Goal: Task Accomplishment & Management: Use online tool/utility

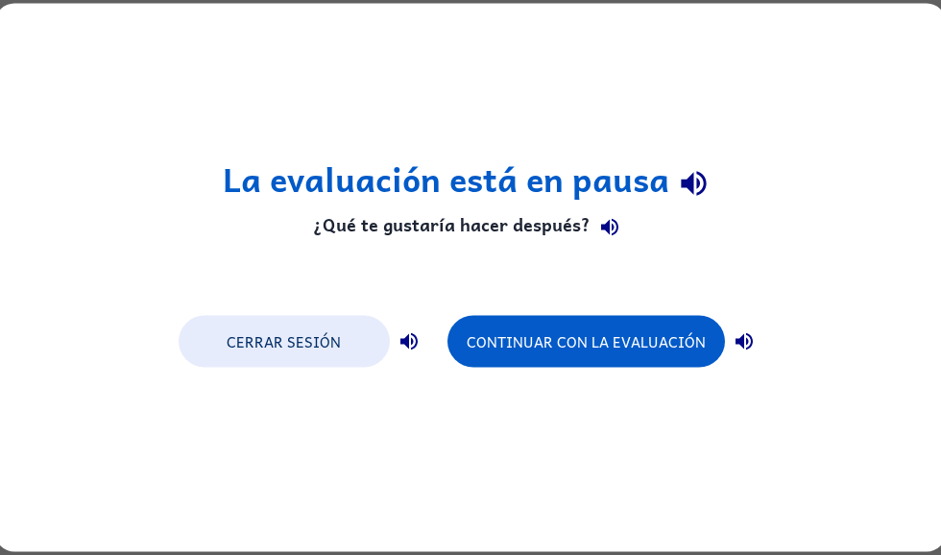
click at [640, 354] on button "Continuar con la evaluación" at bounding box center [587, 342] width 278 height 52
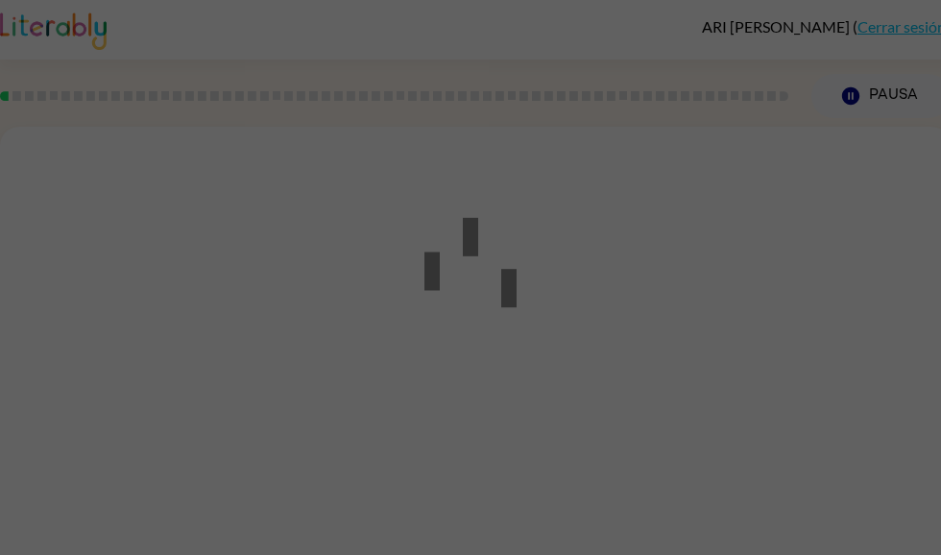
scroll to position [1, 0]
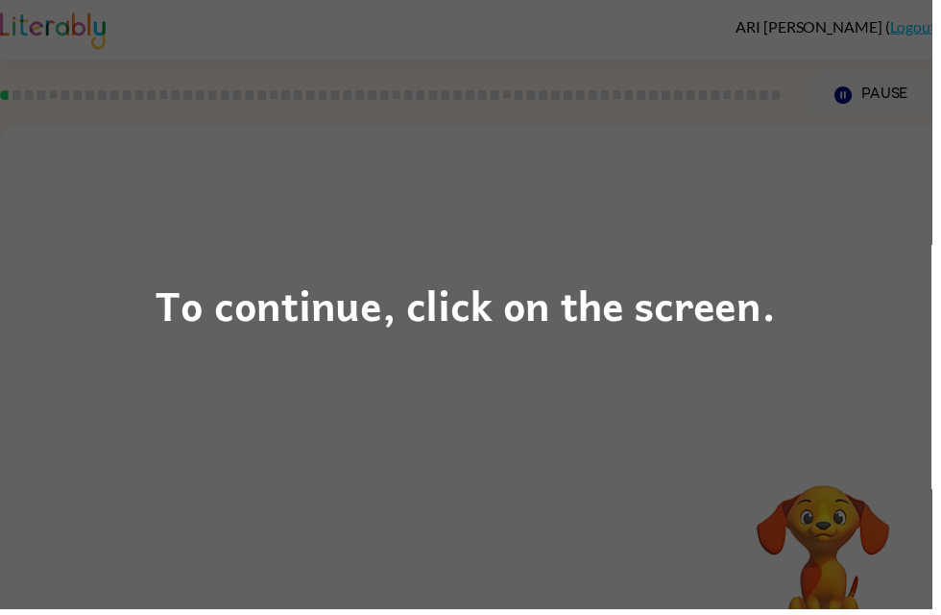
click at [814, 346] on div "To continue, click on the screen." at bounding box center [470, 307] width 941 height 615
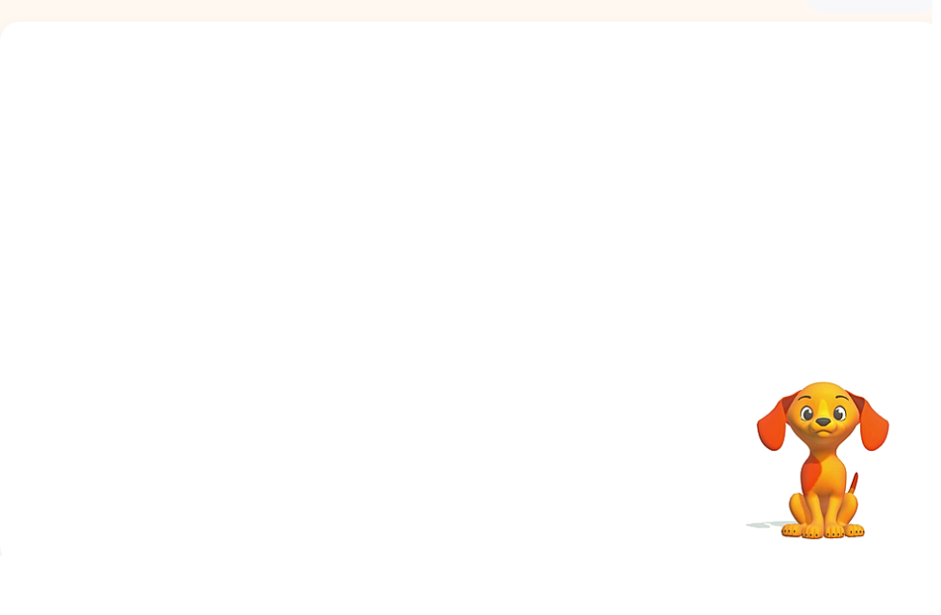
scroll to position [52, 0]
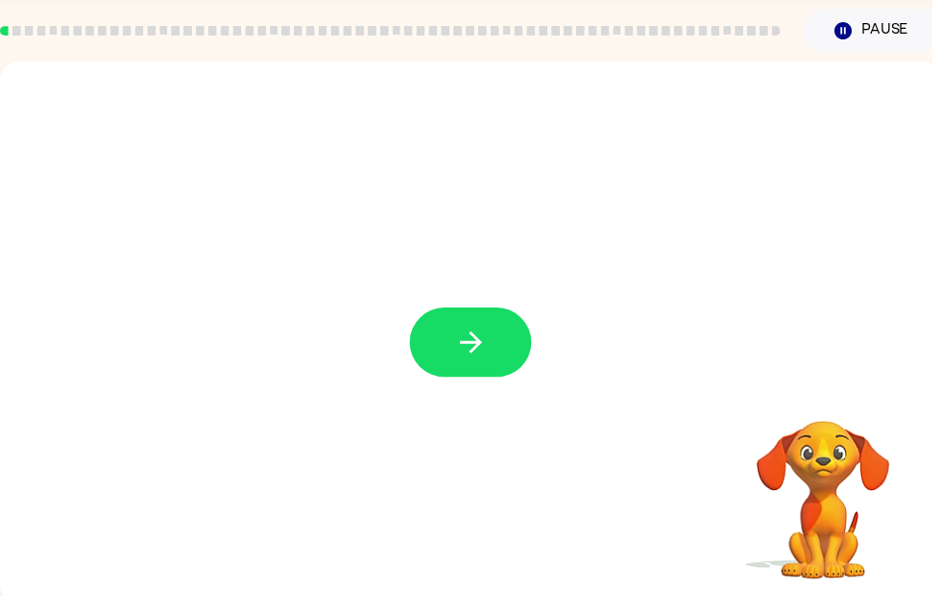
click at [505, 361] on button "button" at bounding box center [475, 359] width 123 height 70
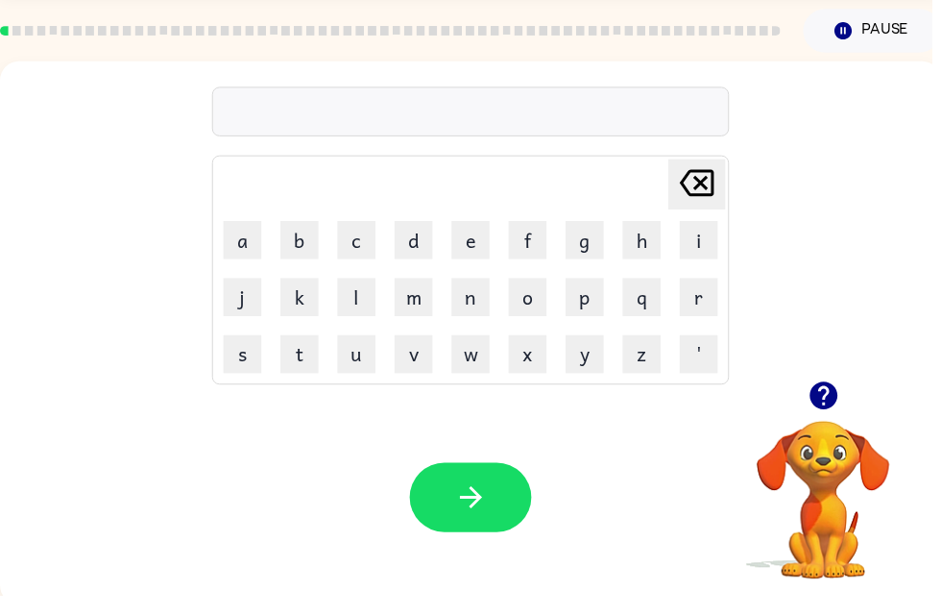
click at [846, 452] on video "Your browser must support playing .mp4 files to use Literably. Please try using…" at bounding box center [832, 504] width 192 height 192
click at [842, 399] on icon "button" at bounding box center [831, 413] width 28 height 28
click at [435, 493] on button "button" at bounding box center [475, 515] width 123 height 70
click at [502, 521] on button "button" at bounding box center [475, 515] width 123 height 70
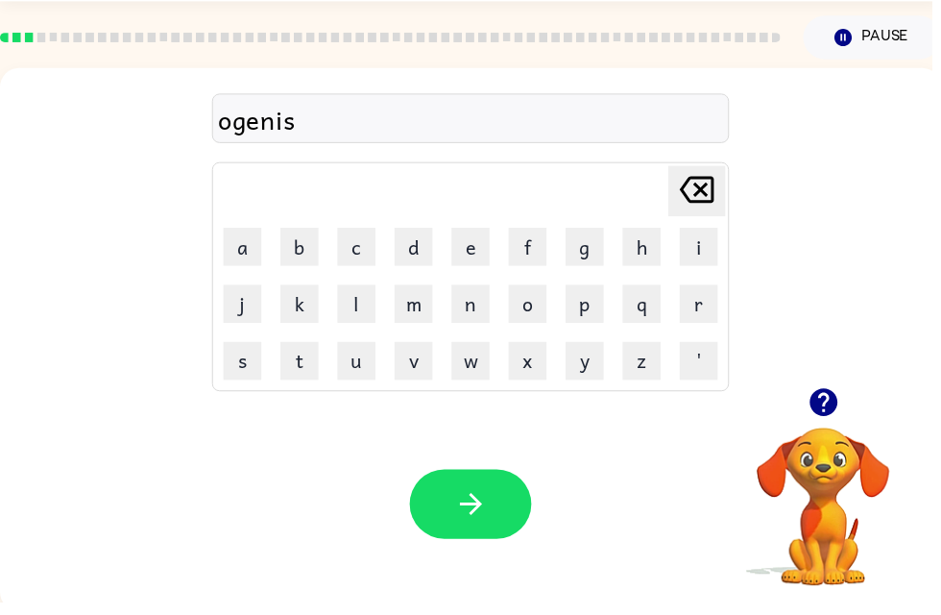
click at [488, 514] on icon "button" at bounding box center [476, 515] width 34 height 34
click at [510, 494] on button "button" at bounding box center [475, 515] width 123 height 70
click at [466, 522] on icon "button" at bounding box center [476, 515] width 34 height 34
click at [479, 498] on icon "button" at bounding box center [476, 515] width 34 height 34
click at [473, 504] on icon "button" at bounding box center [476, 515] width 34 height 34
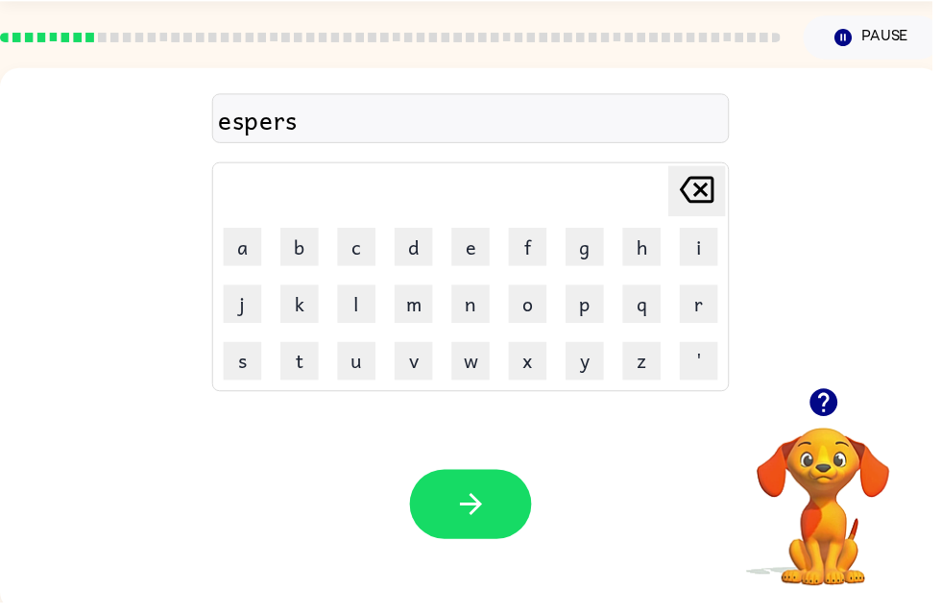
click at [494, 521] on button "button" at bounding box center [475, 515] width 123 height 70
click at [521, 513] on button "button" at bounding box center [475, 515] width 123 height 70
click at [838, 396] on icon "button" at bounding box center [832, 413] width 34 height 34
click at [835, 420] on video "Your browser must support playing .mp4 files to use Literably. Please try using…" at bounding box center [832, 504] width 192 height 192
click at [499, 523] on button "button" at bounding box center [475, 515] width 123 height 70
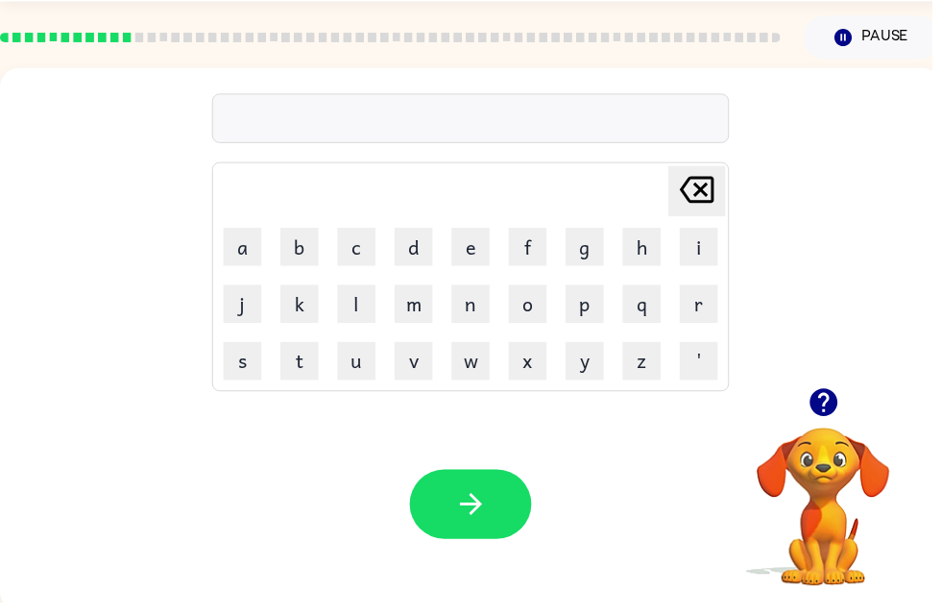
click at [820, 425] on button "button" at bounding box center [832, 412] width 49 height 49
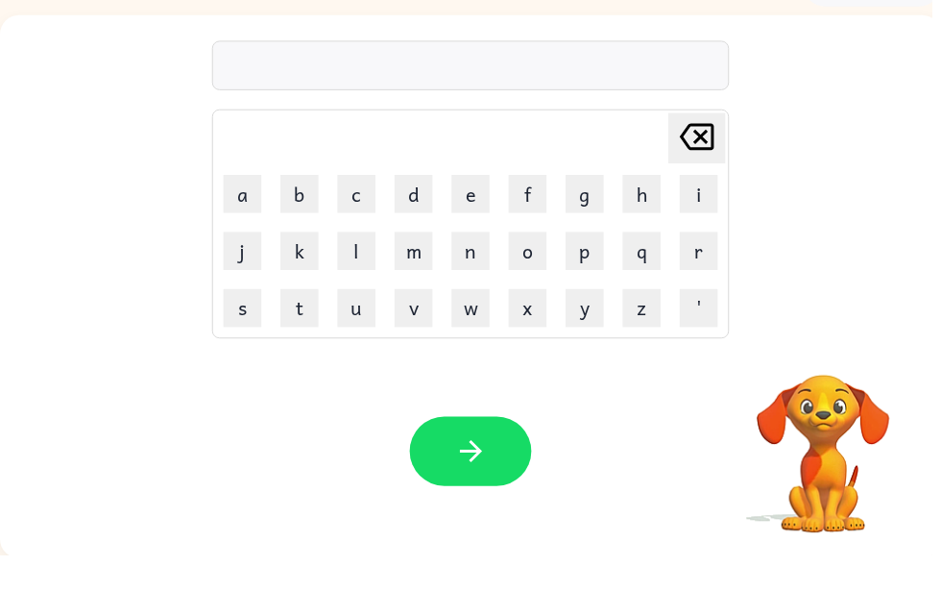
scroll to position [59, 0]
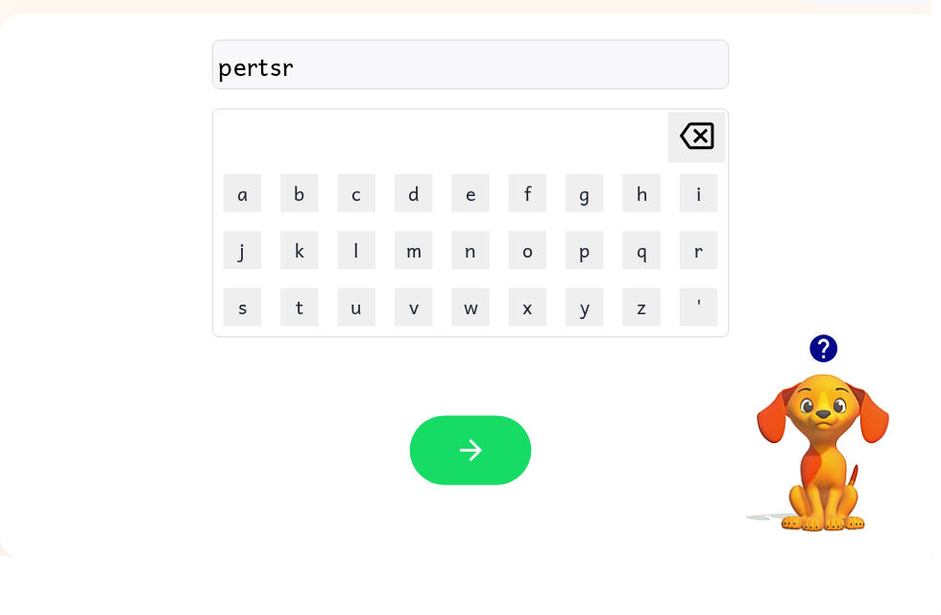
click at [508, 500] on div "Your browser must support playing .mp4 files to use Literably. Please try using…" at bounding box center [475, 509] width 951 height 216
click at [508, 474] on button "button" at bounding box center [475, 509] width 123 height 70
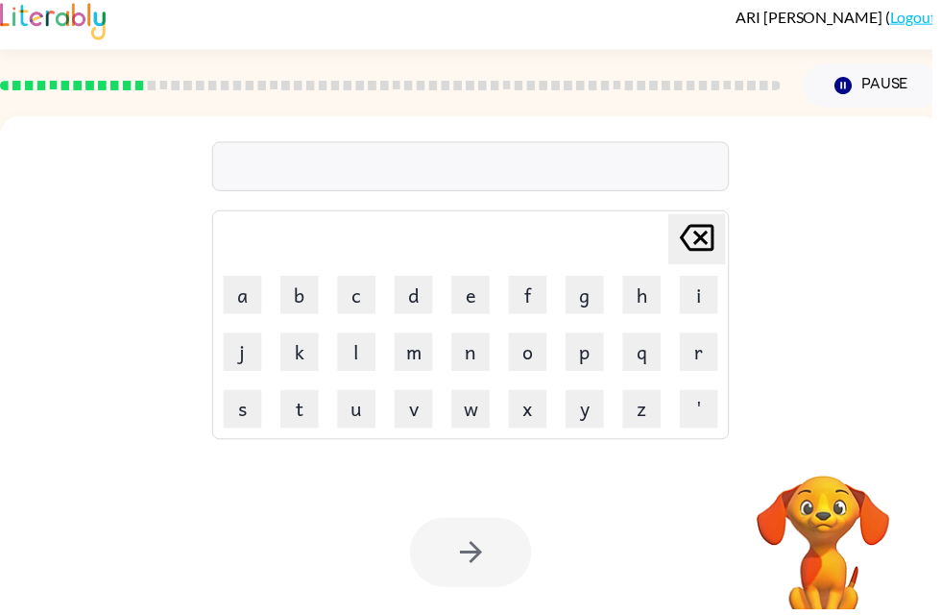
scroll to position [0, 0]
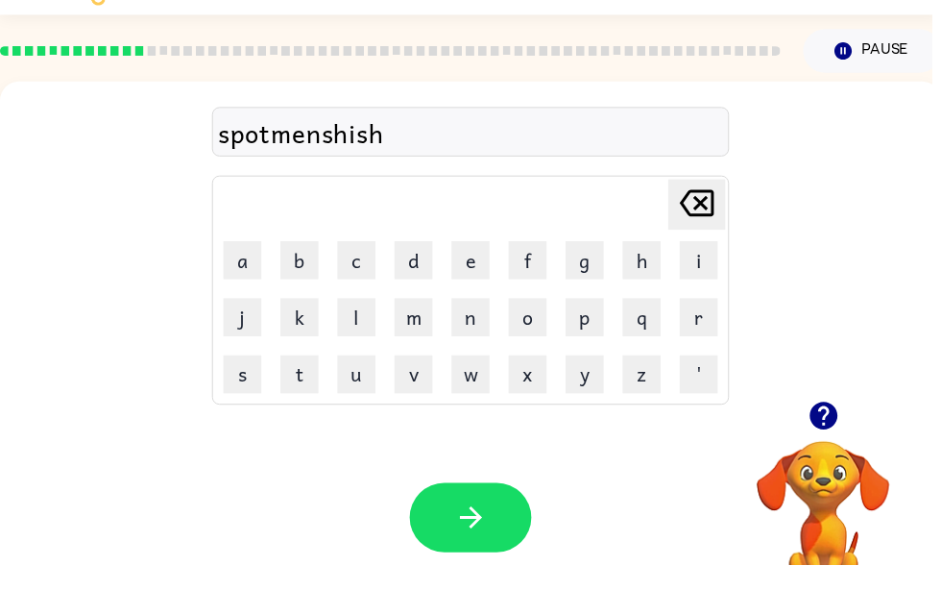
click at [477, 556] on icon "button" at bounding box center [475, 567] width 22 height 22
click at [498, 536] on button "button" at bounding box center [475, 567] width 123 height 70
click at [492, 532] on button "button" at bounding box center [475, 567] width 123 height 70
click at [457, 532] on button "button" at bounding box center [475, 567] width 123 height 70
click at [514, 532] on button "button" at bounding box center [475, 567] width 123 height 70
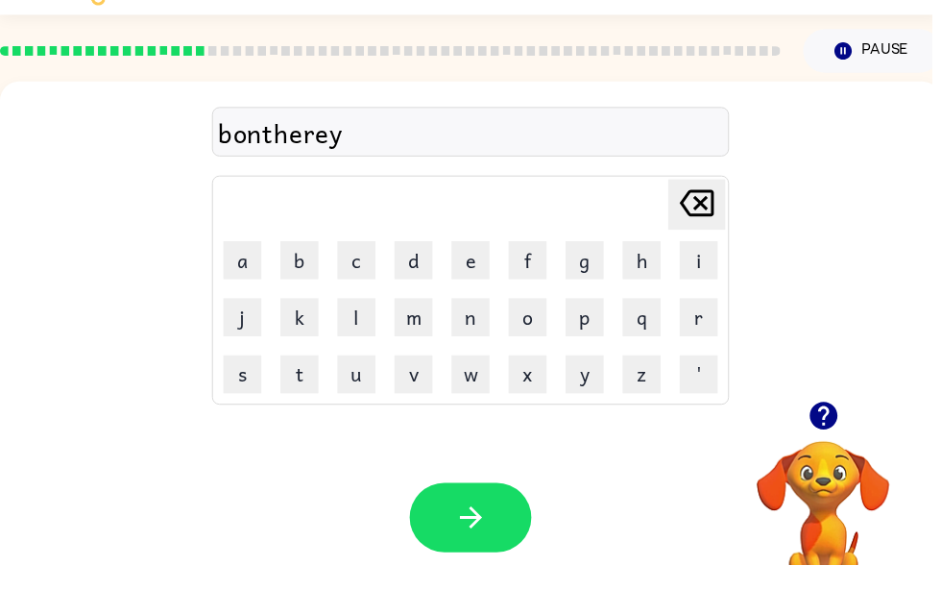
click at [516, 532] on button "button" at bounding box center [475, 567] width 123 height 70
click at [466, 550] on icon "button" at bounding box center [476, 567] width 34 height 34
click at [495, 548] on button "button" at bounding box center [475, 567] width 123 height 70
click at [854, 440] on button "button" at bounding box center [832, 464] width 49 height 49
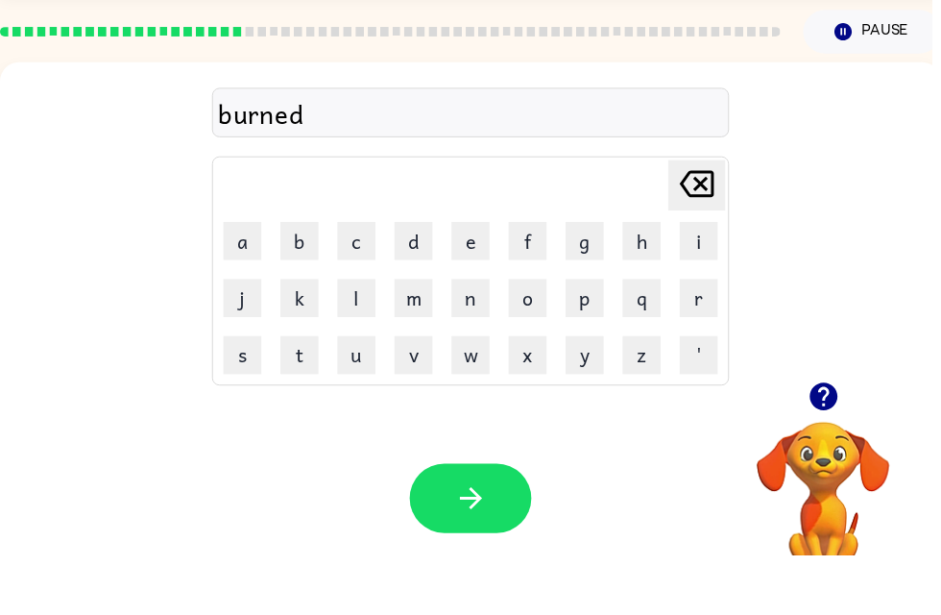
scroll to position [11, 0]
click at [510, 522] on button "button" at bounding box center [475, 557] width 123 height 70
click at [492, 540] on icon "button" at bounding box center [476, 557] width 34 height 34
click at [829, 440] on icon "button" at bounding box center [831, 454] width 28 height 28
click at [828, 437] on icon "button" at bounding box center [832, 454] width 34 height 34
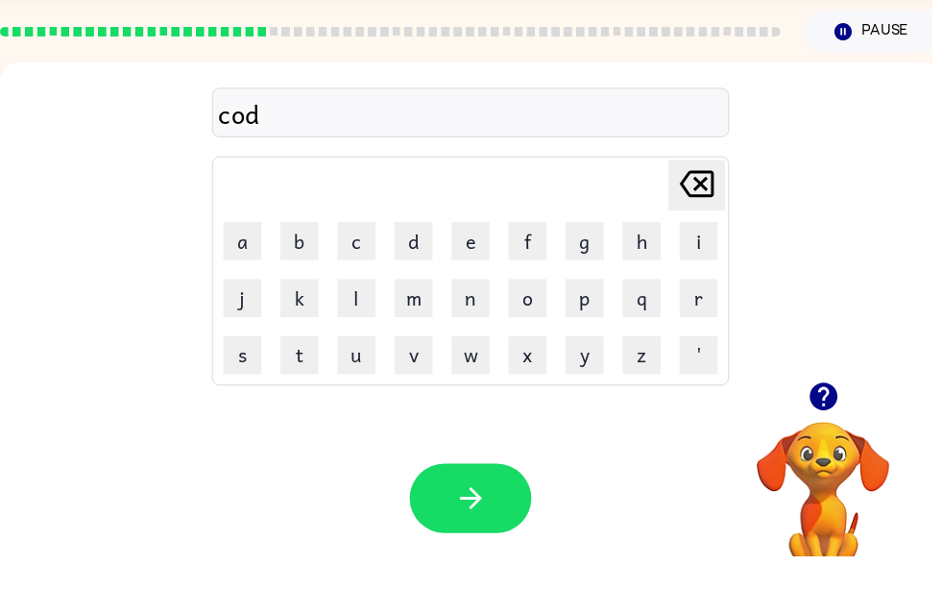
click at [503, 522] on button "button" at bounding box center [475, 557] width 123 height 70
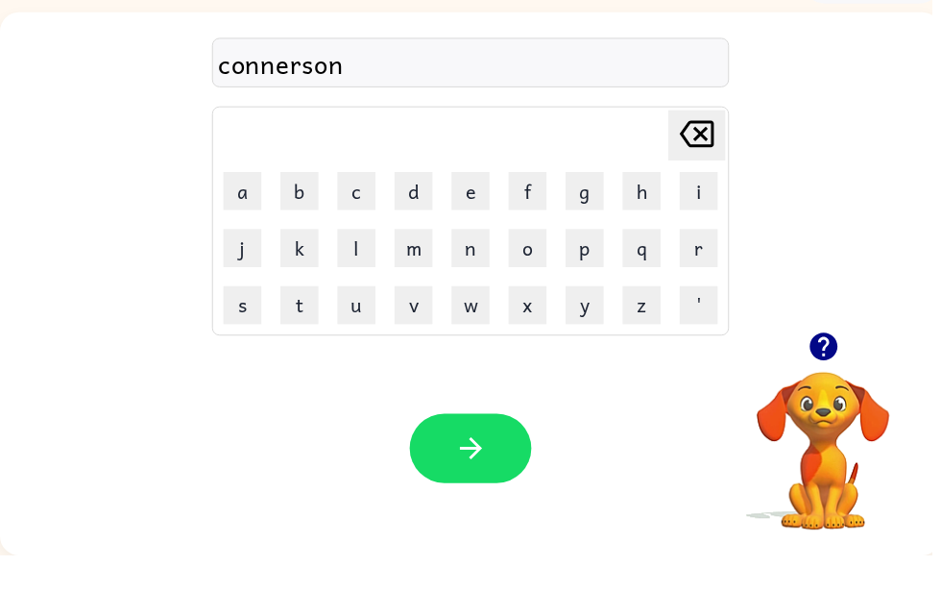
click at [473, 490] on icon "button" at bounding box center [476, 507] width 34 height 34
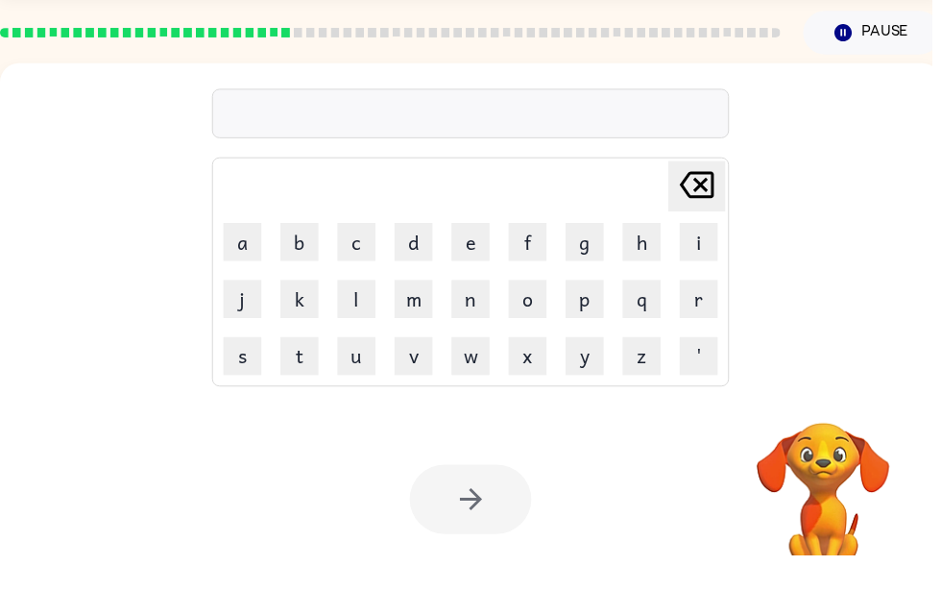
scroll to position [10, 0]
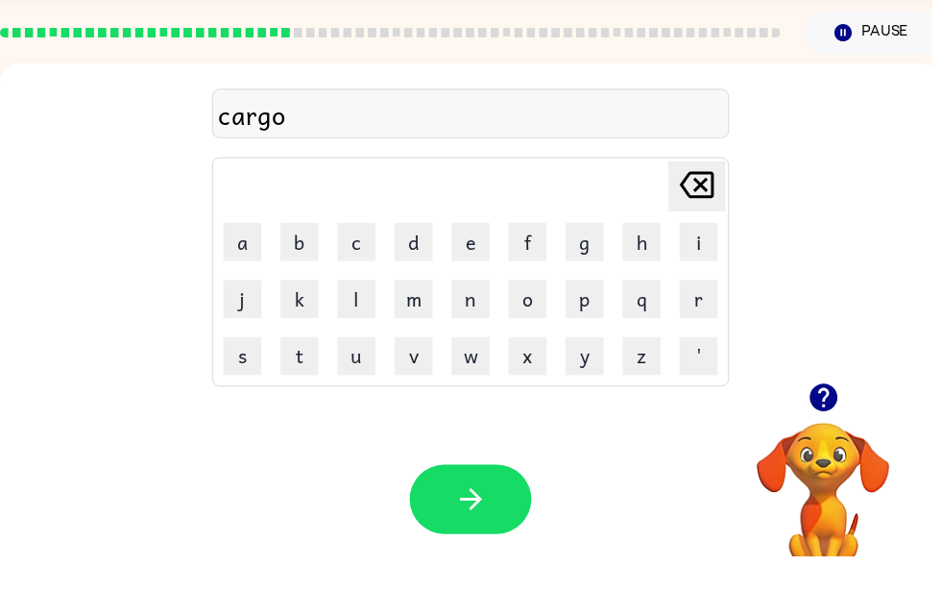
click at [478, 522] on button "button" at bounding box center [475, 557] width 123 height 70
click at [485, 547] on icon "button" at bounding box center [475, 558] width 22 height 22
click at [517, 522] on button "button" at bounding box center [475, 557] width 123 height 70
click at [477, 541] on icon "button" at bounding box center [476, 558] width 34 height 34
click at [481, 522] on button "button" at bounding box center [475, 557] width 123 height 70
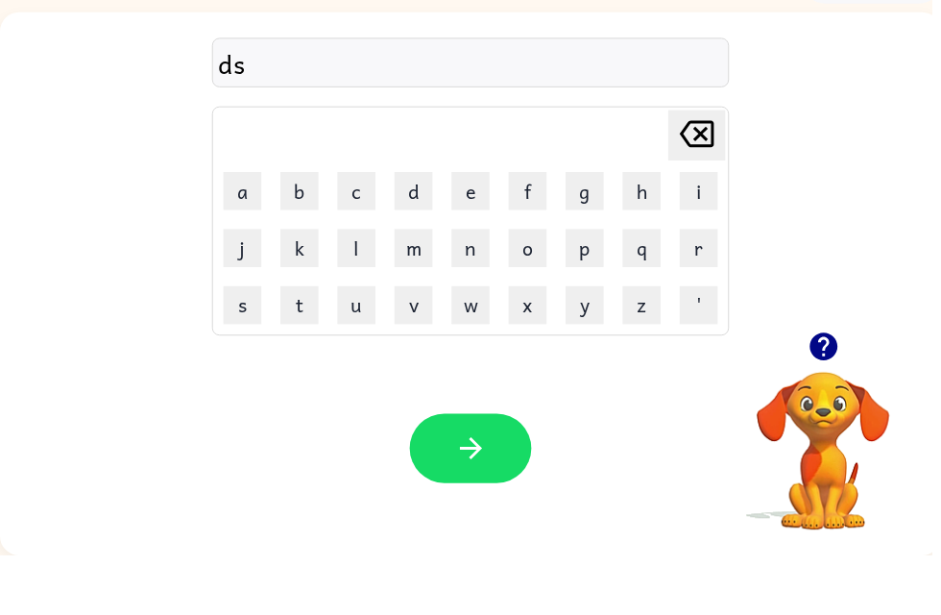
scroll to position [61, 0]
click at [471, 476] on button "button" at bounding box center [475, 507] width 123 height 70
click at [845, 387] on icon "button" at bounding box center [832, 404] width 34 height 34
click at [496, 472] on button "button" at bounding box center [475, 507] width 123 height 70
click at [473, 490] on icon "button" at bounding box center [476, 507] width 34 height 34
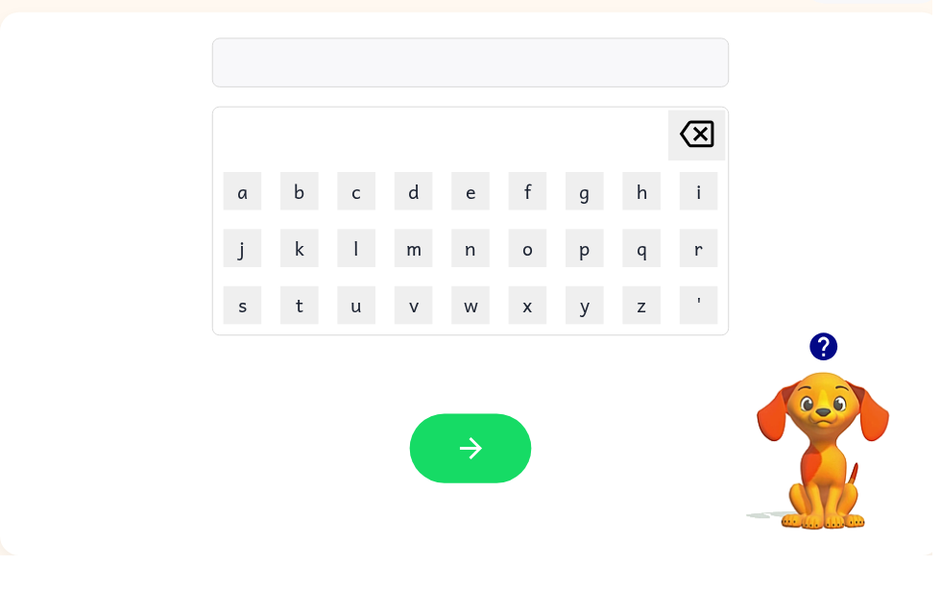
click at [846, 387] on icon "button" at bounding box center [832, 404] width 34 height 34
click at [496, 472] on button "button" at bounding box center [475, 507] width 123 height 70
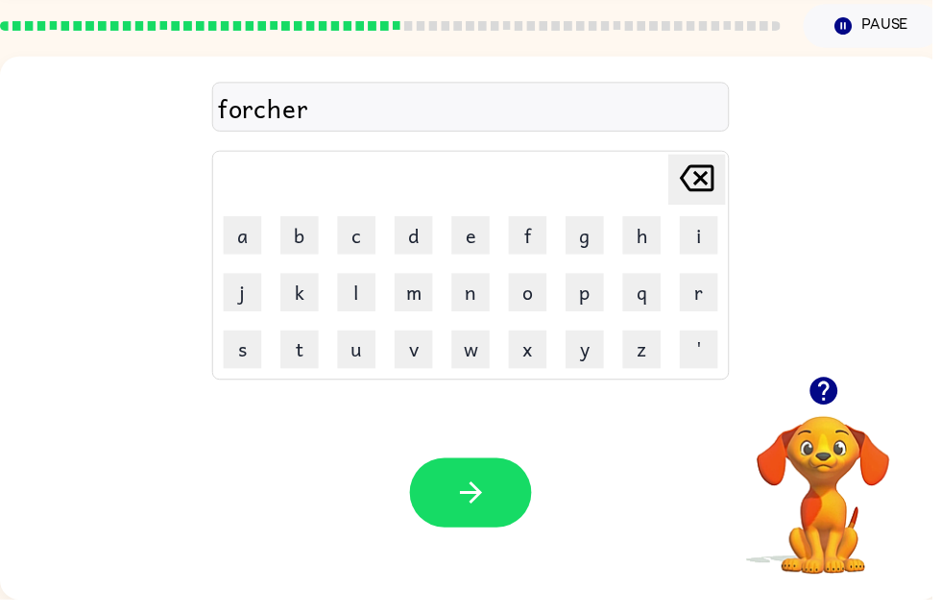
click at [472, 473] on button "button" at bounding box center [475, 507] width 123 height 70
click at [440, 543] on div "Your browser must support playing .mp4 files to use Literably. Please try using…" at bounding box center [475, 507] width 951 height 216
click at [468, 509] on icon "button" at bounding box center [476, 507] width 34 height 34
click at [503, 487] on button "button" at bounding box center [475, 507] width 123 height 70
click at [493, 478] on button "button" at bounding box center [475, 507] width 123 height 70
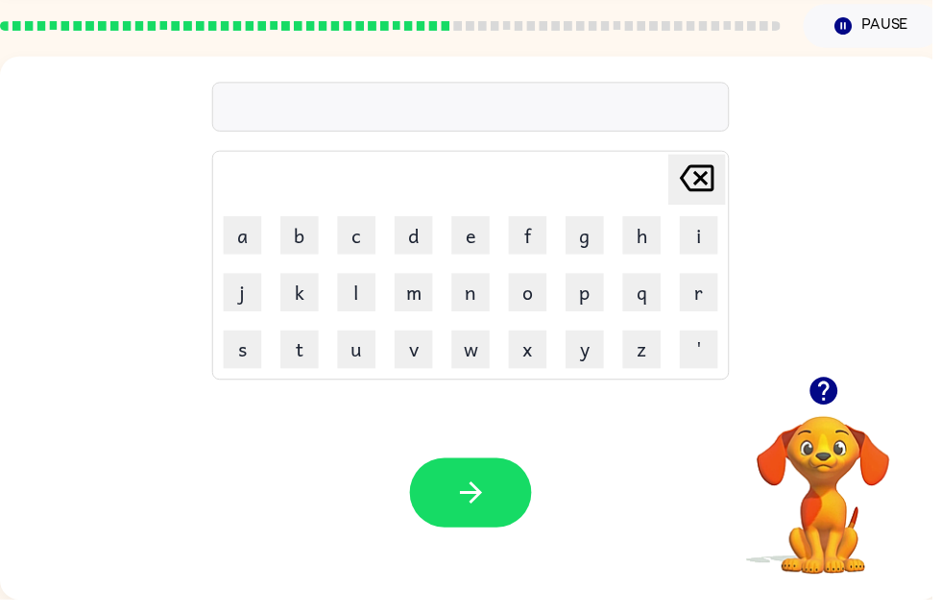
click at [836, 405] on icon "button" at bounding box center [831, 404] width 28 height 28
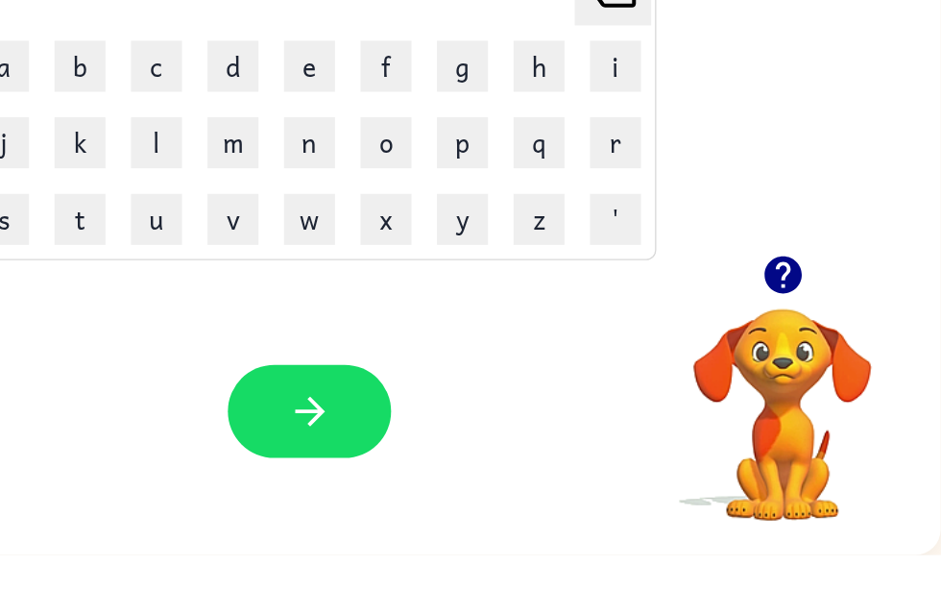
scroll to position [0, 0]
click at [556, 92] on div "Delete Delete last character input a b c d e f g h i j k l m n o p q r s t u v …" at bounding box center [465, 227] width 951 height 323
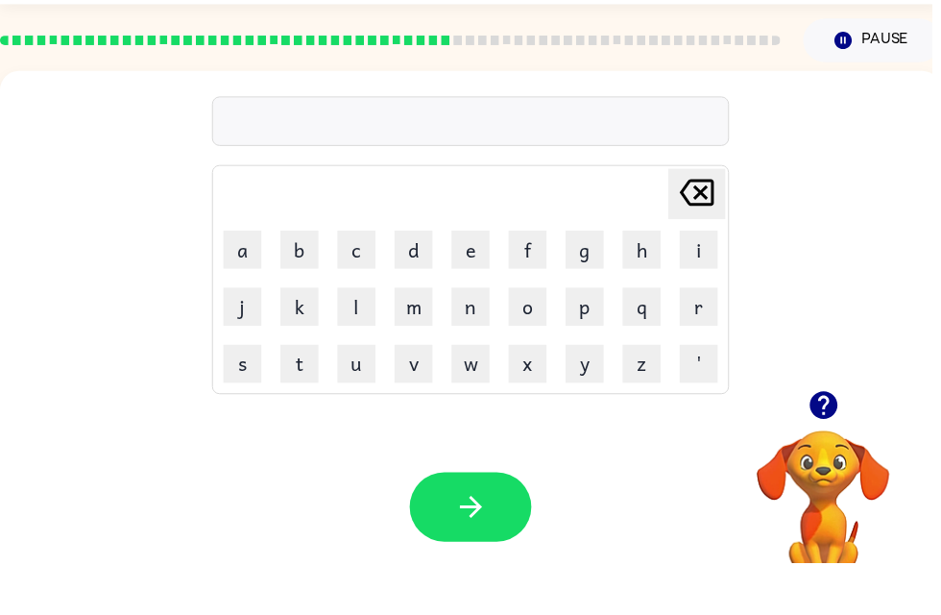
click at [825, 289] on div "Delete Delete last character input a b c d e f g h i j k l m n o p q r s t u v …" at bounding box center [475, 279] width 951 height 323
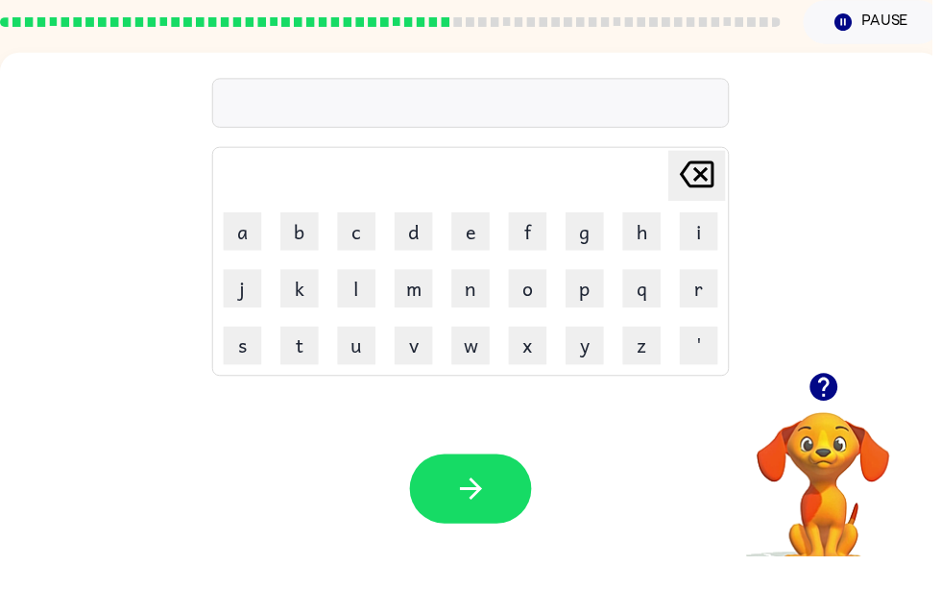
scroll to position [21, 0]
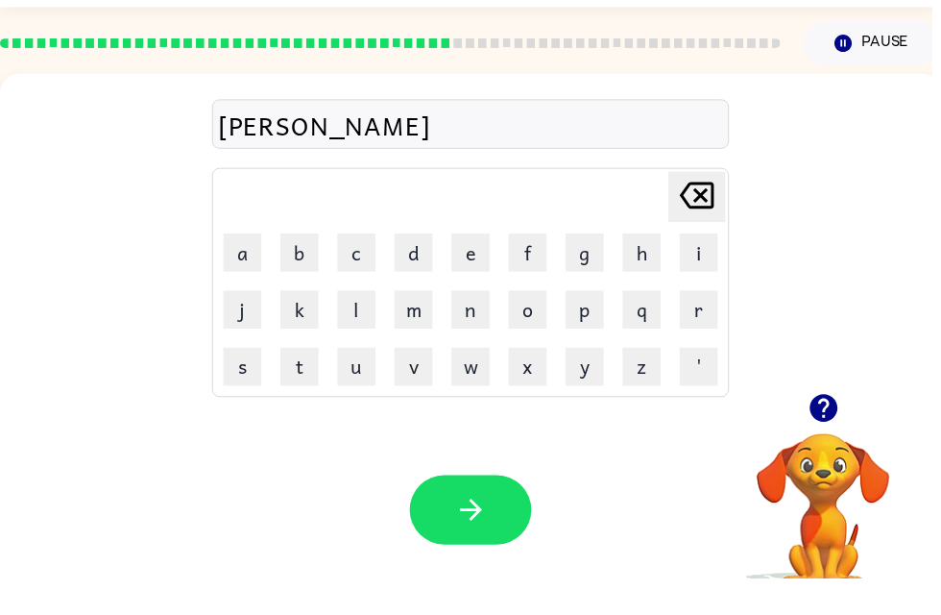
click at [490, 529] on icon "button" at bounding box center [476, 546] width 34 height 34
click at [834, 429] on icon "button" at bounding box center [831, 443] width 28 height 28
click at [513, 520] on button "button" at bounding box center [475, 546] width 123 height 70
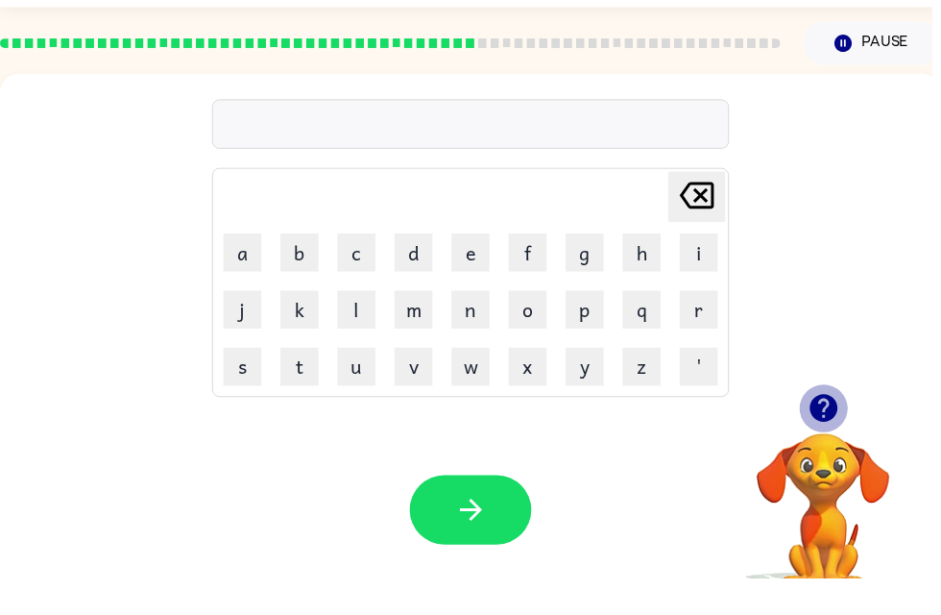
click at [841, 429] on icon "button" at bounding box center [831, 443] width 28 height 28
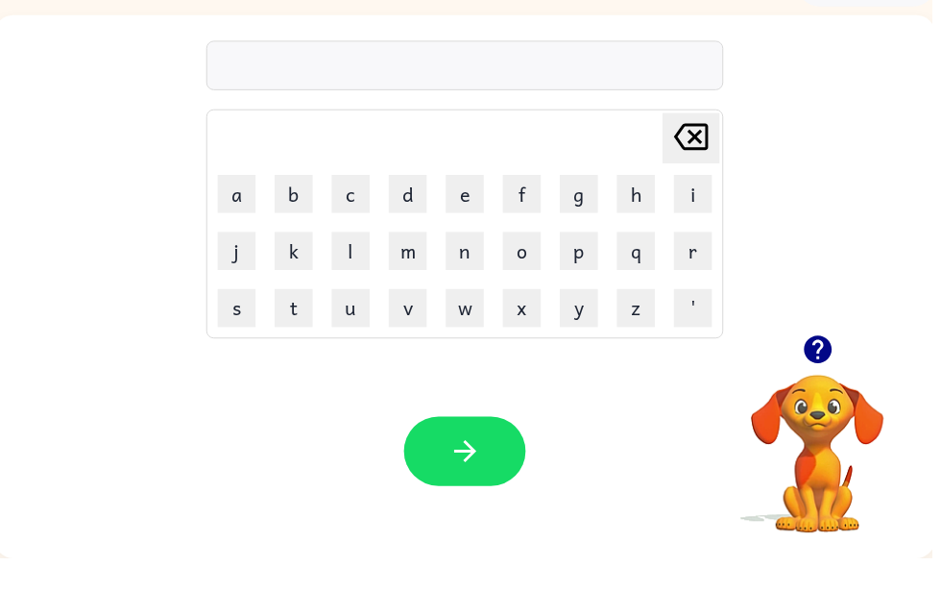
scroll to position [0, 5]
click at [751, 126] on div "Delete Delete last character input a b c d e f g h i j k l m n o p q r s t u v …" at bounding box center [470, 227] width 951 height 323
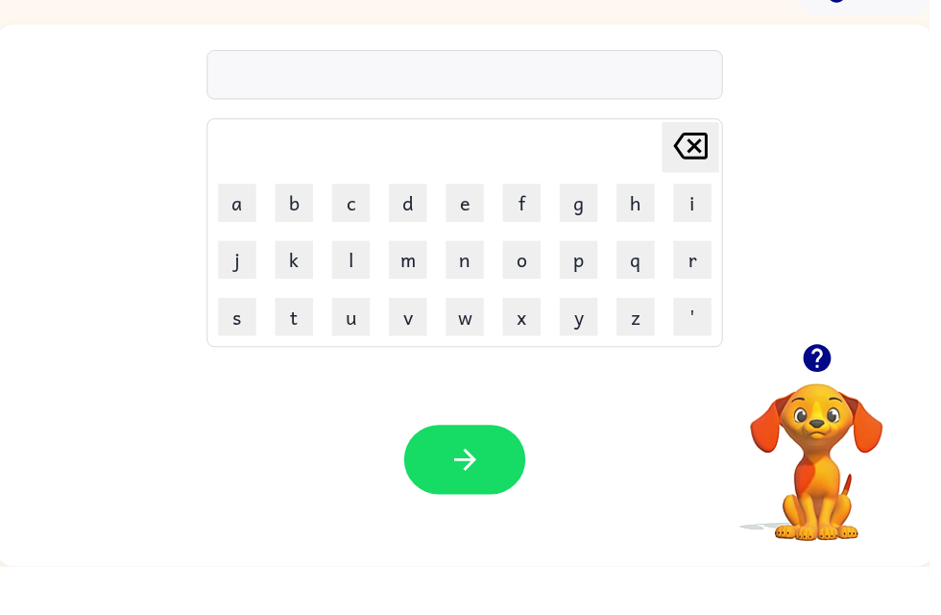
scroll to position [61, 0]
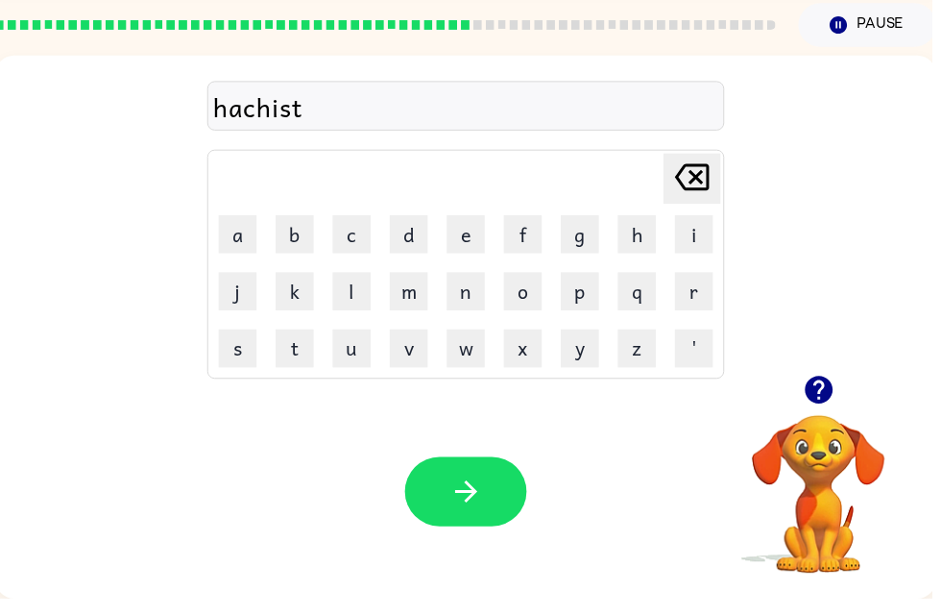
click at [503, 516] on button "button" at bounding box center [470, 507] width 123 height 70
click at [520, 522] on button "button" at bounding box center [470, 507] width 123 height 70
click at [508, 520] on button "button" at bounding box center [470, 507] width 123 height 70
click at [476, 496] on icon "button" at bounding box center [470, 507] width 22 height 22
click at [448, 481] on button "button" at bounding box center [470, 507] width 123 height 70
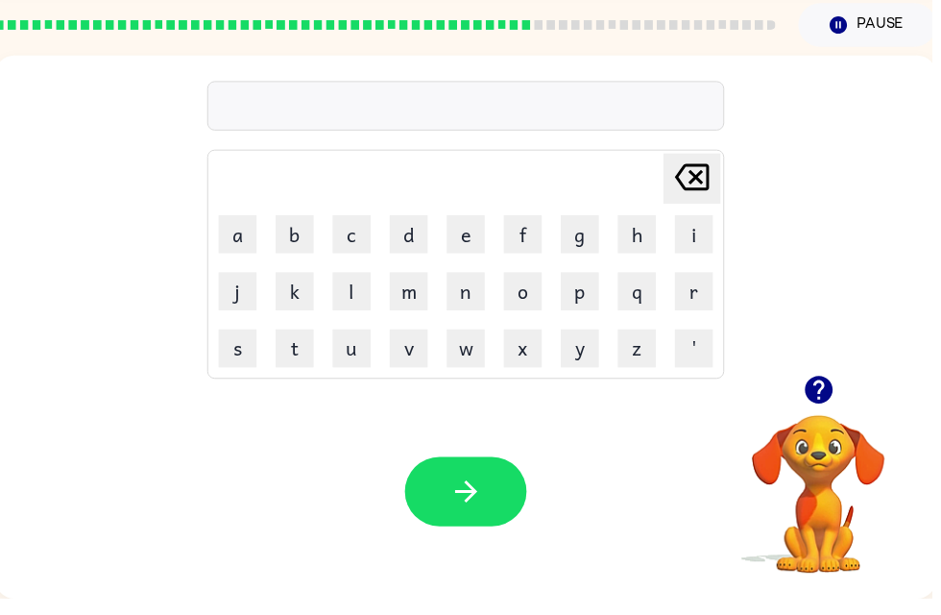
click at [827, 392] on icon "button" at bounding box center [827, 404] width 28 height 28
click at [460, 510] on icon "button" at bounding box center [471, 507] width 34 height 34
click at [470, 511] on icon "button" at bounding box center [471, 507] width 34 height 34
click at [825, 394] on icon "button" at bounding box center [827, 404] width 28 height 28
click at [482, 514] on button "button" at bounding box center [470, 507] width 123 height 70
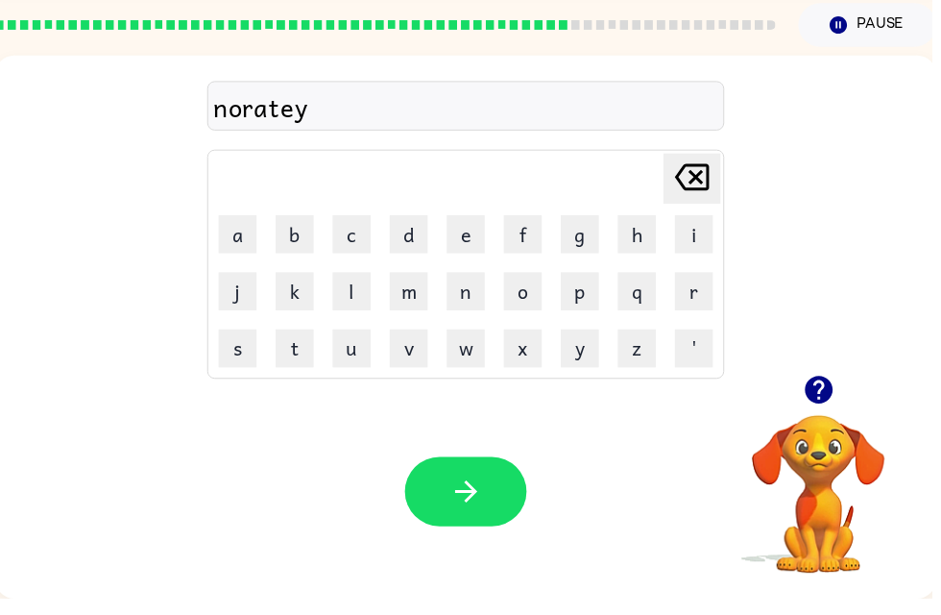
click at [495, 510] on button "button" at bounding box center [470, 507] width 123 height 70
click at [504, 501] on button "button" at bounding box center [470, 507] width 123 height 70
click at [493, 517] on button "button" at bounding box center [470, 507] width 123 height 70
click at [491, 491] on button "button" at bounding box center [470, 507] width 123 height 70
click at [494, 496] on button "button" at bounding box center [470, 507] width 123 height 70
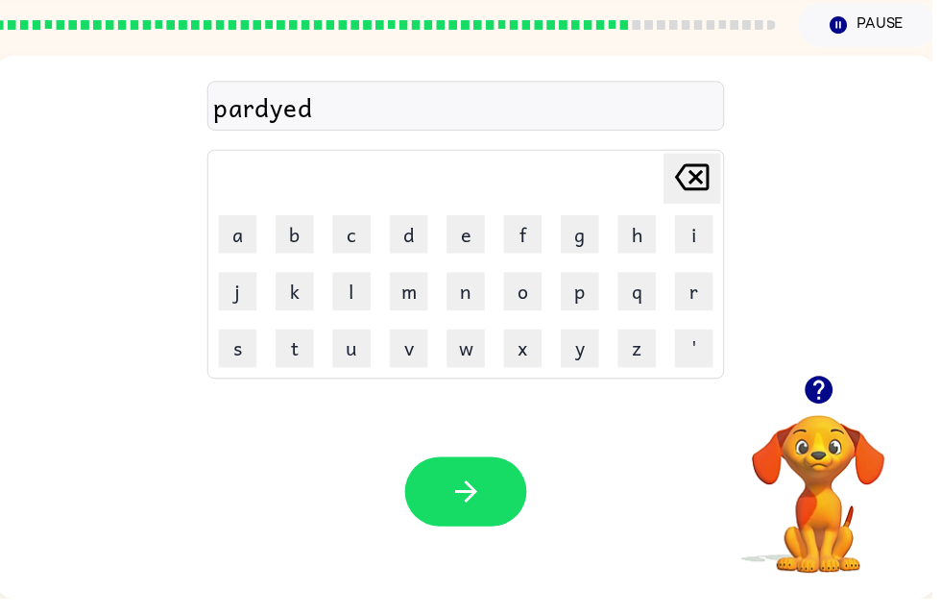
click at [473, 529] on button "button" at bounding box center [470, 507] width 123 height 70
click at [478, 490] on icon "button" at bounding box center [471, 507] width 34 height 34
click at [508, 502] on button "button" at bounding box center [470, 507] width 123 height 70
click at [476, 490] on icon "button" at bounding box center [471, 507] width 34 height 34
click at [513, 483] on button "button" at bounding box center [470, 507] width 123 height 70
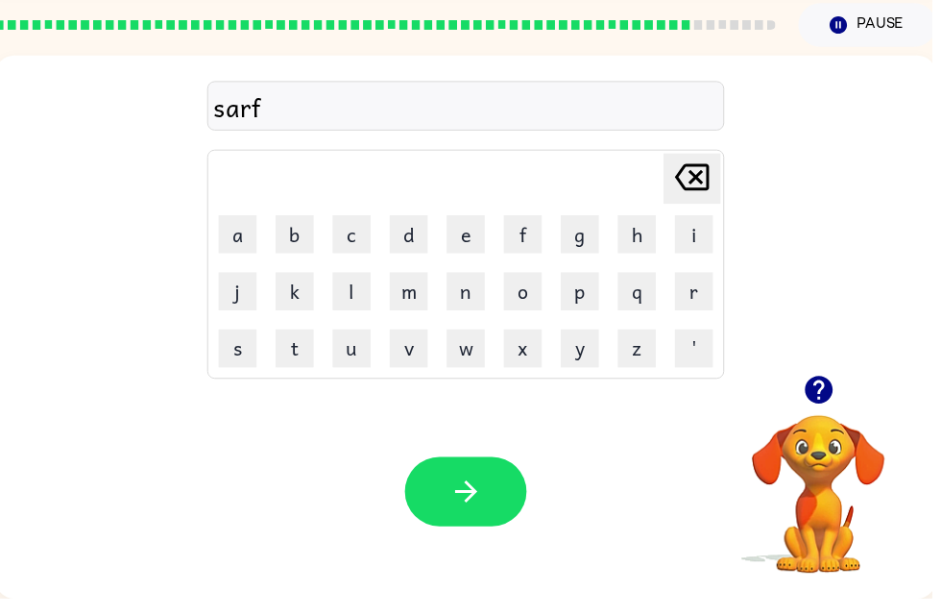
click at [488, 514] on button "button" at bounding box center [470, 507] width 123 height 70
click at [463, 496] on icon "button" at bounding box center [470, 507] width 22 height 22
click at [820, 408] on icon "button" at bounding box center [828, 404] width 34 height 34
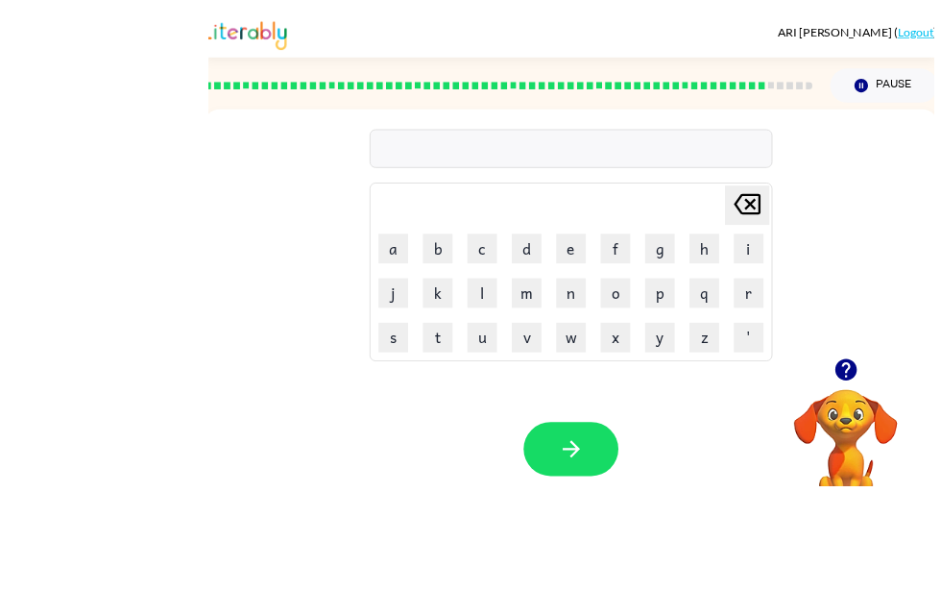
scroll to position [56, 0]
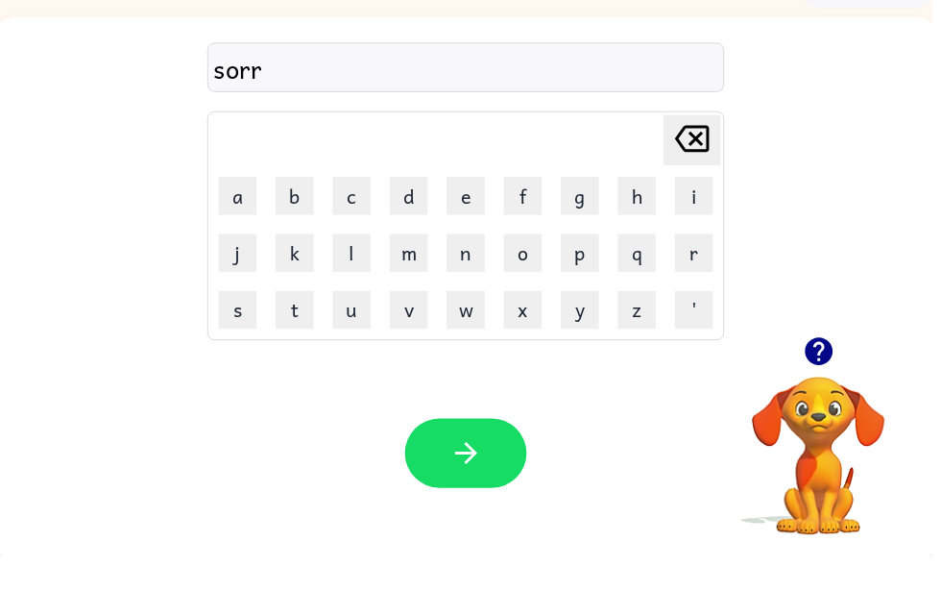
click at [498, 476] on button "button" at bounding box center [470, 511] width 123 height 70
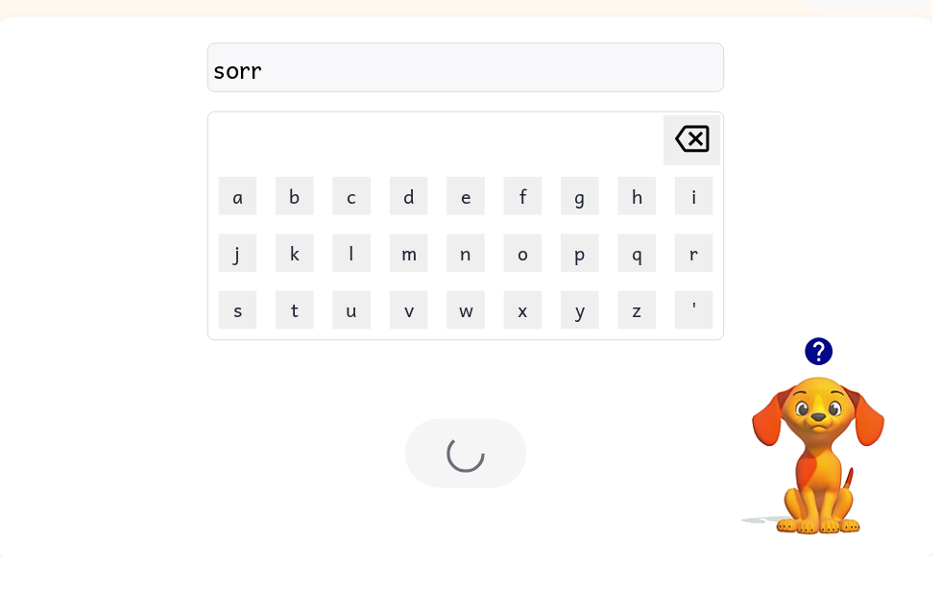
click at [488, 476] on div at bounding box center [470, 511] width 123 height 70
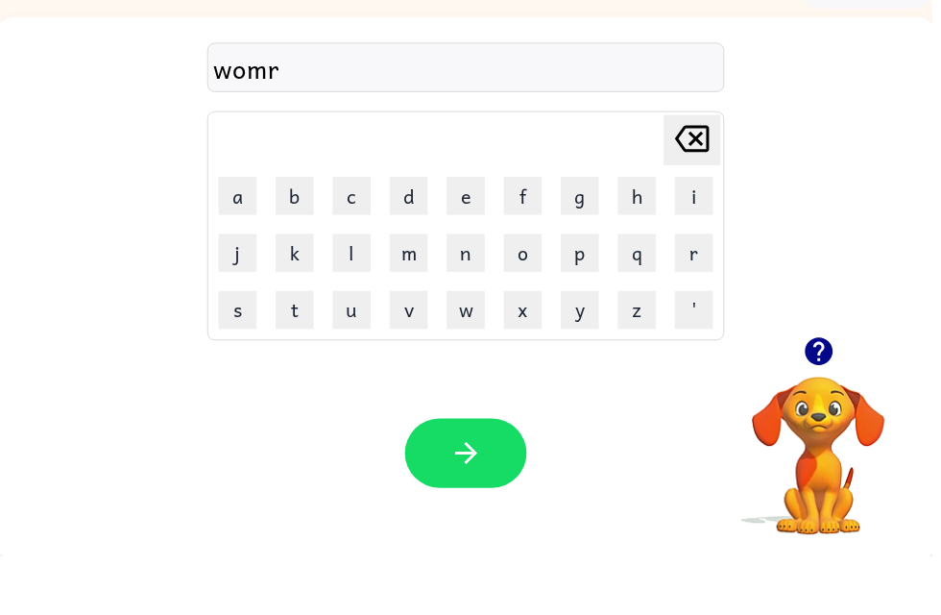
click at [498, 476] on button "button" at bounding box center [470, 511] width 123 height 70
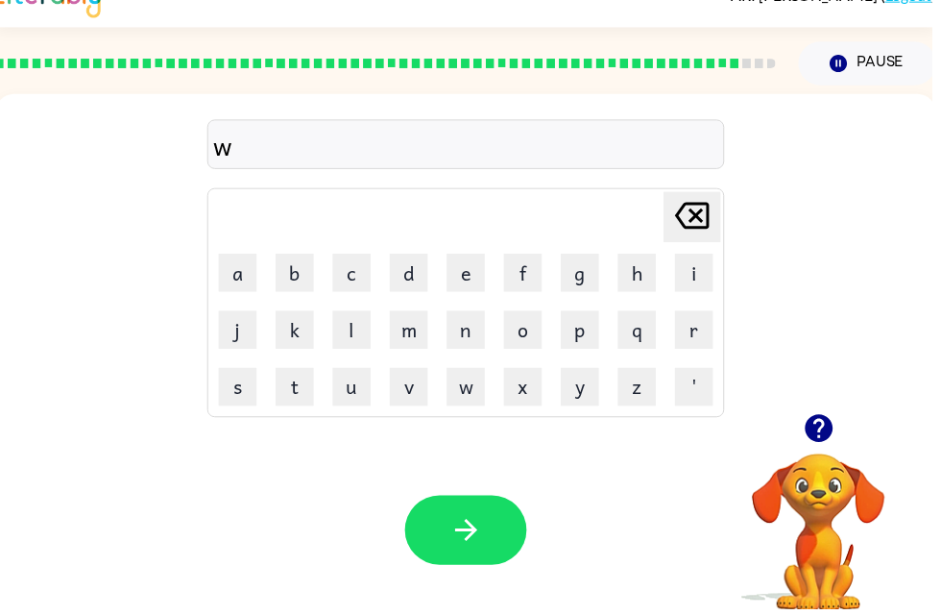
scroll to position [32, 0]
click at [497, 517] on button "button" at bounding box center [470, 535] width 123 height 70
click at [498, 534] on button "button" at bounding box center [470, 535] width 123 height 70
click at [510, 521] on button "button" at bounding box center [470, 535] width 123 height 70
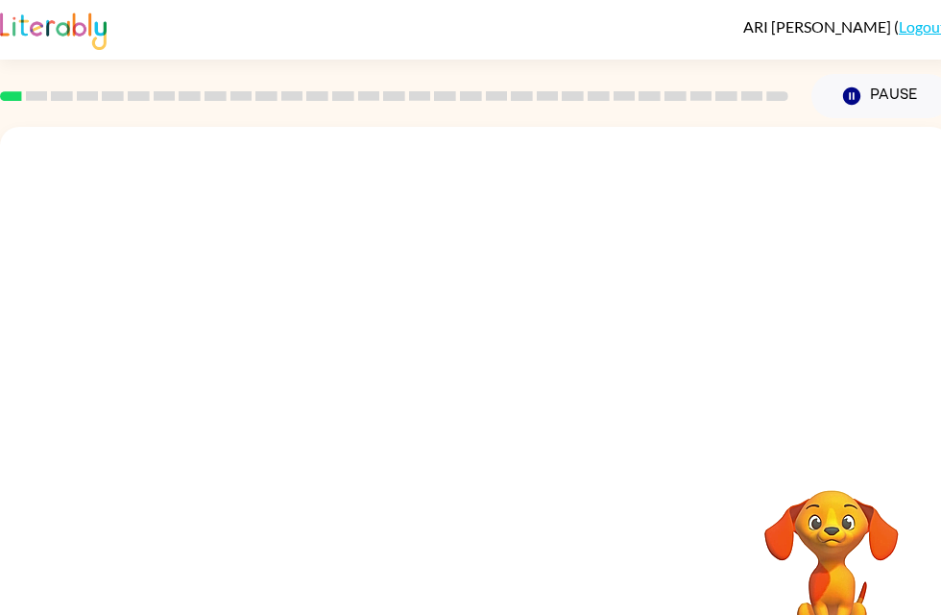
scroll to position [1, 0]
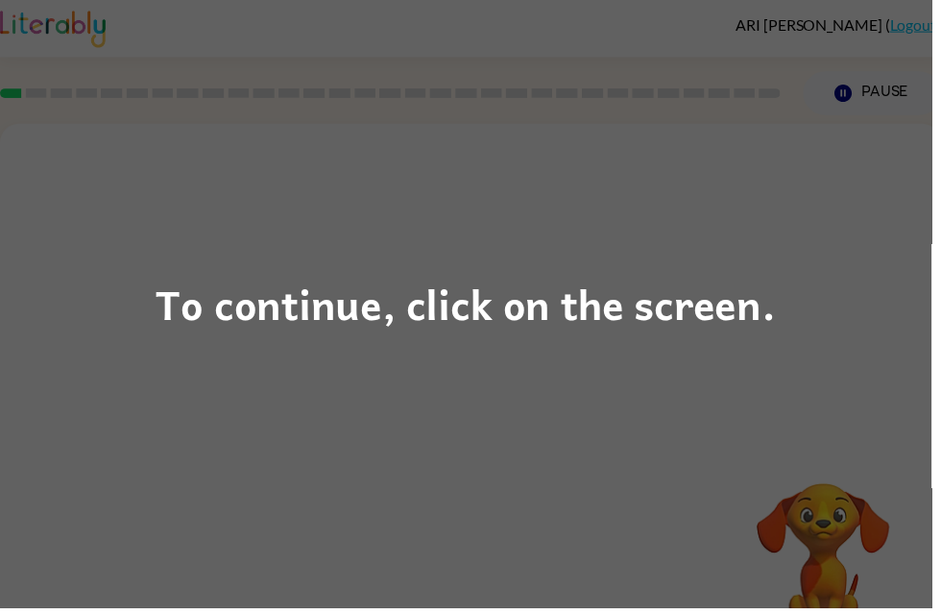
click at [851, 360] on div "To continue, click on the screen." at bounding box center [470, 307] width 941 height 615
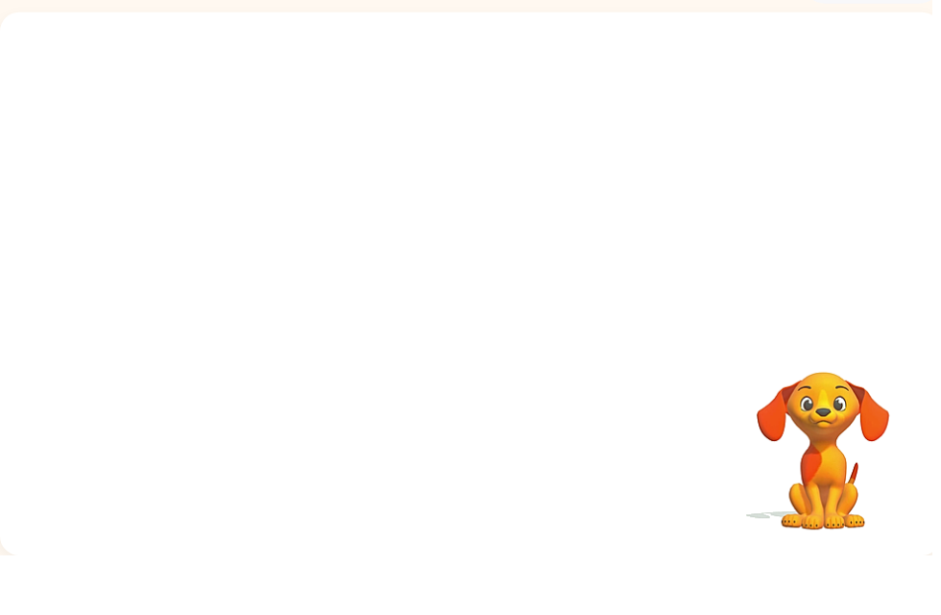
scroll to position [0, 0]
click at [260, 270] on video "Your browser must support playing .mp4 files to use Literably. Please try using…" at bounding box center [475, 227] width 951 height 323
click at [254, 237] on video "Your browser must support playing .mp4 files to use Literably. Please try using…" at bounding box center [475, 227] width 951 height 323
click at [294, 275] on video "Your browser must support playing .mp4 files to use Literably. Please try using…" at bounding box center [475, 227] width 951 height 323
click at [292, 234] on video "Your browser must support playing .mp4 files to use Literably. Please try using…" at bounding box center [475, 227] width 951 height 323
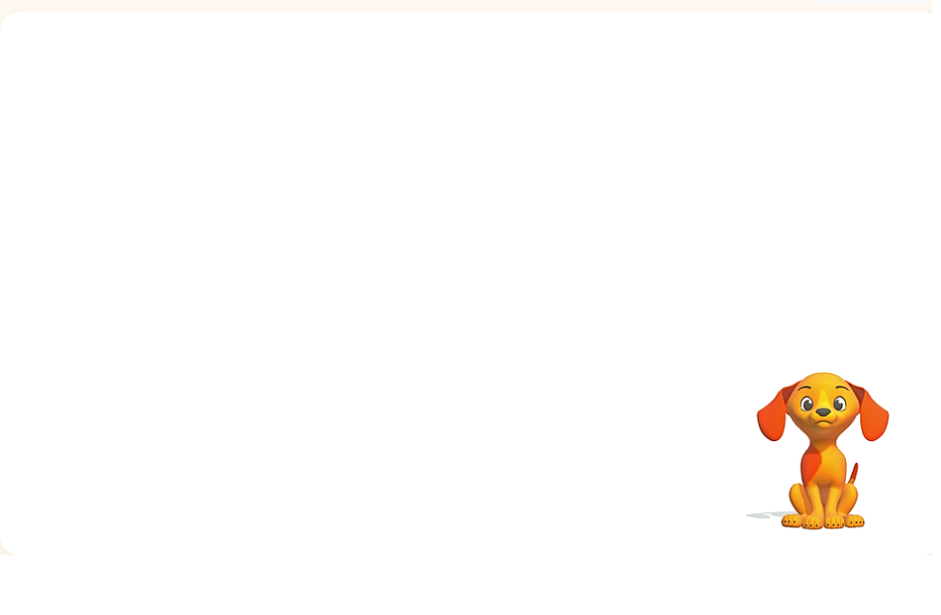
click at [280, 258] on video "Your browser must support playing .mp4 files to use Literably. Please try using…" at bounding box center [475, 227] width 951 height 323
click at [251, 236] on video "Your browser must support playing .mp4 files to use Literably. Please try using…" at bounding box center [475, 227] width 951 height 323
click at [250, 235] on video "Your browser must support playing .mp4 files to use Literably. Please try using…" at bounding box center [475, 227] width 951 height 323
click at [262, 249] on video "Your browser must support playing .mp4 files to use Literably. Please try using…" at bounding box center [475, 227] width 951 height 323
click at [250, 269] on video "Your browser must support playing .mp4 files to use Literably. Please try using…" at bounding box center [475, 227] width 951 height 323
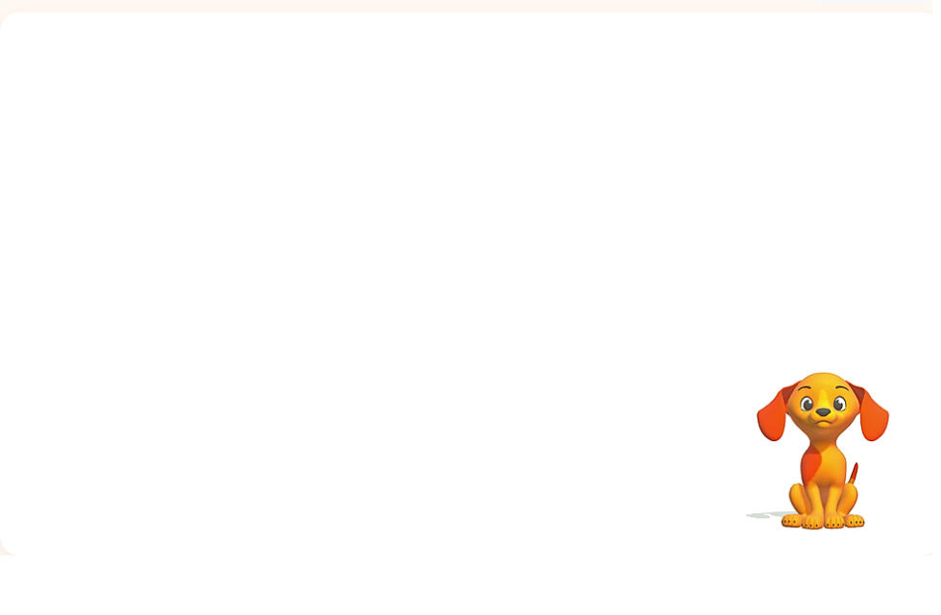
click at [234, 263] on video "Your browser must support playing .mp4 files to use Literably. Please try using…" at bounding box center [475, 227] width 951 height 323
click at [257, 248] on video "Your browser must support playing .mp4 files to use Literably. Please try using…" at bounding box center [475, 227] width 951 height 323
click at [257, 247] on video "Your browser must support playing .mp4 files to use Literably. Please try using…" at bounding box center [475, 227] width 951 height 323
click at [262, 247] on video "Your browser must support playing .mp4 files to use Literably. Please try using…" at bounding box center [475, 227] width 951 height 323
click at [236, 236] on video "Your browser must support playing .mp4 files to use Literably. Please try using…" at bounding box center [475, 227] width 951 height 323
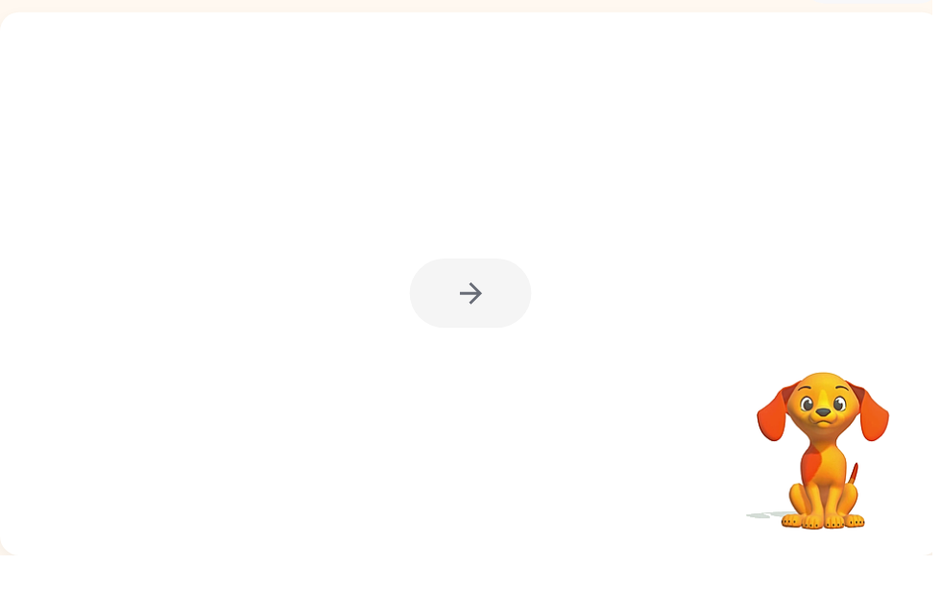
click at [457, 315] on div at bounding box center [475, 350] width 123 height 70
click at [426, 315] on div at bounding box center [475, 350] width 123 height 70
click at [455, 315] on div at bounding box center [475, 350] width 123 height 70
click at [479, 315] on div at bounding box center [475, 350] width 123 height 70
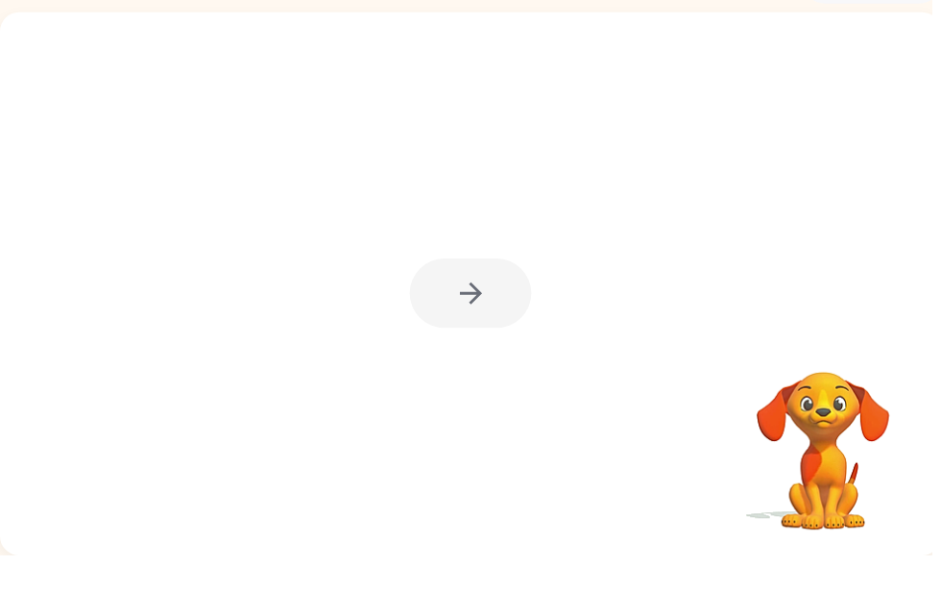
click at [478, 315] on div at bounding box center [475, 350] width 123 height 70
click at [481, 315] on div at bounding box center [475, 350] width 123 height 70
click at [452, 315] on div at bounding box center [475, 350] width 123 height 70
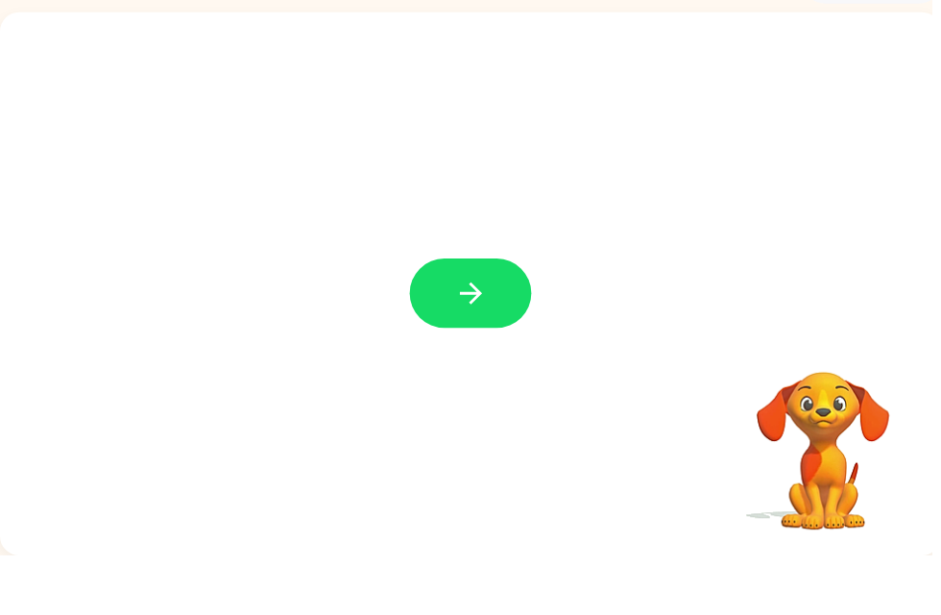
click at [466, 339] on icon "button" at bounding box center [475, 350] width 22 height 22
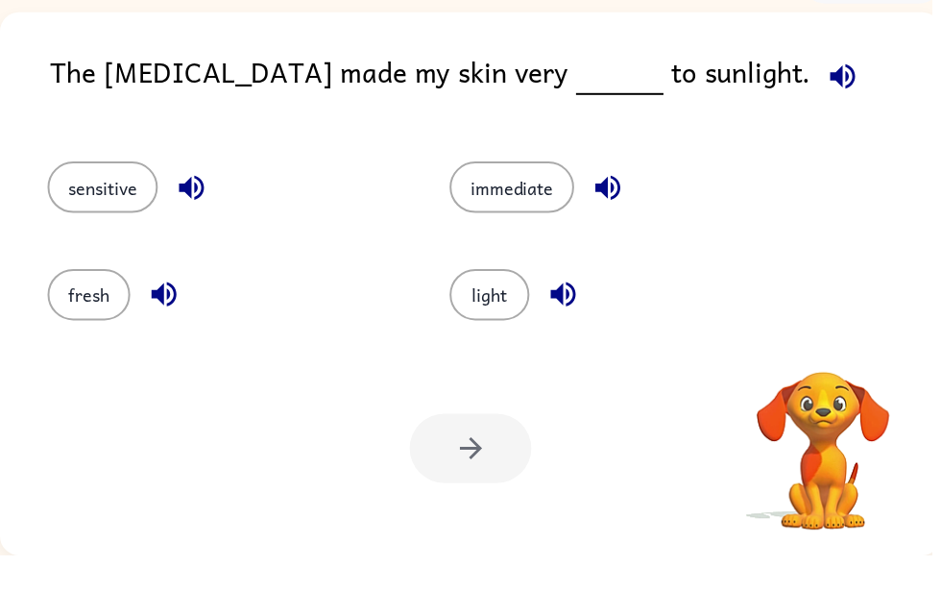
click at [454, 326] on div "light" at bounding box center [635, 352] width 362 height 52
click at [518, 326] on button "light" at bounding box center [494, 352] width 81 height 52
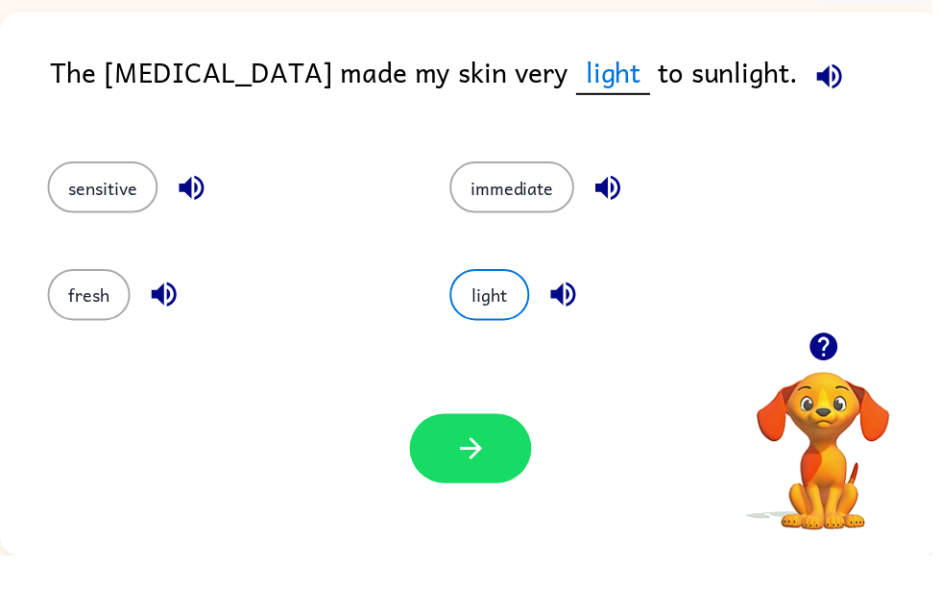
click at [488, 490] on icon "button" at bounding box center [476, 507] width 34 height 34
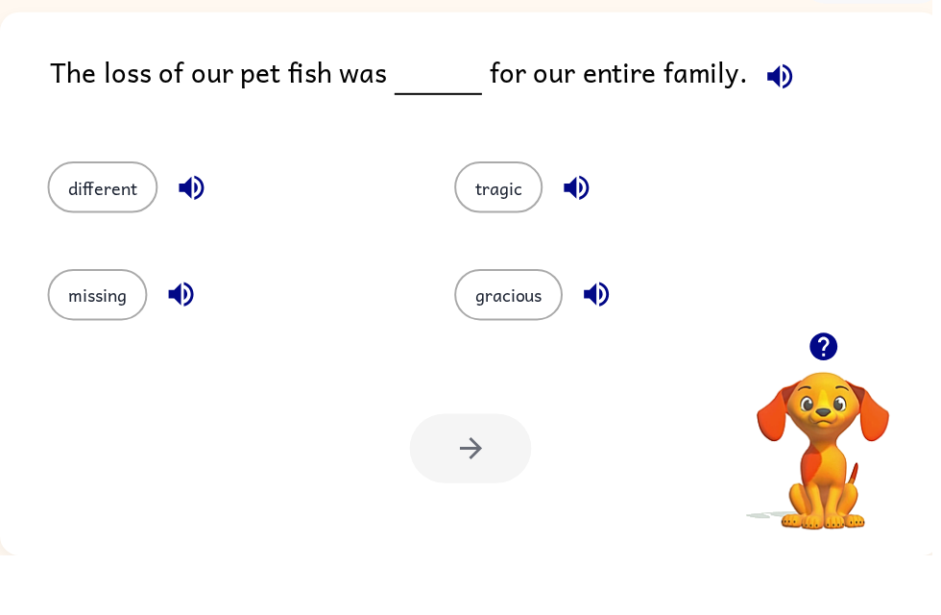
click at [188, 231] on icon "button" at bounding box center [193, 243] width 25 height 25
click at [591, 227] on icon "button" at bounding box center [583, 244] width 34 height 34
click at [107, 326] on button "missing" at bounding box center [98, 352] width 101 height 52
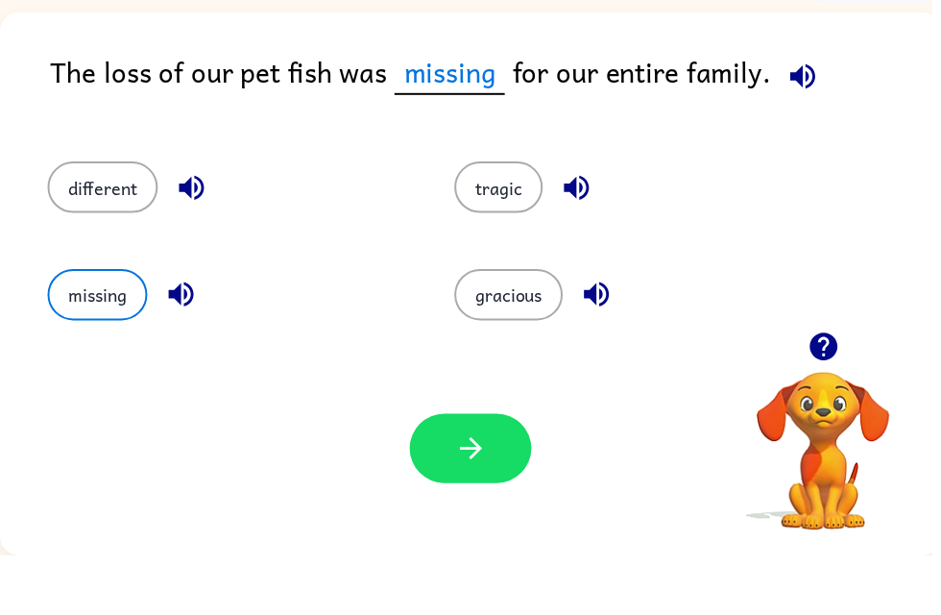
click at [493, 478] on button "button" at bounding box center [475, 507] width 123 height 70
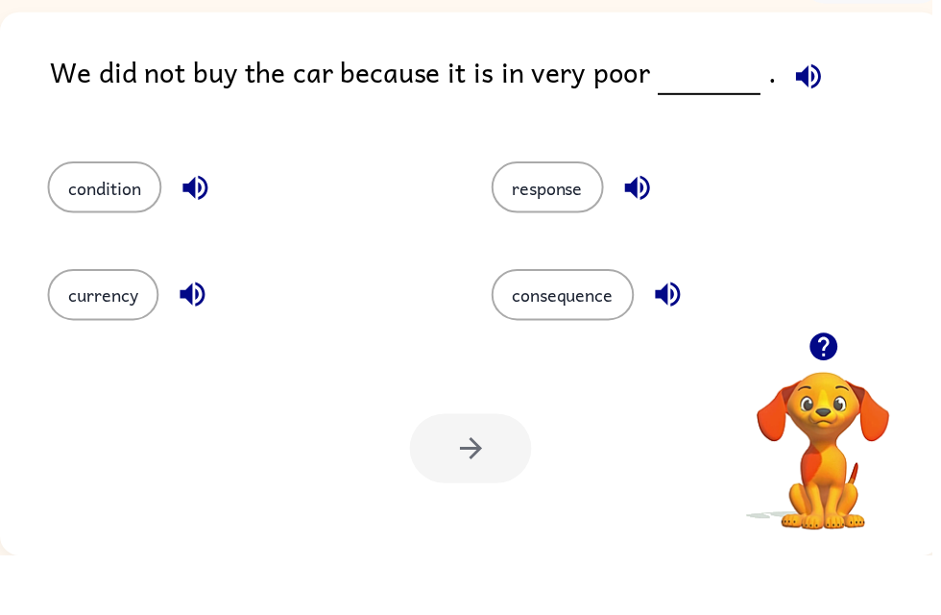
click at [204, 231] on icon "button" at bounding box center [196, 243] width 25 height 25
click at [650, 227] on icon "button" at bounding box center [644, 244] width 34 height 34
click at [190, 334] on icon "button" at bounding box center [195, 351] width 34 height 34
click at [690, 334] on icon "button" at bounding box center [675, 351] width 34 height 34
click at [590, 326] on button "consequence" at bounding box center [569, 352] width 144 height 52
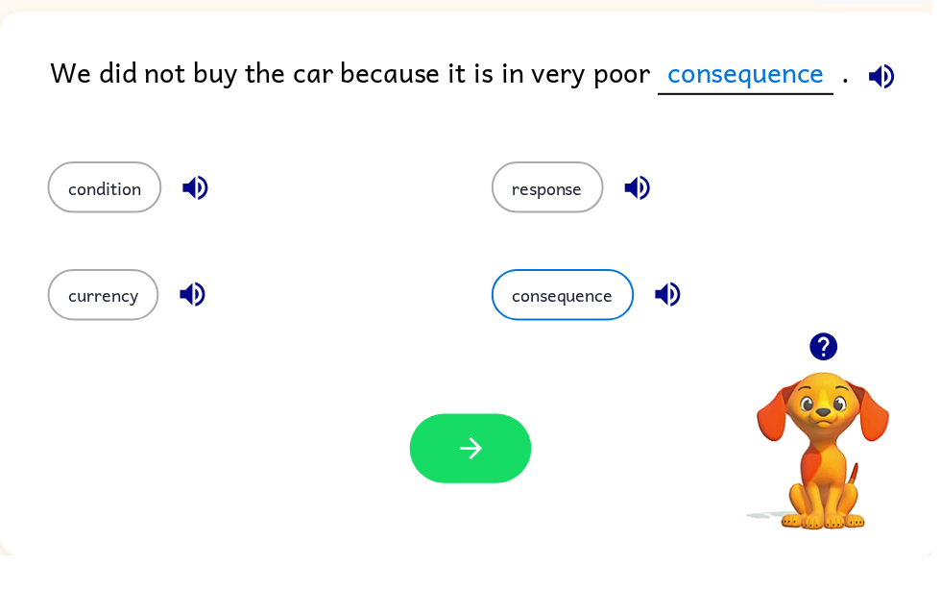
click at [491, 490] on icon "button" at bounding box center [476, 507] width 34 height 34
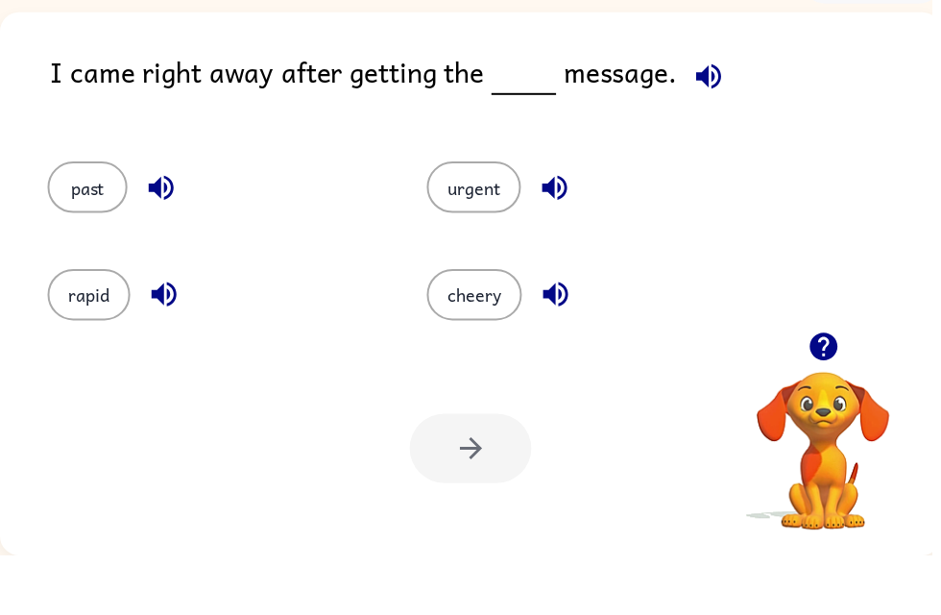
click at [88, 217] on button "past" at bounding box center [88, 243] width 81 height 52
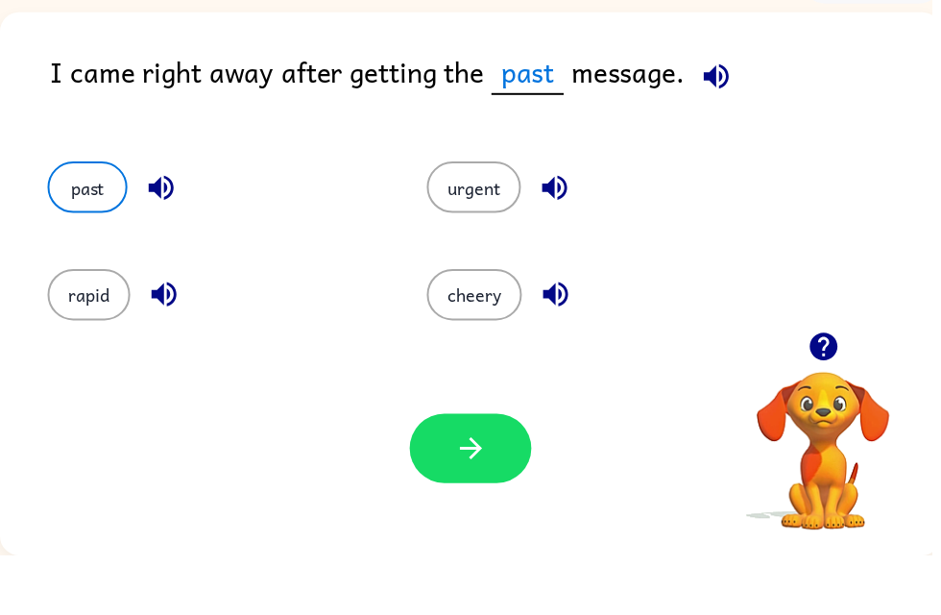
click at [477, 217] on button "urgent" at bounding box center [478, 243] width 95 height 52
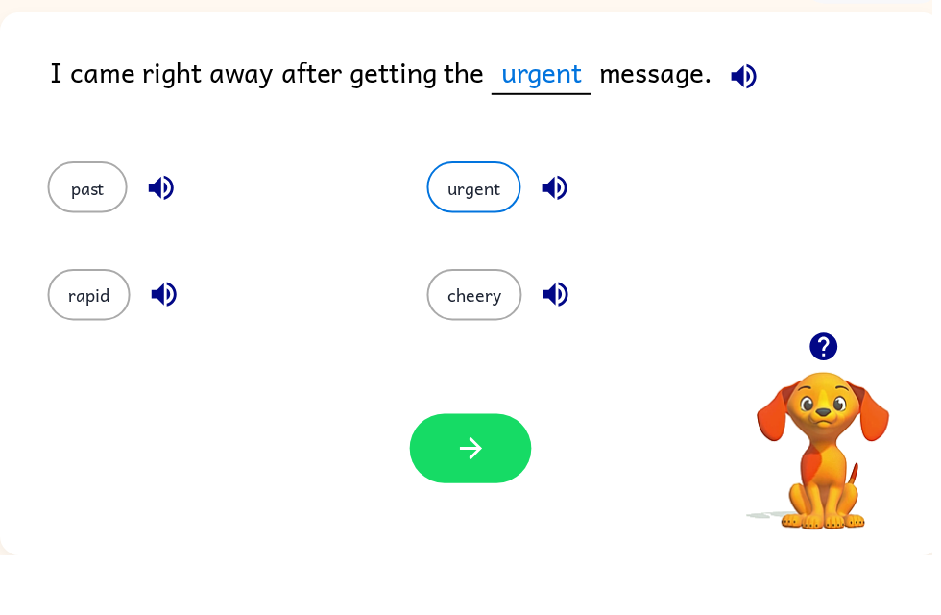
click at [90, 326] on button "rapid" at bounding box center [90, 352] width 84 height 52
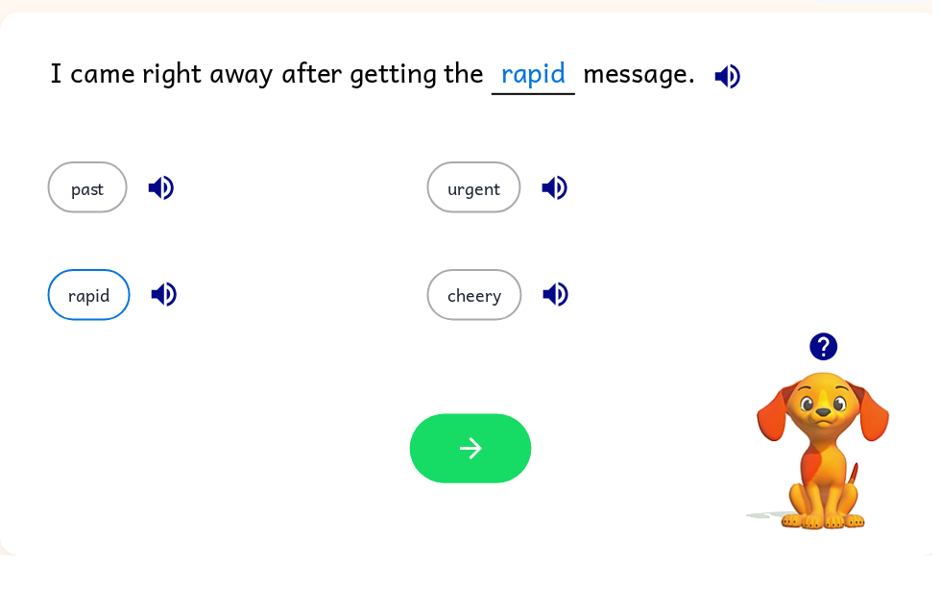
click at [498, 326] on button "cheery" at bounding box center [479, 352] width 96 height 52
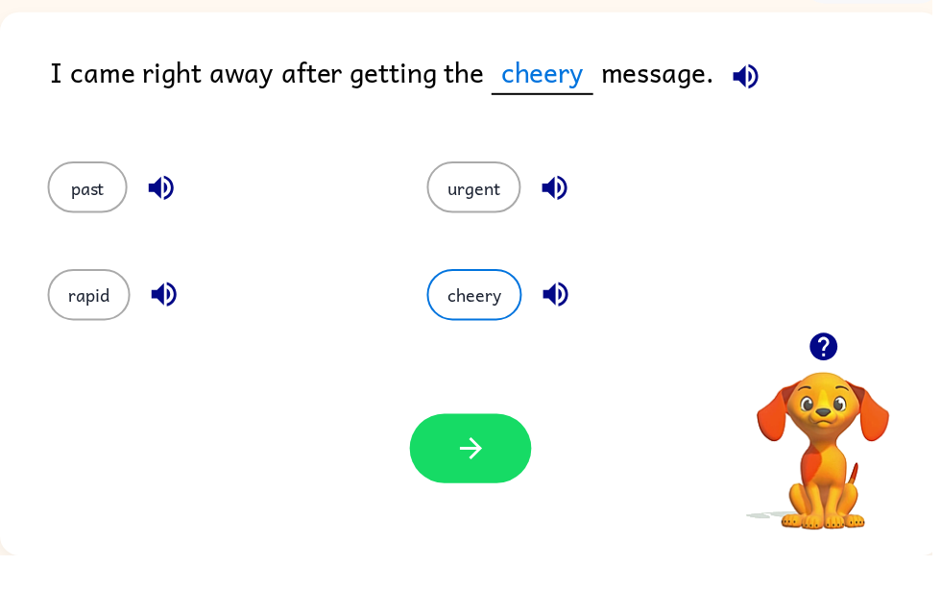
click at [505, 477] on button "button" at bounding box center [475, 507] width 123 height 70
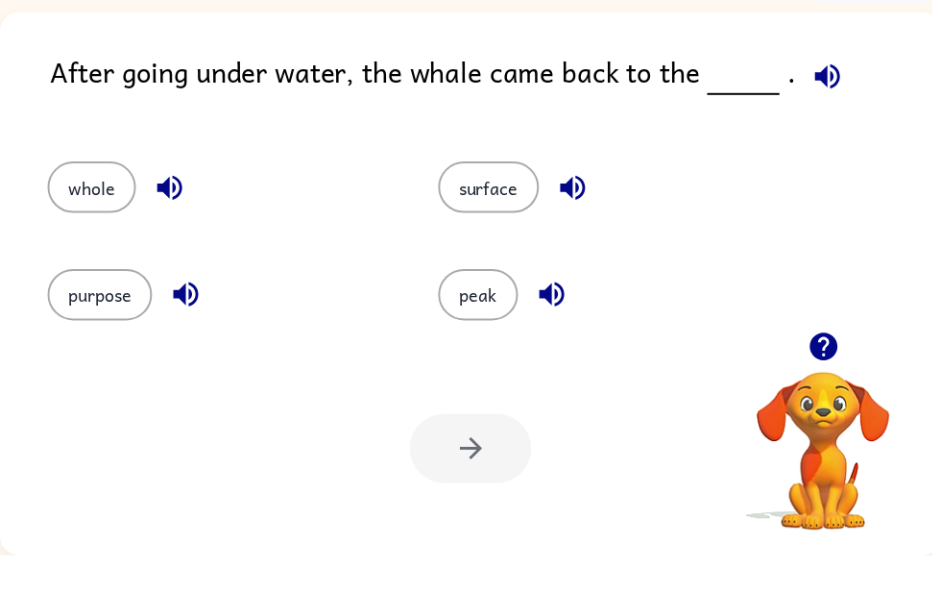
click at [571, 334] on icon "button" at bounding box center [558, 351] width 34 height 34
click at [493, 326] on button "peak" at bounding box center [483, 352] width 81 height 52
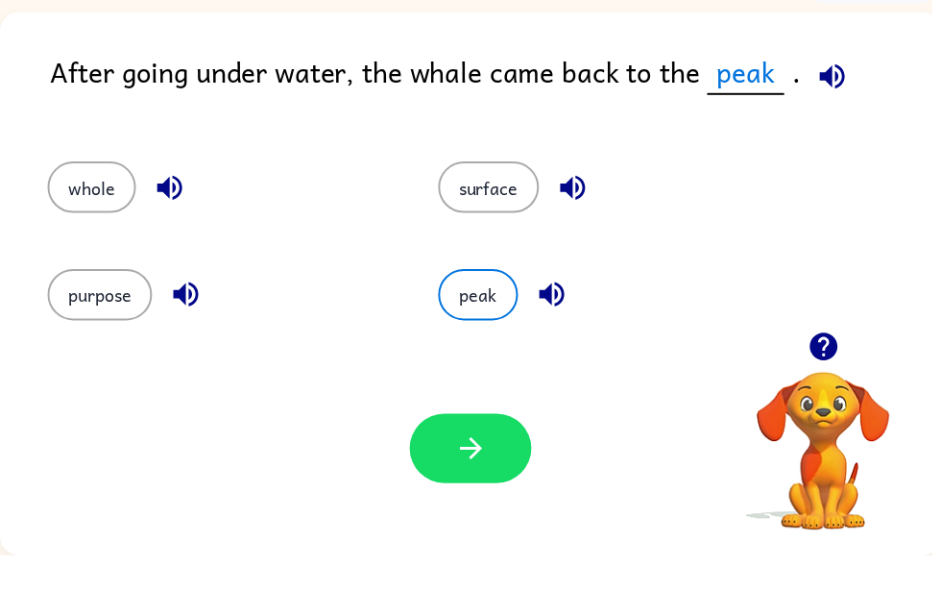
click at [504, 472] on button "button" at bounding box center [475, 507] width 123 height 70
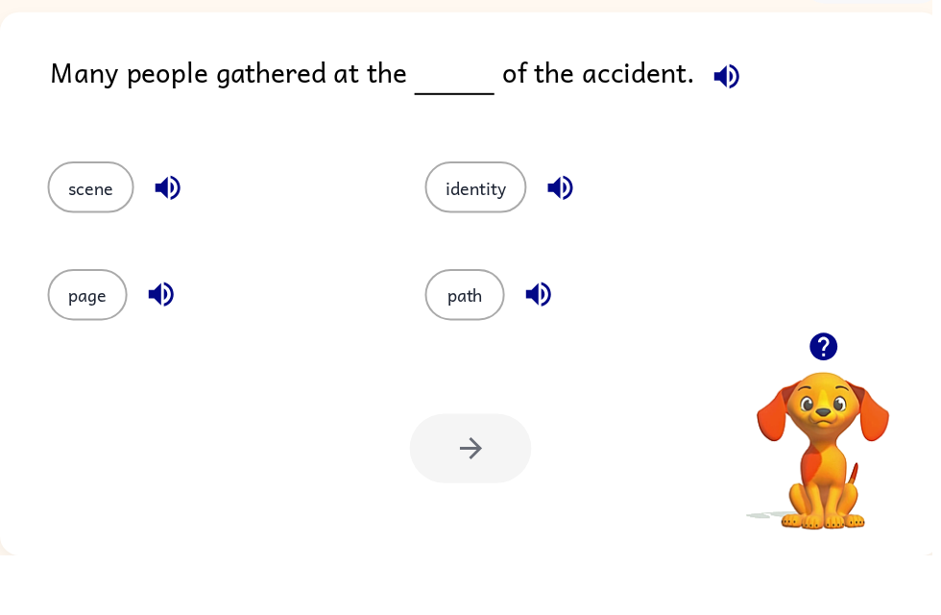
click at [170, 227] on icon "button" at bounding box center [170, 244] width 34 height 34
click at [140, 327] on button "button" at bounding box center [162, 351] width 49 height 49
click at [165, 334] on icon "button" at bounding box center [163, 351] width 34 height 34
click at [583, 227] on icon "button" at bounding box center [566, 244] width 34 height 34
click at [554, 334] on icon "button" at bounding box center [544, 351] width 34 height 34
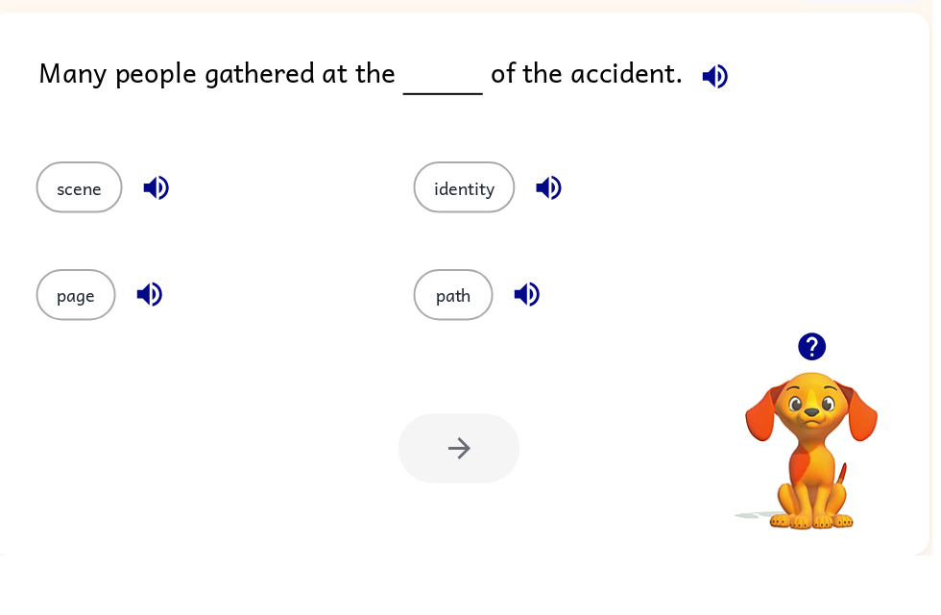
scroll to position [0, 12]
click at [102, 326] on button "page" at bounding box center [76, 352] width 81 height 52
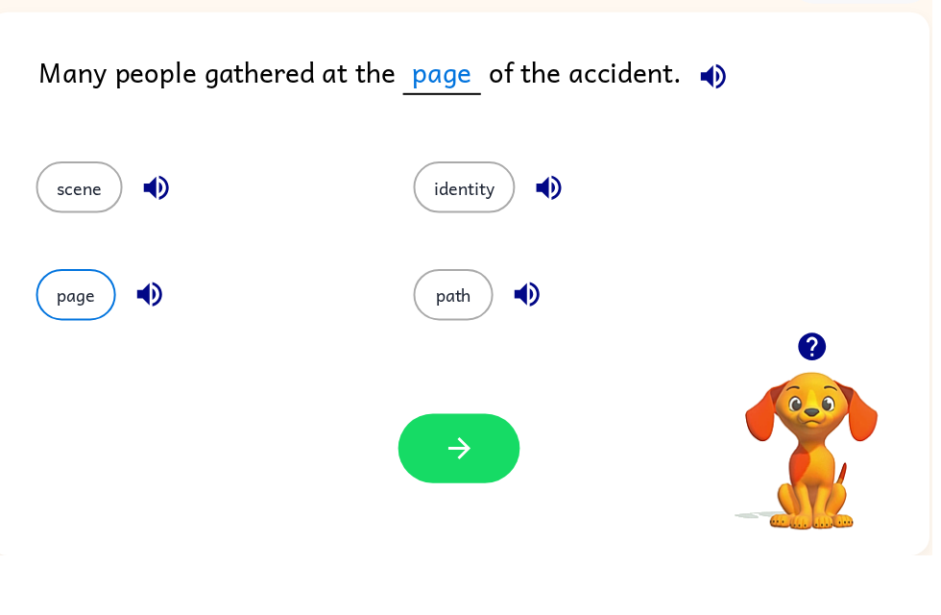
click at [457, 473] on button "button" at bounding box center [463, 507] width 123 height 70
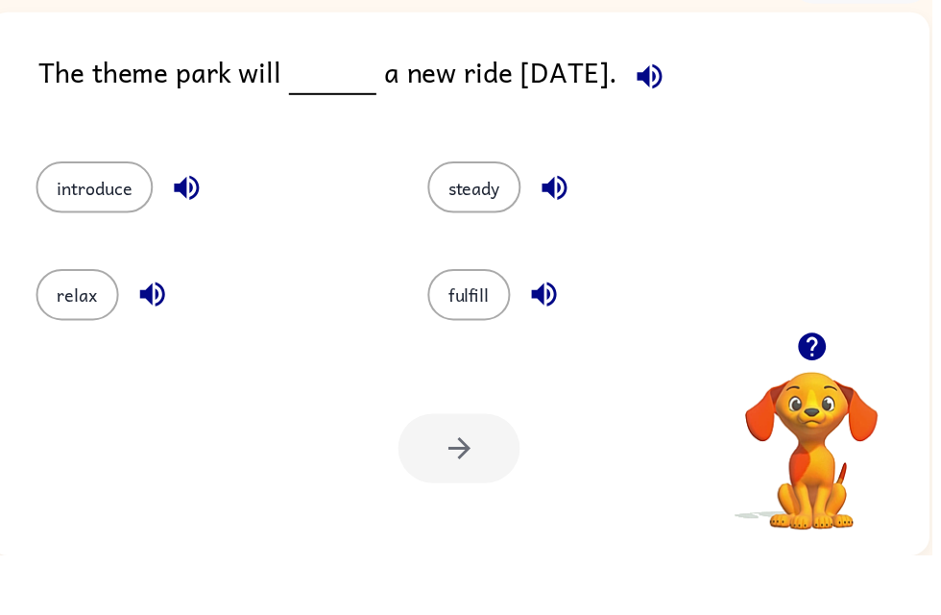
click at [563, 227] on icon "button" at bounding box center [561, 244] width 34 height 34
click at [171, 219] on button "button" at bounding box center [188, 243] width 49 height 49
click at [178, 231] on icon "button" at bounding box center [188, 243] width 25 height 25
click at [56, 217] on button "introduce" at bounding box center [95, 243] width 118 height 52
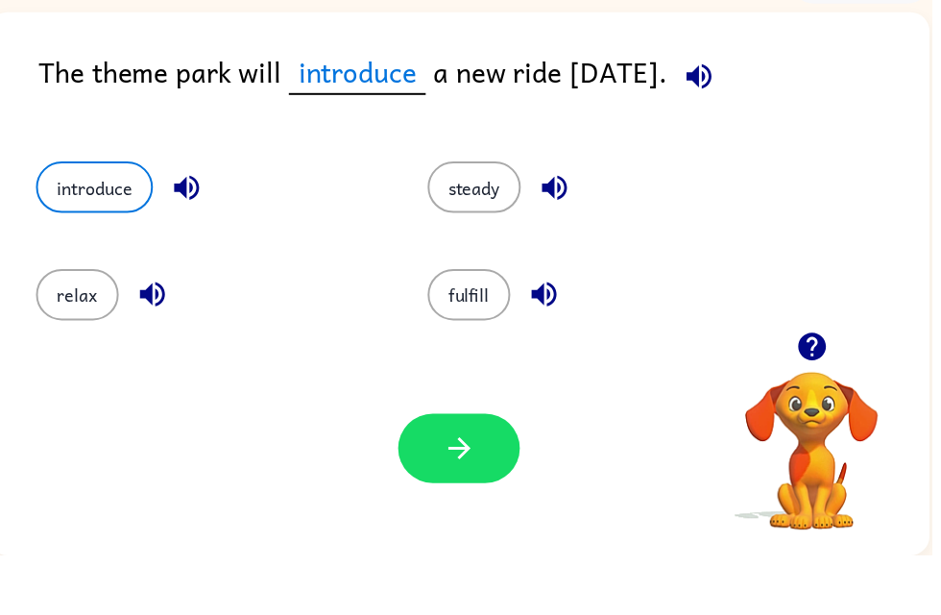
click at [592, 326] on div "fulfill" at bounding box center [608, 352] width 352 height 52
click at [591, 326] on div "fulfill" at bounding box center [608, 352] width 352 height 52
click at [547, 339] on icon "button" at bounding box center [549, 351] width 25 height 25
click at [546, 339] on icon "button" at bounding box center [549, 351] width 25 height 25
click at [533, 334] on icon "button" at bounding box center [550, 351] width 34 height 34
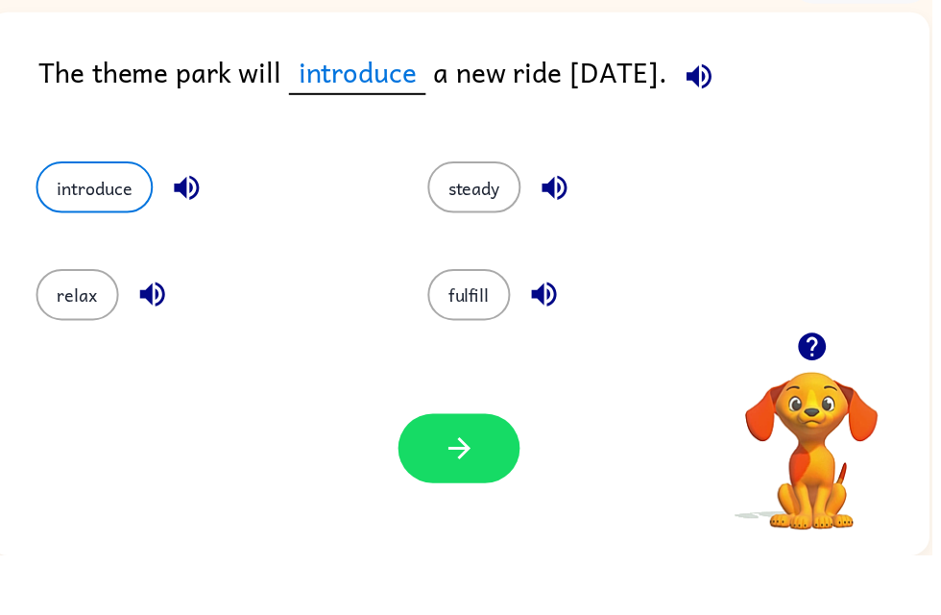
click at [449, 490] on icon "button" at bounding box center [465, 507] width 34 height 34
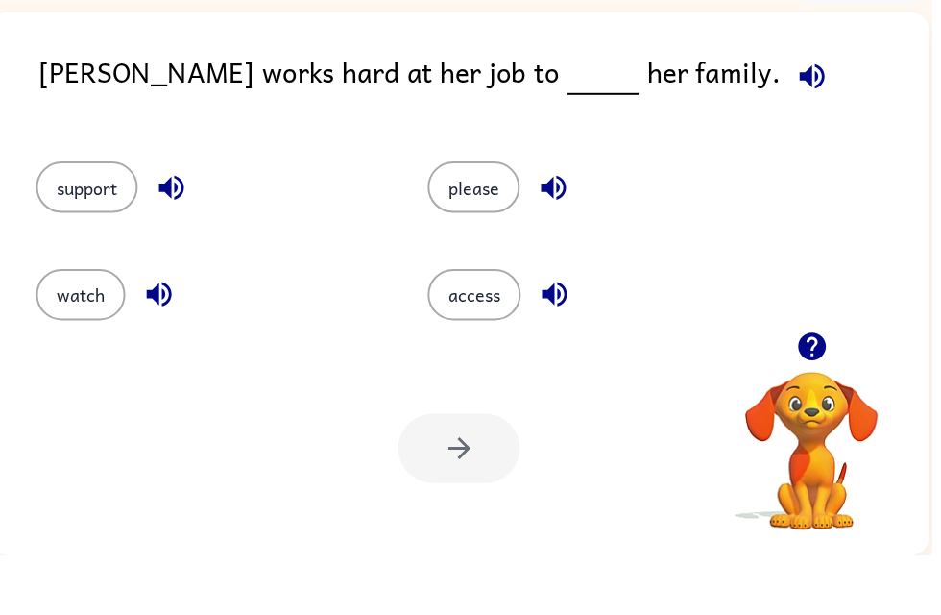
click at [86, 217] on button "support" at bounding box center [87, 243] width 103 height 52
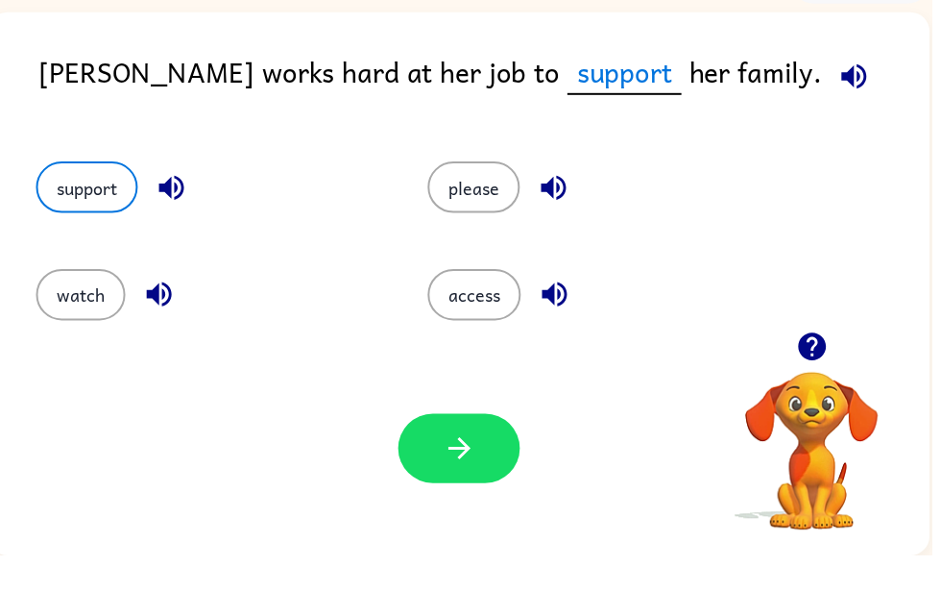
click at [444, 472] on button "button" at bounding box center [463, 507] width 123 height 70
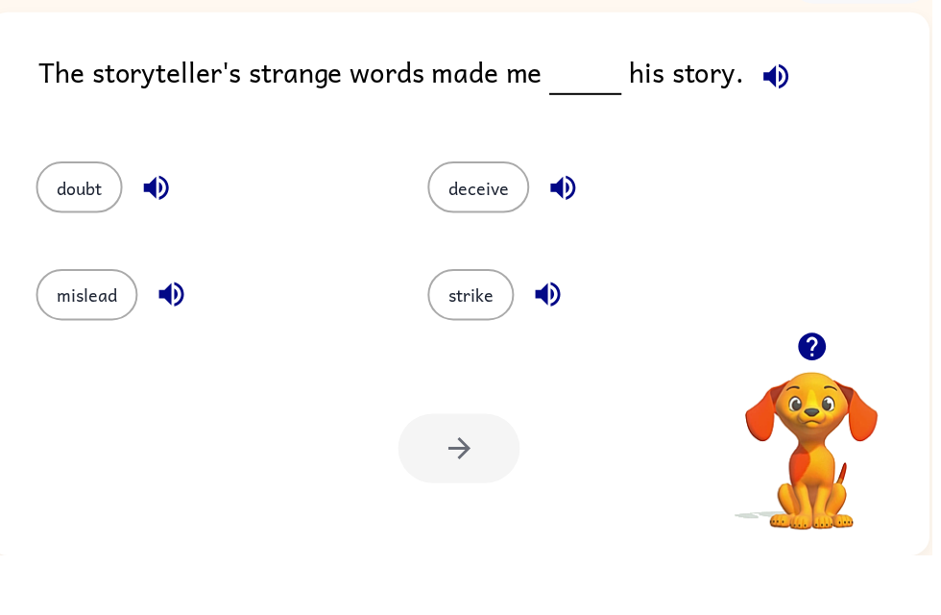
click at [164, 227] on icon "button" at bounding box center [158, 244] width 34 height 34
click at [178, 339] on icon "button" at bounding box center [172, 351] width 25 height 25
click at [591, 219] on button "button" at bounding box center [569, 243] width 49 height 49
click at [553, 339] on icon "button" at bounding box center [553, 351] width 25 height 25
click at [522, 217] on button "deceive" at bounding box center [483, 243] width 103 height 52
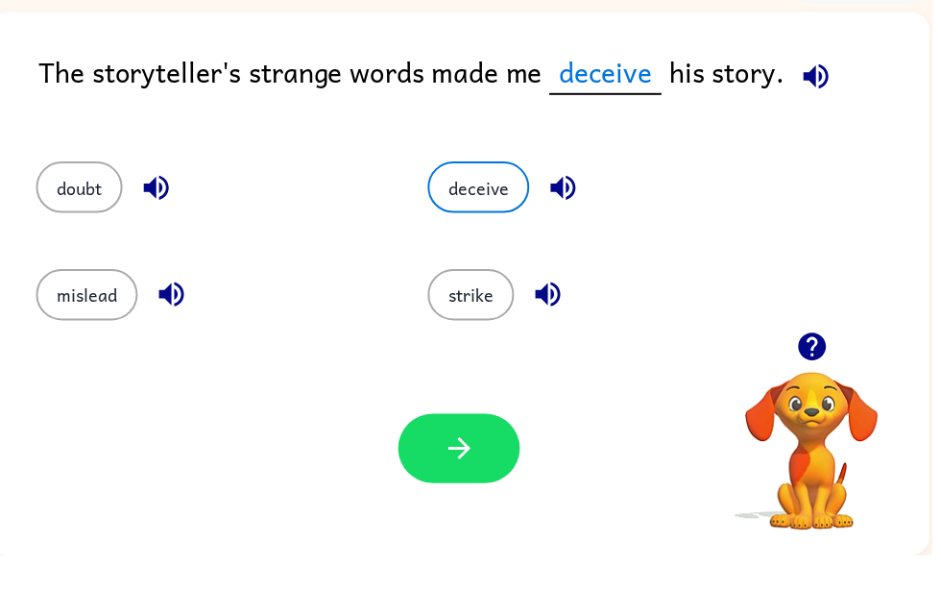
click at [467, 496] on icon "button" at bounding box center [463, 507] width 22 height 22
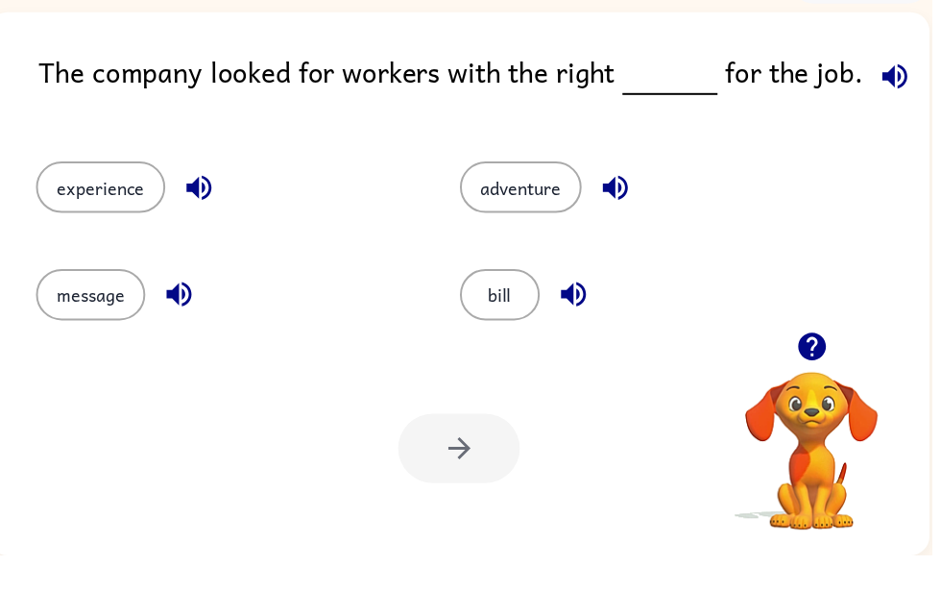
click at [512, 326] on button "bill" at bounding box center [505, 352] width 81 height 52
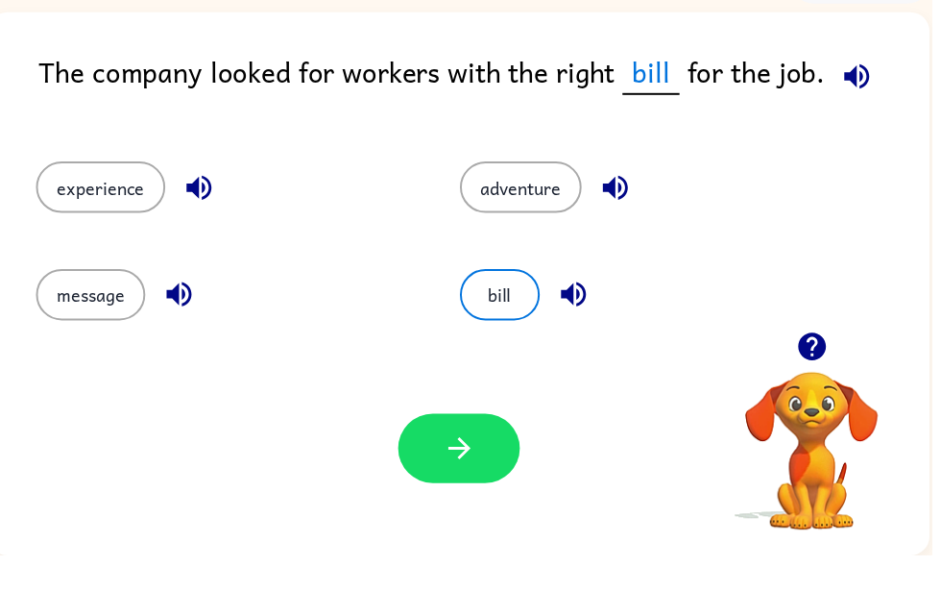
click at [497, 484] on button "button" at bounding box center [463, 507] width 123 height 70
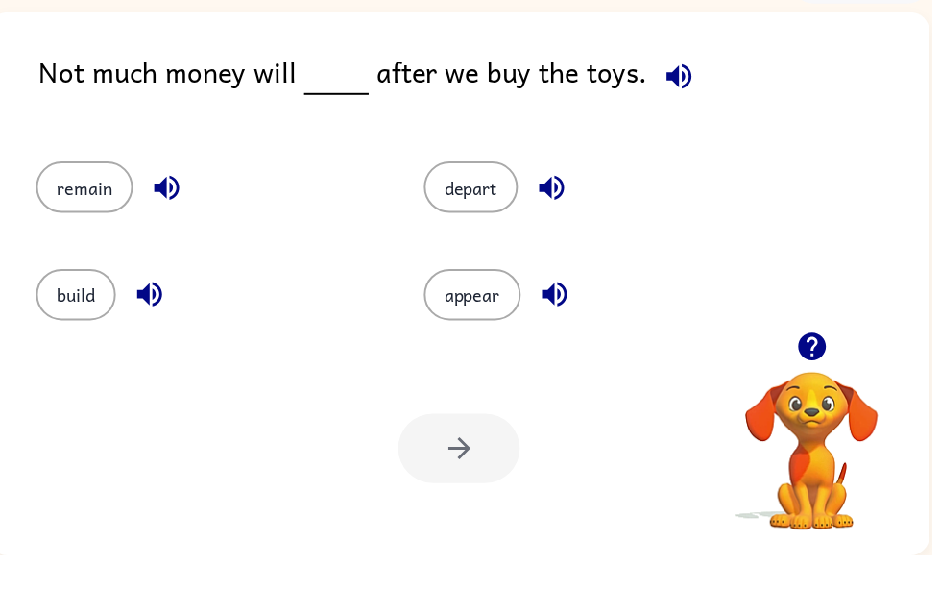
click at [488, 181] on div "depart" at bounding box center [588, 235] width 392 height 108
click at [558, 231] on icon "button" at bounding box center [557, 243] width 25 height 25
click at [186, 217] on div "remain" at bounding box center [210, 243] width 348 height 52
click at [161, 231] on icon "button" at bounding box center [168, 243] width 25 height 25
click at [145, 334] on icon "button" at bounding box center [151, 351] width 34 height 34
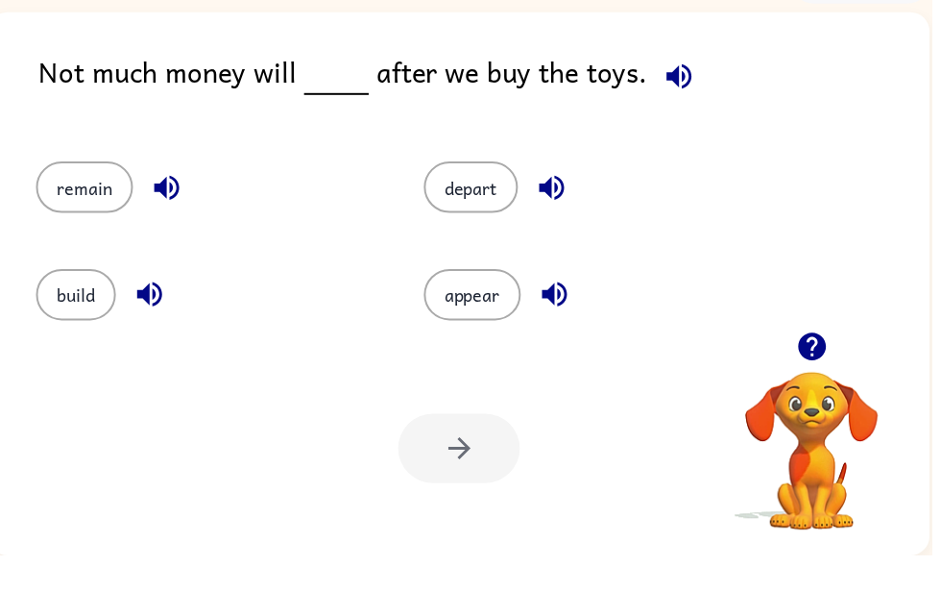
click at [564, 339] on icon "button" at bounding box center [559, 351] width 25 height 25
click at [467, 326] on button "appear" at bounding box center [477, 352] width 98 height 52
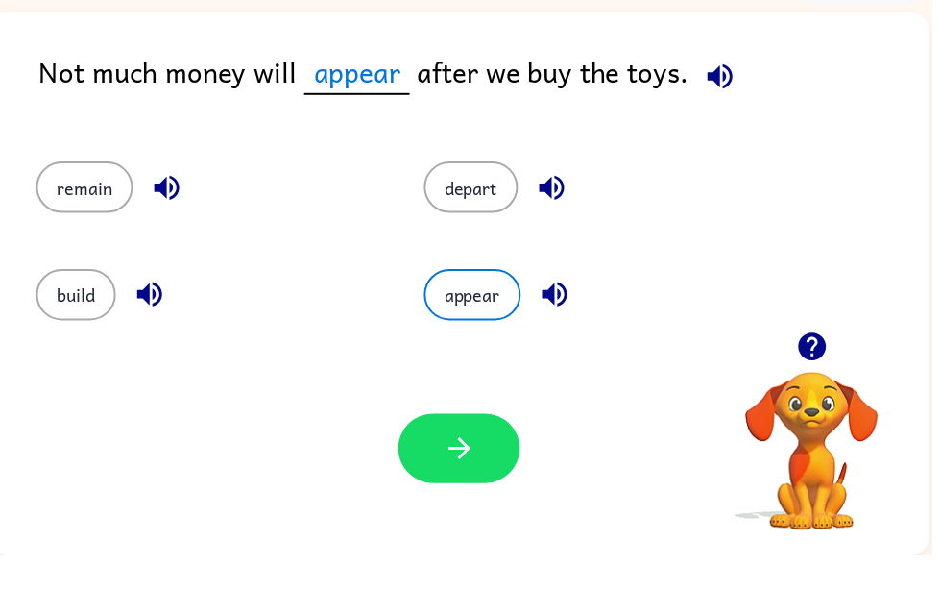
click at [490, 217] on button "depart" at bounding box center [475, 243] width 95 height 52
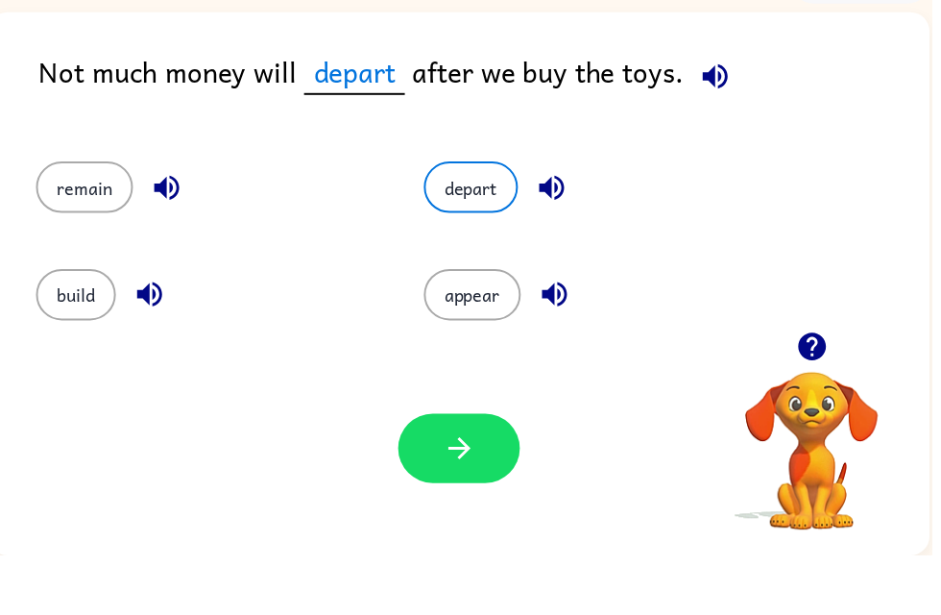
click at [413, 472] on button "button" at bounding box center [463, 507] width 123 height 70
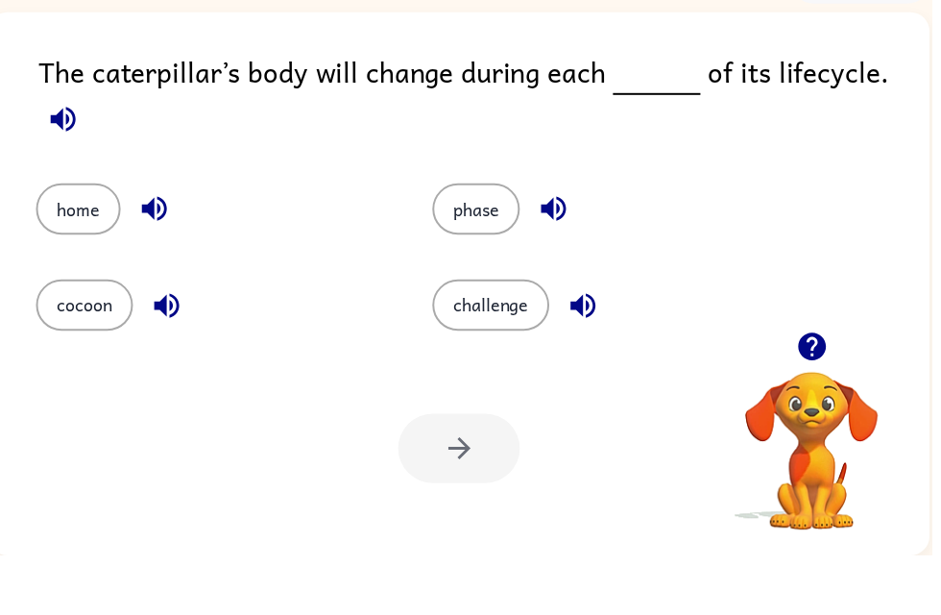
click at [156, 253] on icon "button" at bounding box center [155, 265] width 25 height 25
click at [70, 150] on button "button" at bounding box center [63, 174] width 49 height 49
click at [80, 150] on button "button" at bounding box center [63, 174] width 49 height 49
click at [63, 161] on icon "button" at bounding box center [63, 173] width 25 height 25
click at [158, 248] on icon "button" at bounding box center [156, 265] width 34 height 34
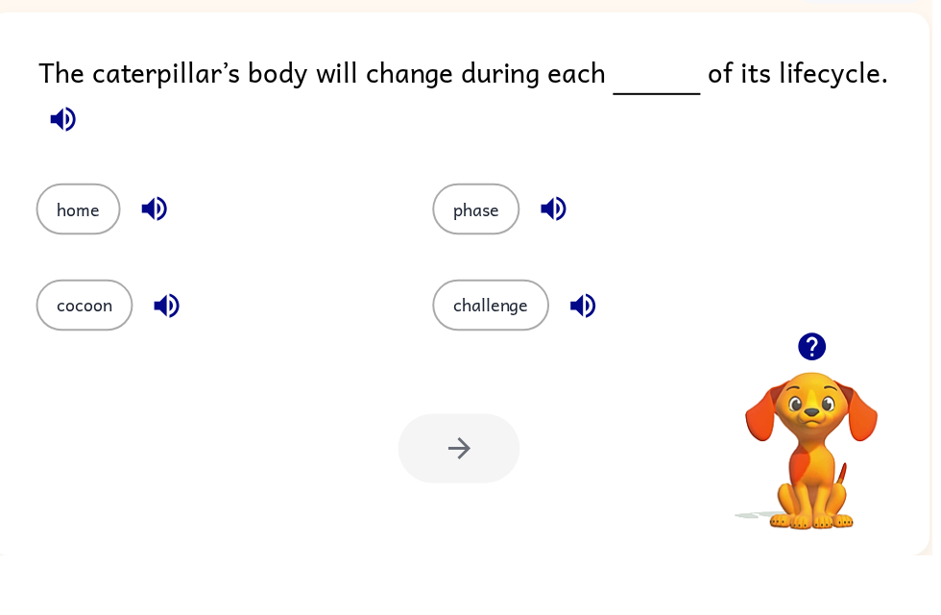
click at [165, 248] on icon "button" at bounding box center [156, 265] width 34 height 34
click at [473, 239] on button "phase" at bounding box center [481, 265] width 88 height 52
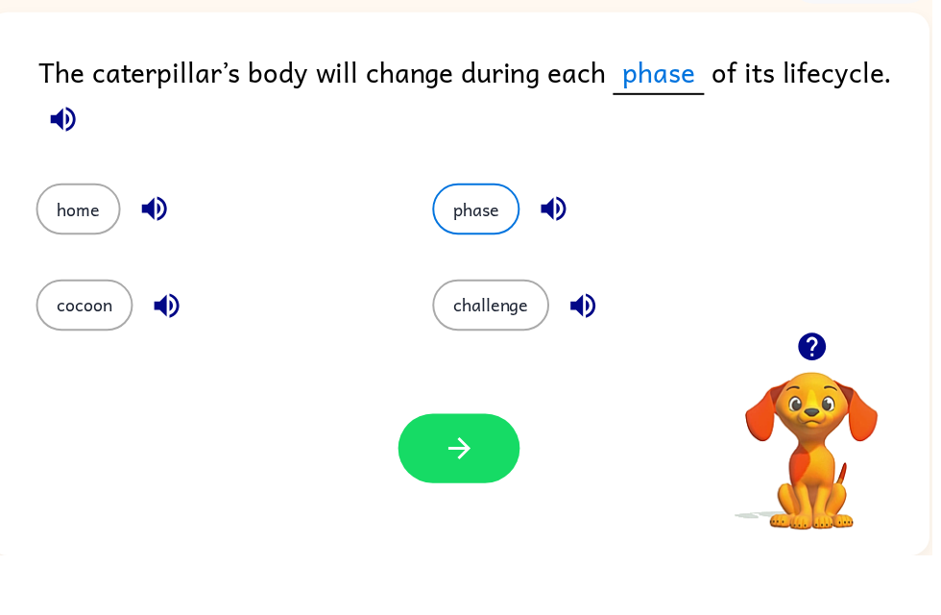
click at [495, 472] on button "button" at bounding box center [463, 507] width 123 height 70
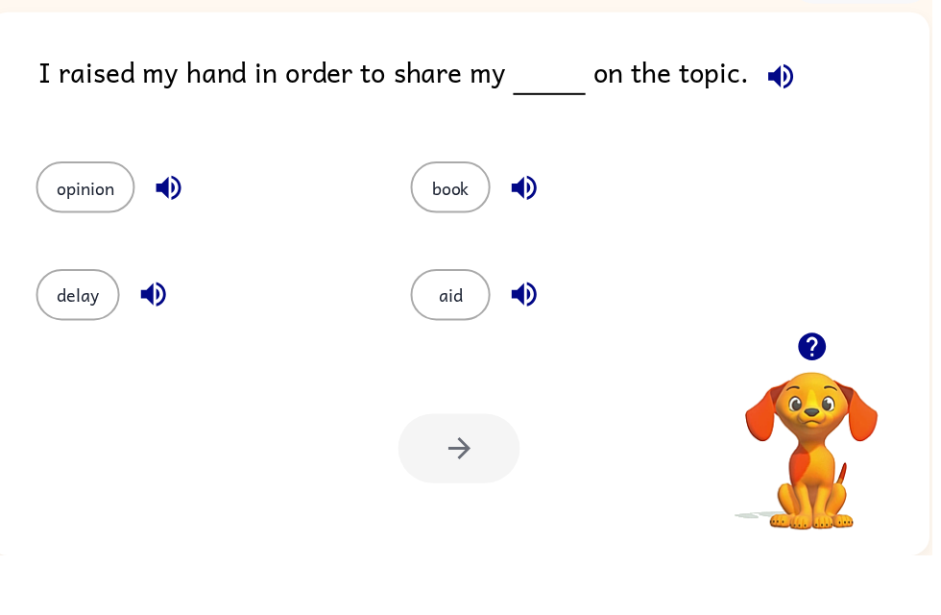
click at [179, 227] on icon "button" at bounding box center [171, 244] width 34 height 34
click at [540, 231] on icon "button" at bounding box center [529, 243] width 25 height 25
click at [453, 217] on button "book" at bounding box center [455, 243] width 81 height 52
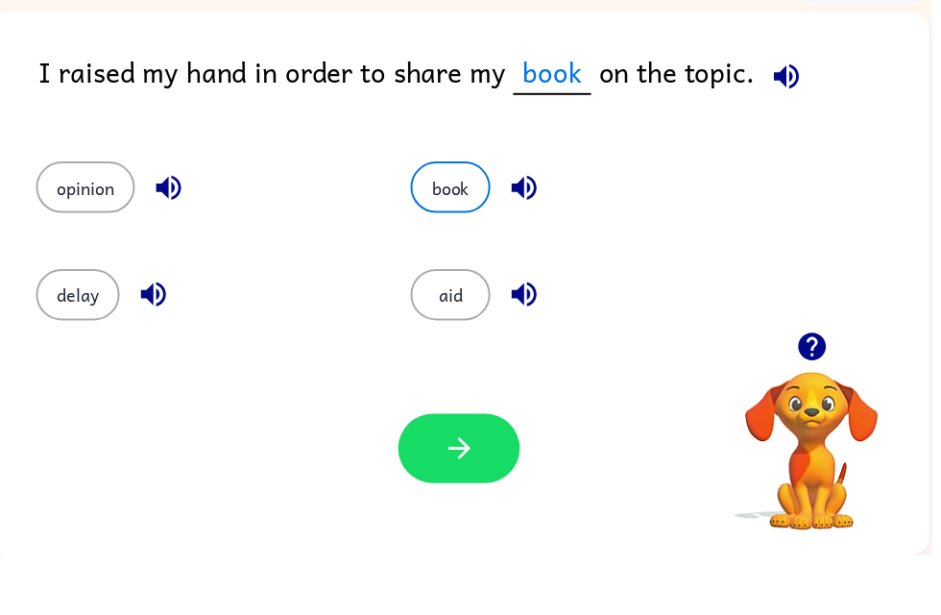
click at [423, 479] on button "button" at bounding box center [463, 507] width 123 height 70
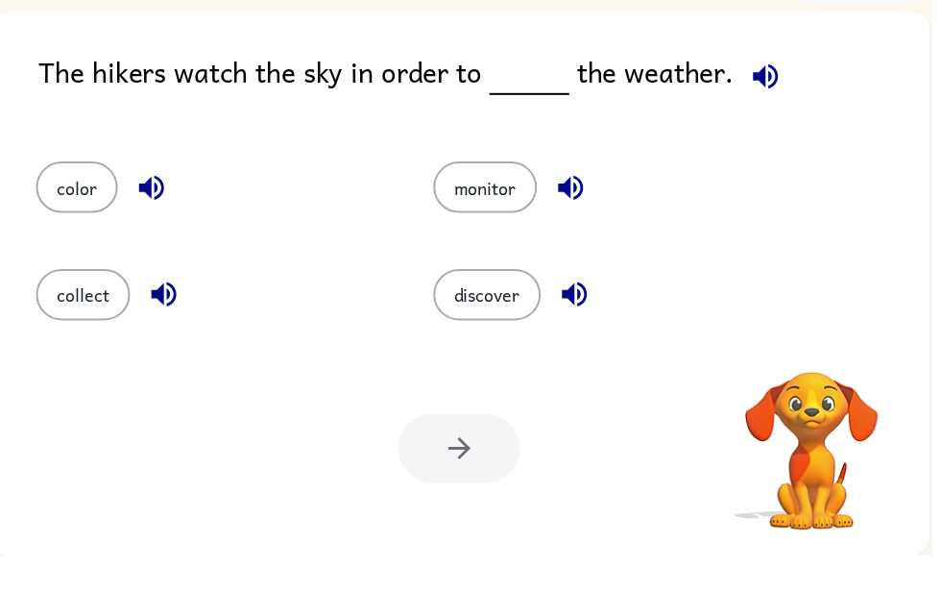
click at [456, 472] on div at bounding box center [463, 507] width 123 height 70
click at [63, 181] on div "color" at bounding box center [200, 235] width 401 height 108
click at [71, 217] on button "color" at bounding box center [77, 243] width 83 height 52
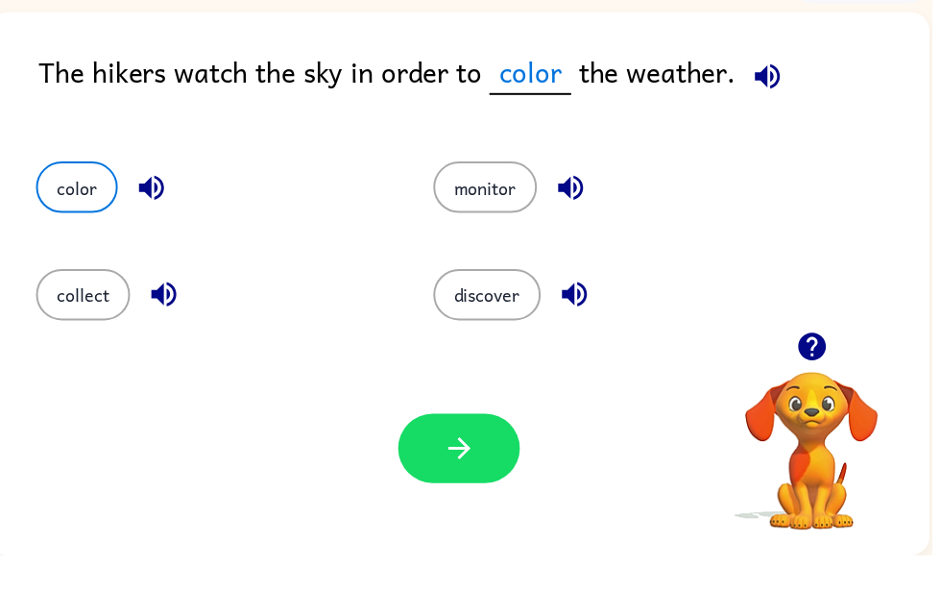
click at [448, 490] on icon "button" at bounding box center [465, 507] width 34 height 34
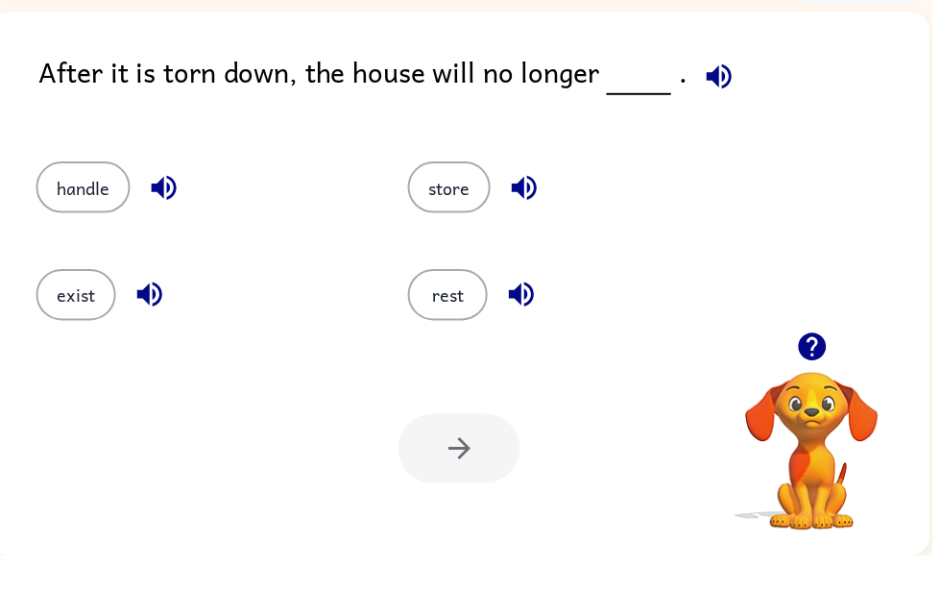
click at [104, 217] on button "handle" at bounding box center [83, 243] width 95 height 52
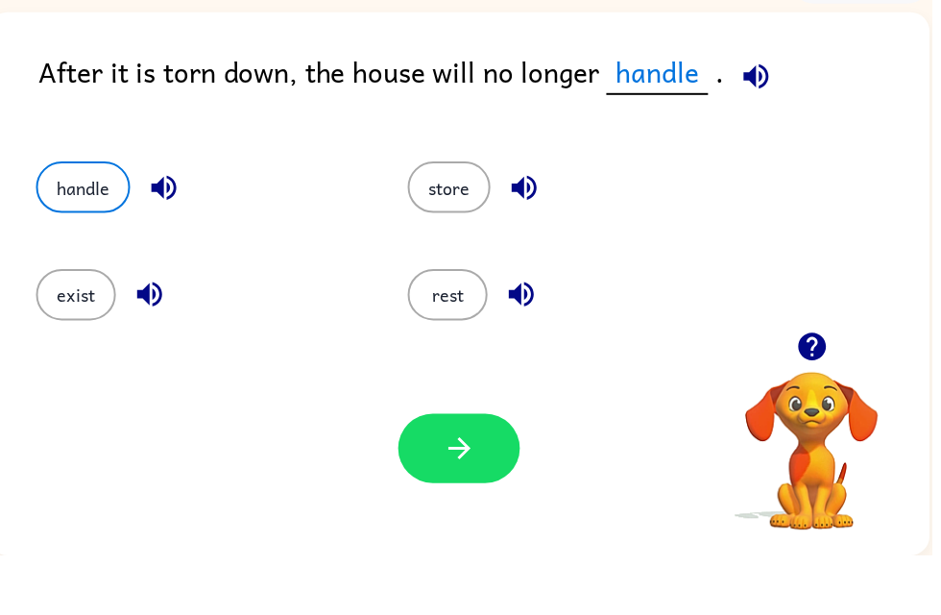
click at [458, 326] on button "rest" at bounding box center [452, 352] width 81 height 52
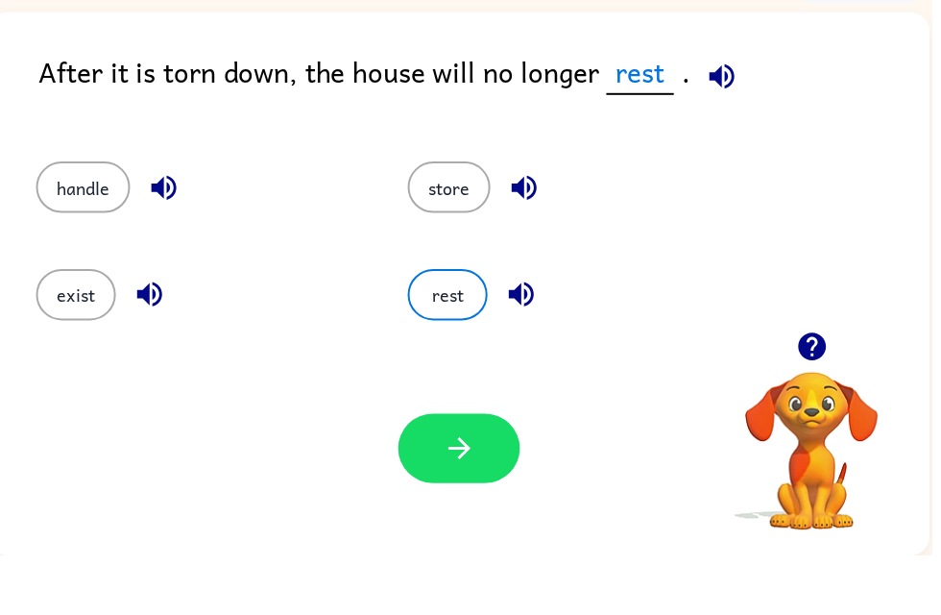
click at [461, 490] on icon "button" at bounding box center [465, 507] width 34 height 34
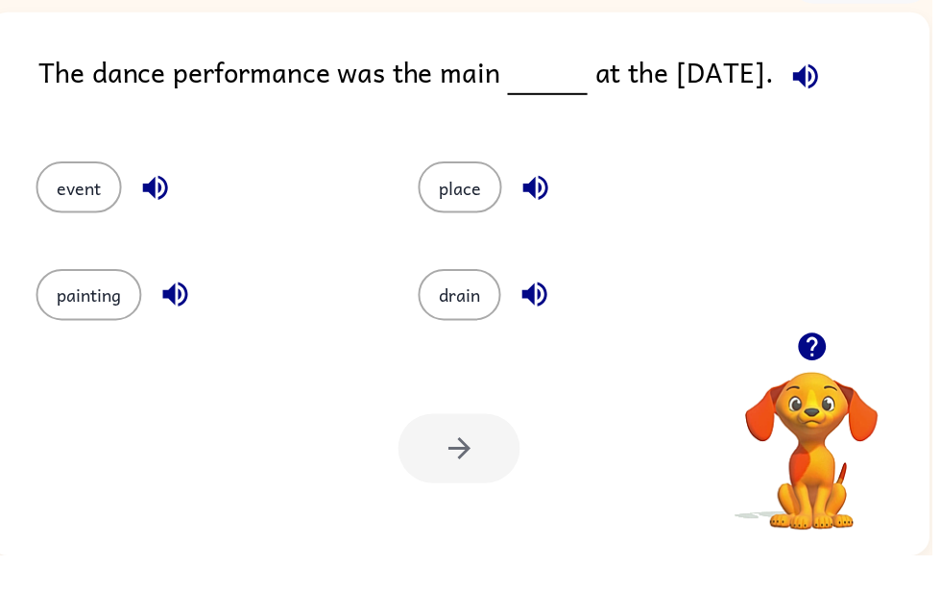
click at [88, 217] on button "event" at bounding box center [79, 243] width 86 height 52
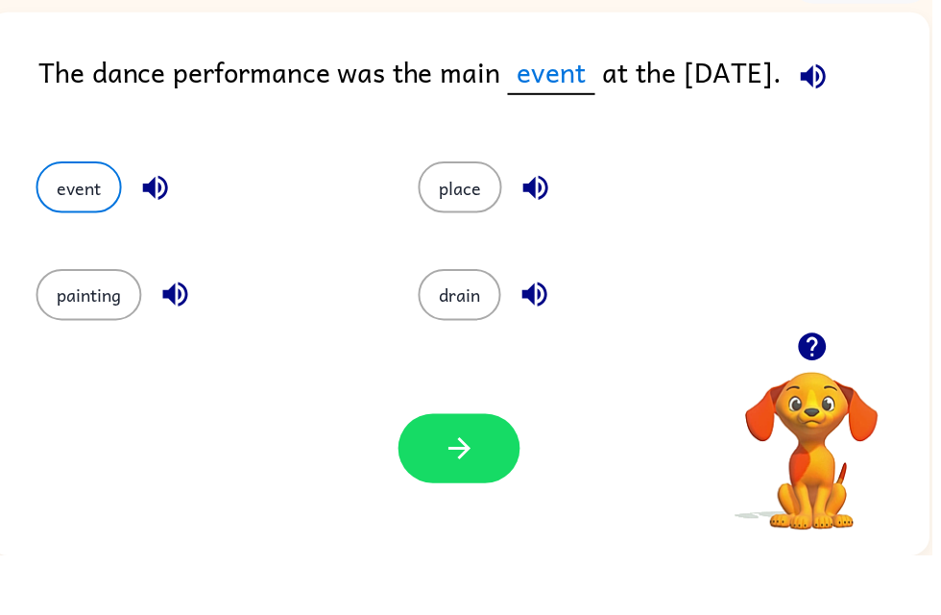
click at [461, 483] on button "button" at bounding box center [463, 507] width 123 height 70
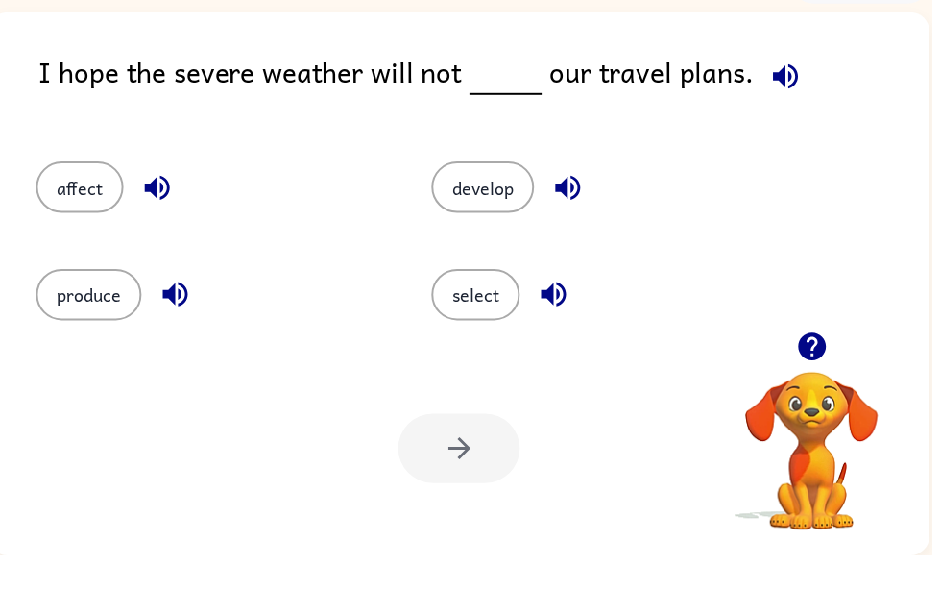
click at [178, 219] on button "button" at bounding box center [158, 243] width 49 height 49
click at [185, 334] on icon "button" at bounding box center [177, 351] width 34 height 34
click at [70, 217] on button "affect" at bounding box center [80, 243] width 88 height 52
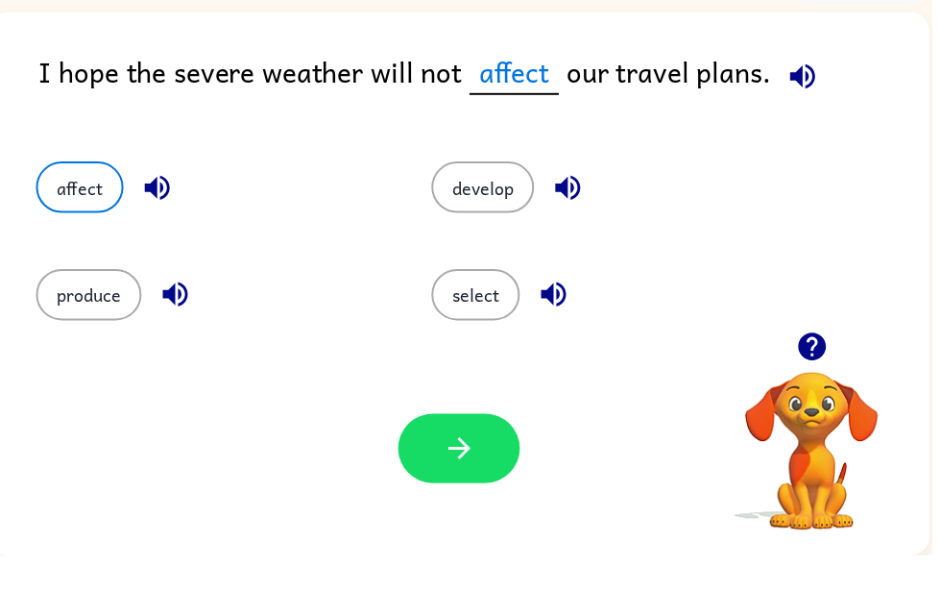
click at [459, 490] on icon "button" at bounding box center [465, 507] width 34 height 34
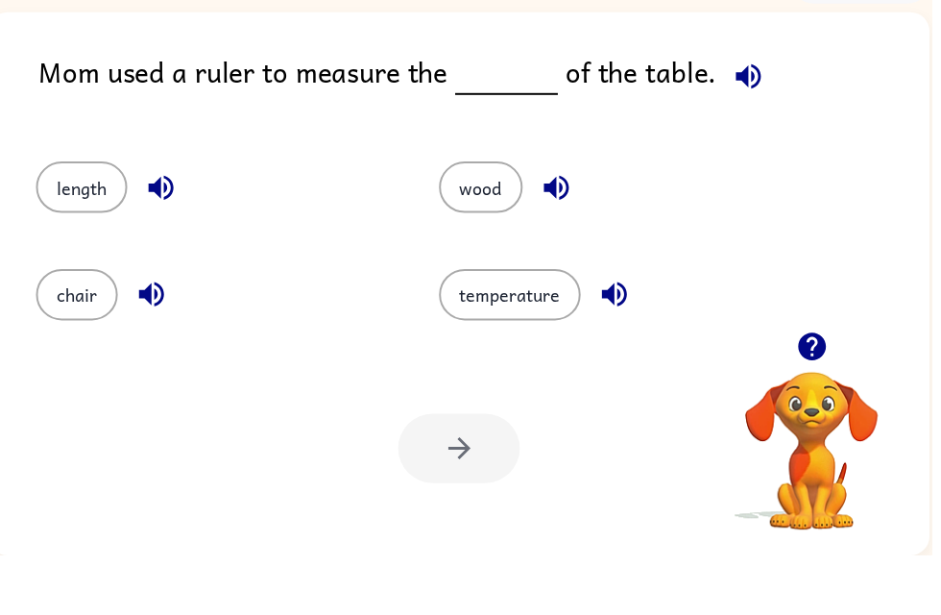
click at [83, 217] on button "length" at bounding box center [82, 243] width 92 height 52
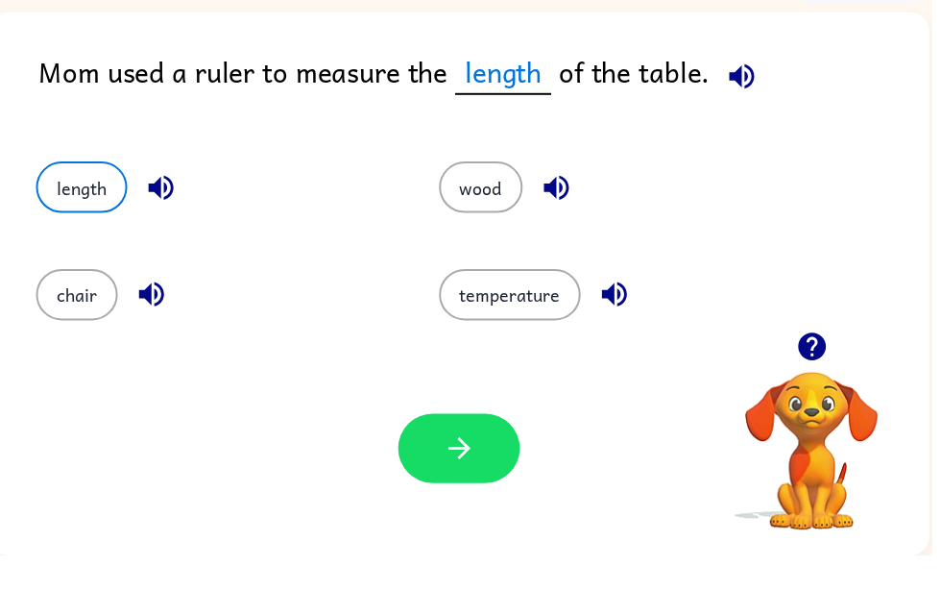
click at [451, 490] on icon "button" at bounding box center [465, 507] width 34 height 34
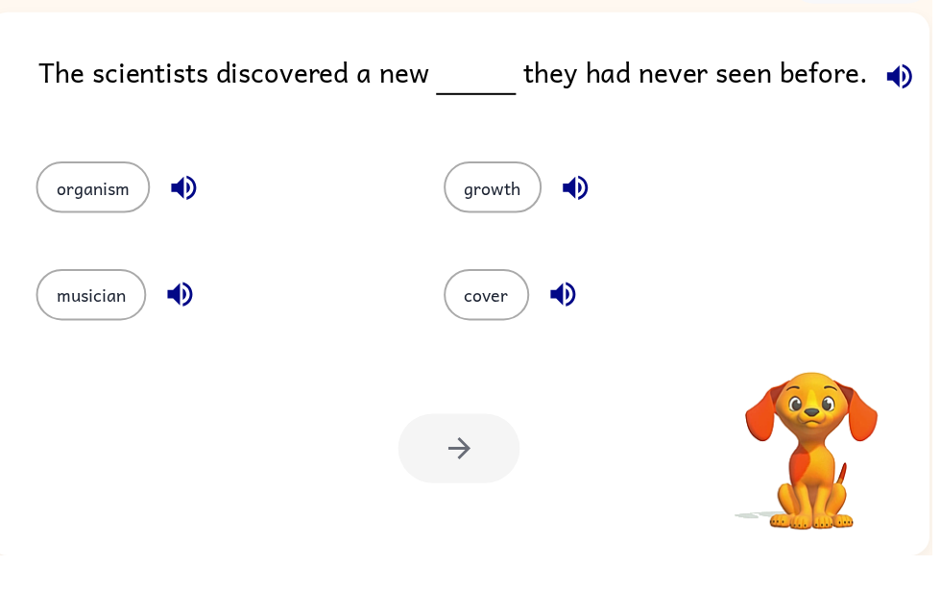
click at [190, 227] on icon "button" at bounding box center [186, 244] width 34 height 34
click at [182, 339] on icon "button" at bounding box center [181, 351] width 25 height 25
click at [599, 219] on button "button" at bounding box center [581, 243] width 49 height 49
click at [577, 334] on icon "button" at bounding box center [569, 351] width 34 height 34
click at [207, 219] on button "button" at bounding box center [185, 243] width 49 height 49
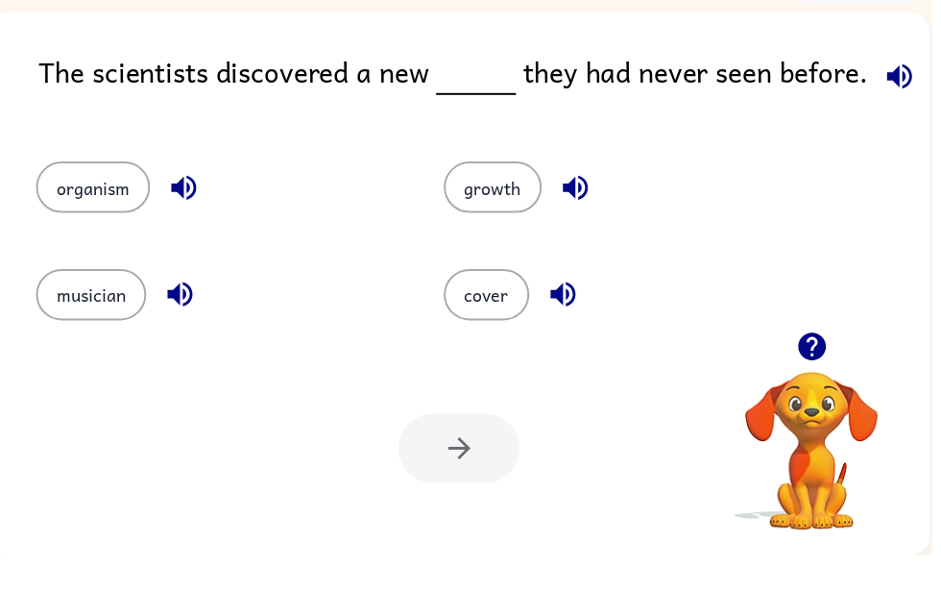
click at [109, 217] on button "organism" at bounding box center [93, 243] width 115 height 52
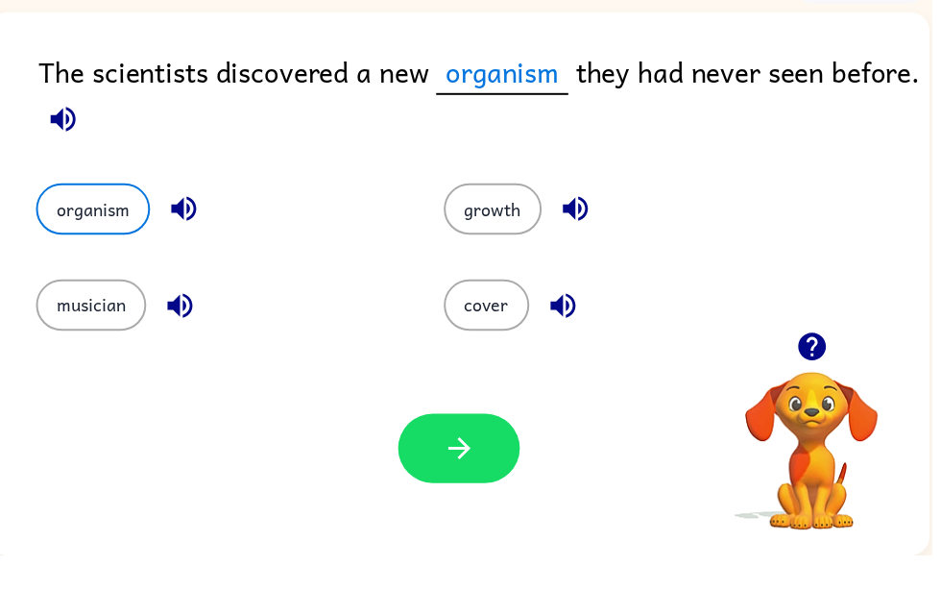
click at [446, 472] on button "button" at bounding box center [463, 507] width 123 height 70
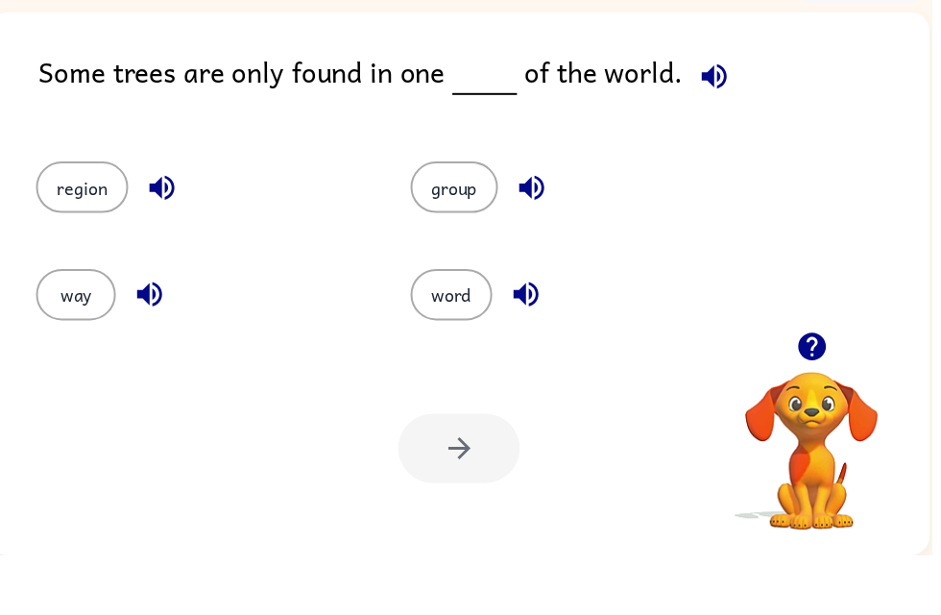
click at [461, 217] on button "group" at bounding box center [459, 243] width 88 height 52
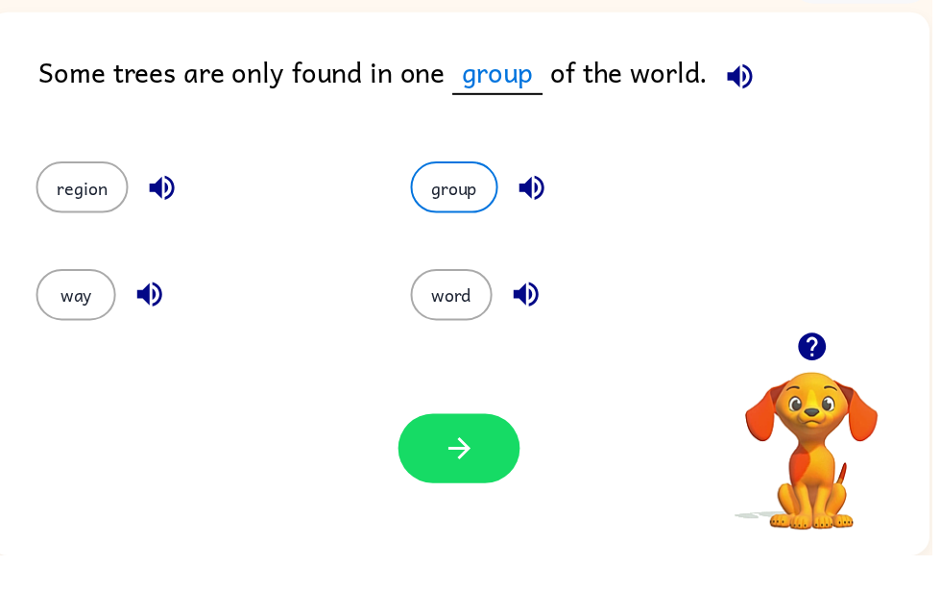
click at [475, 490] on icon "button" at bounding box center [465, 507] width 34 height 34
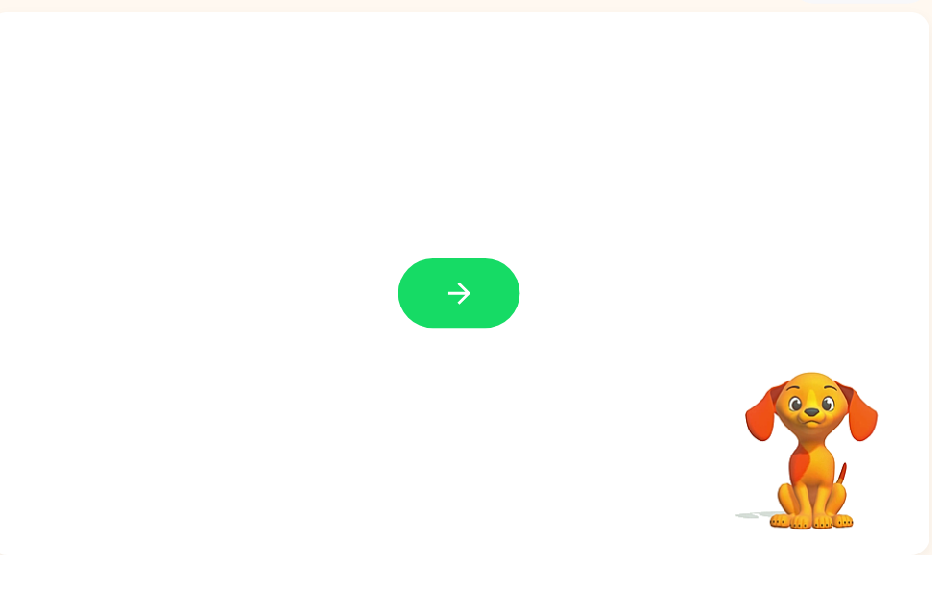
click at [480, 333] on icon "button" at bounding box center [465, 350] width 34 height 34
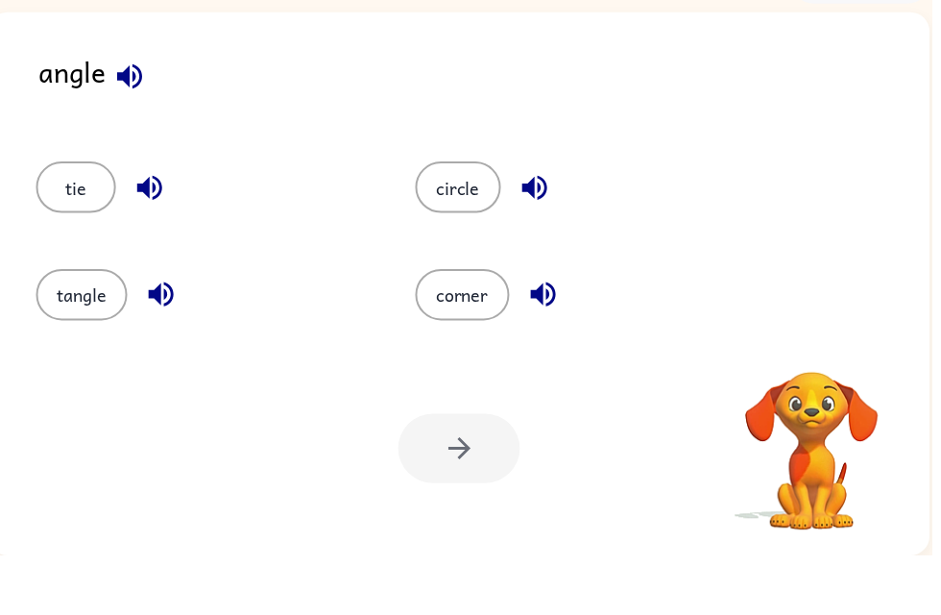
click at [463, 326] on button "corner" at bounding box center [467, 352] width 95 height 52
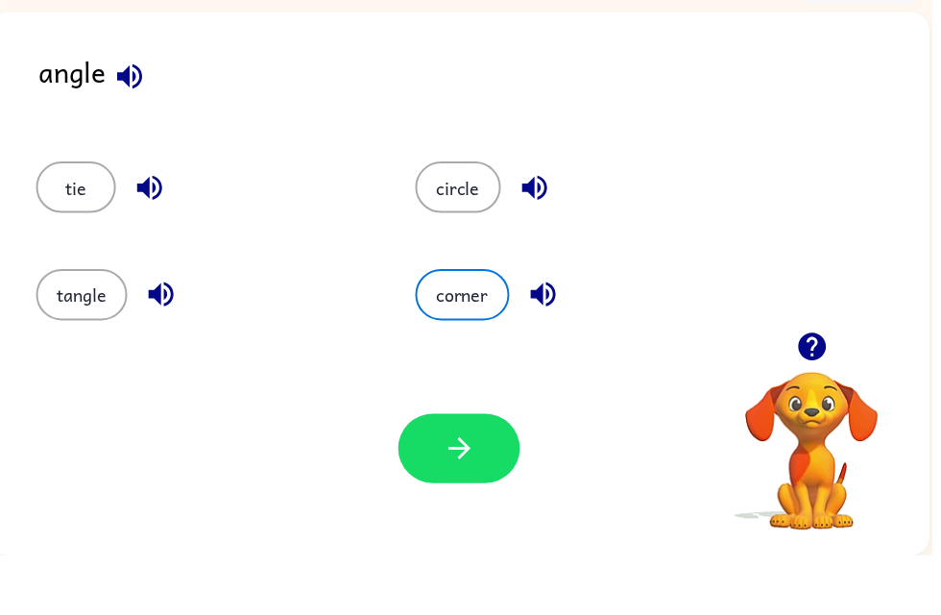
click at [461, 490] on icon "button" at bounding box center [465, 507] width 34 height 34
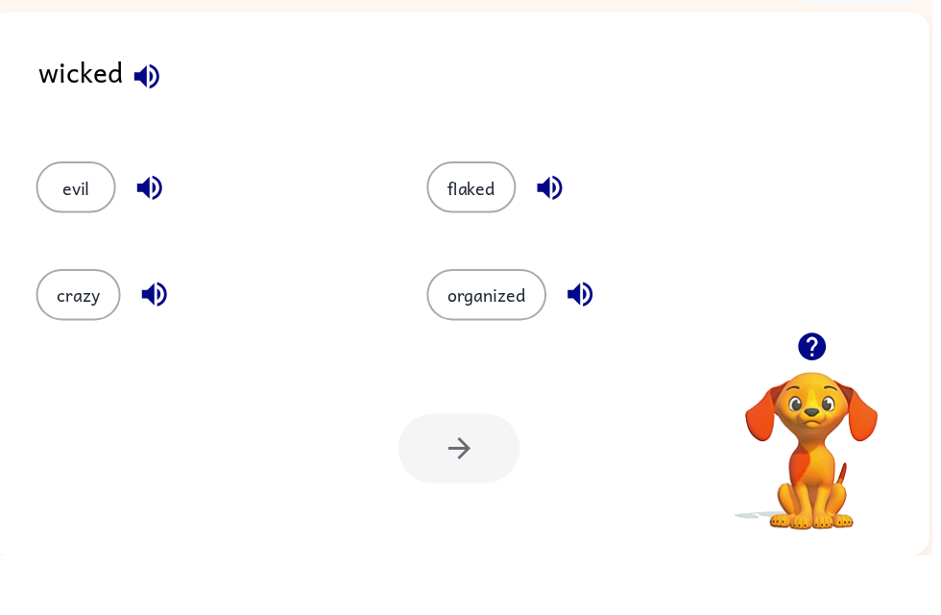
click at [69, 217] on button "evil" at bounding box center [76, 243] width 81 height 52
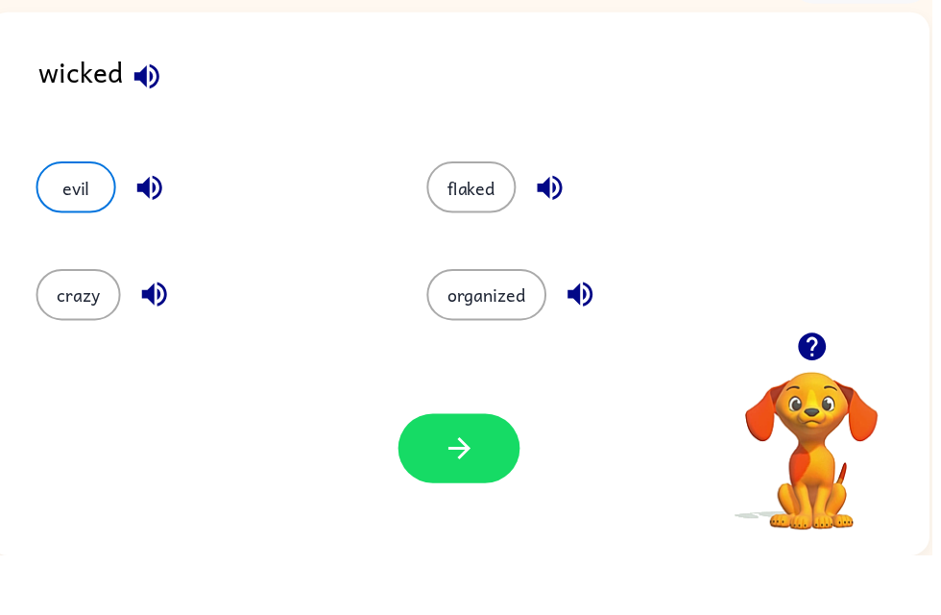
click at [450, 474] on button "button" at bounding box center [463, 507] width 123 height 70
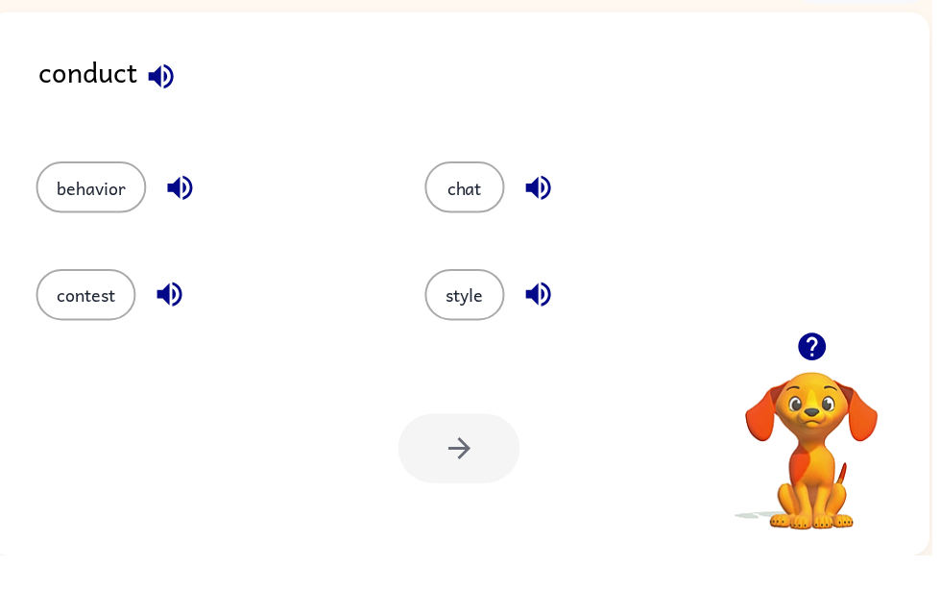
click at [156, 114] on icon "button" at bounding box center [163, 131] width 34 height 34
click at [188, 227] on icon "button" at bounding box center [182, 244] width 34 height 34
click at [167, 334] on icon "button" at bounding box center [172, 351] width 34 height 34
click at [555, 231] on icon "button" at bounding box center [543, 243] width 25 height 25
click at [548, 334] on icon "button" at bounding box center [544, 351] width 34 height 34
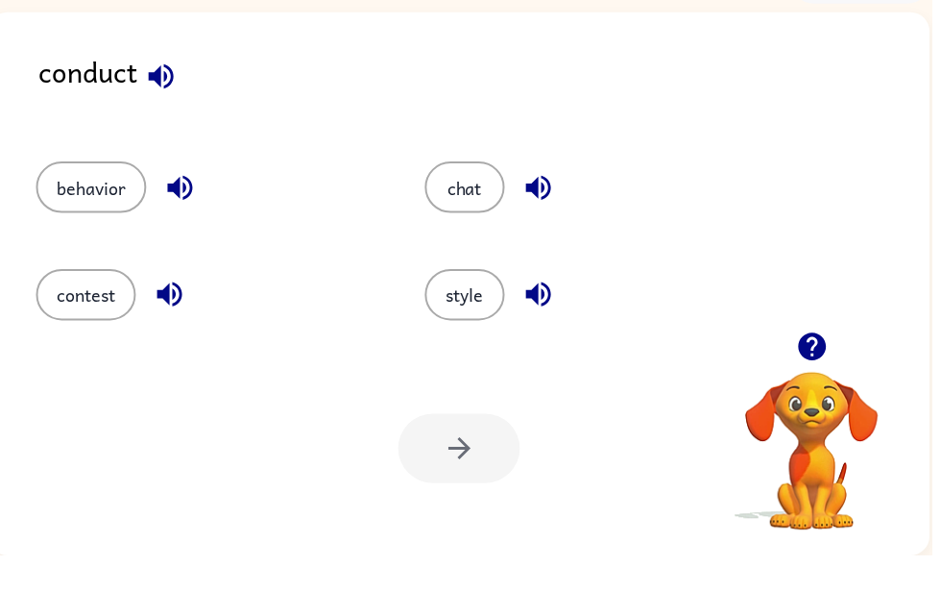
click at [477, 217] on button "chat" at bounding box center [469, 243] width 81 height 52
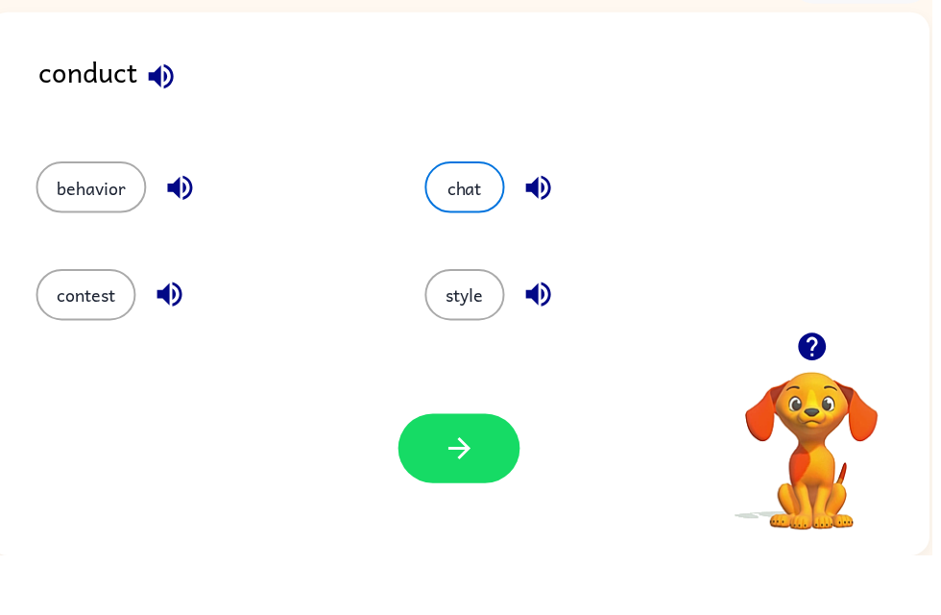
click at [458, 490] on icon "button" at bounding box center [465, 507] width 34 height 34
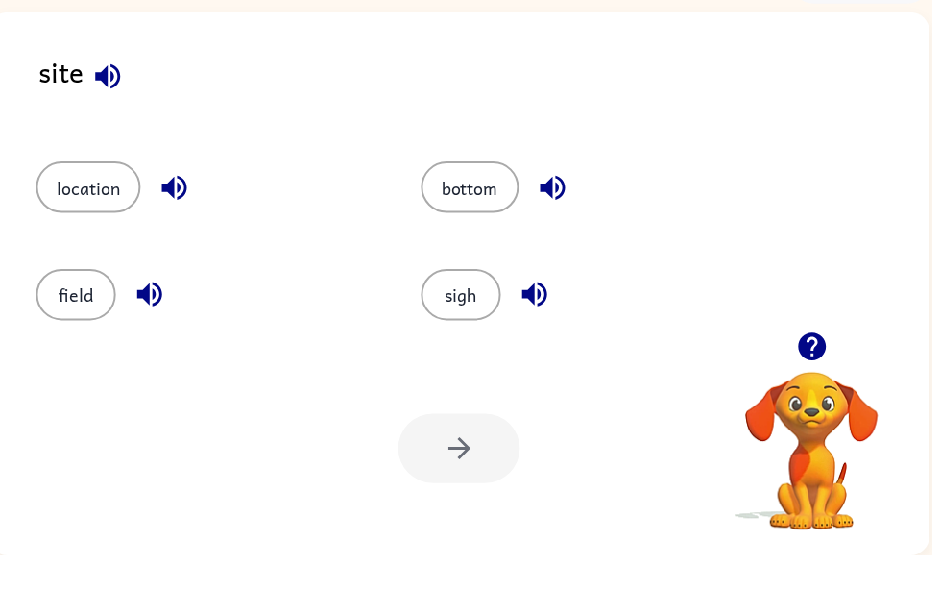
click at [158, 334] on icon "button" at bounding box center [151, 351] width 34 height 34
click at [162, 339] on icon "button" at bounding box center [150, 351] width 25 height 25
click at [177, 231] on icon "button" at bounding box center [175, 243] width 25 height 25
click at [102, 217] on button "location" at bounding box center [89, 243] width 106 height 52
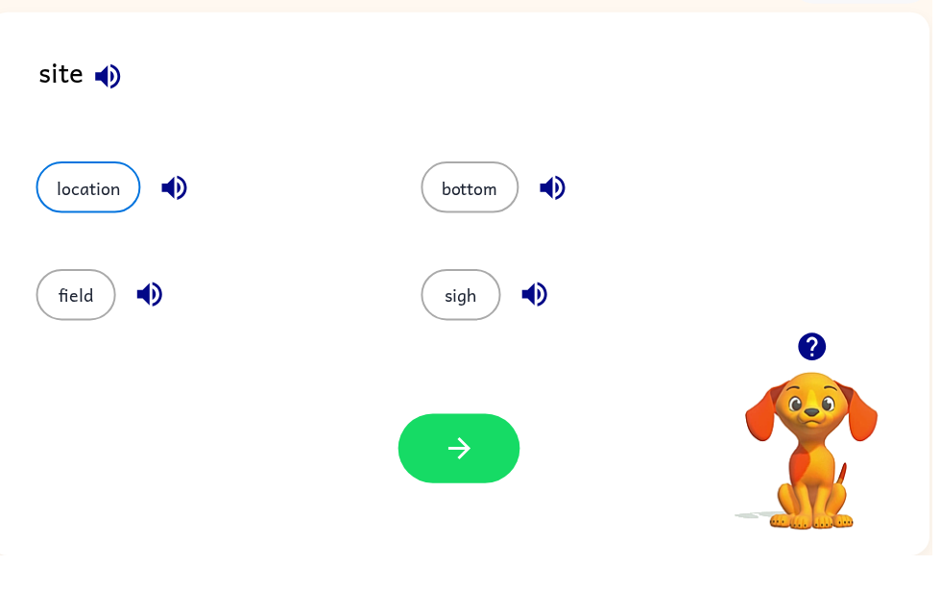
click at [508, 472] on button "button" at bounding box center [463, 507] width 123 height 70
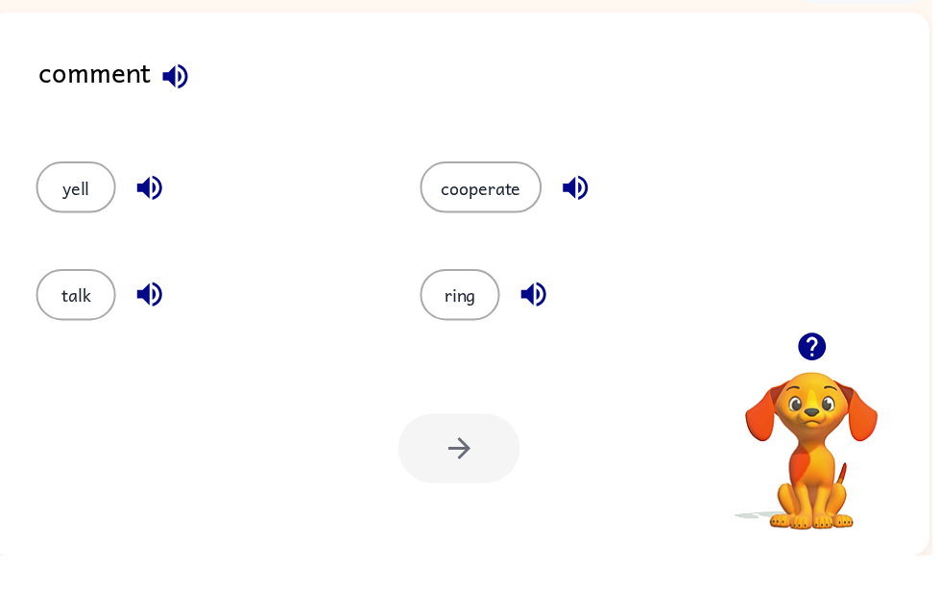
click at [150, 231] on icon "button" at bounding box center [150, 243] width 25 height 25
click at [595, 227] on icon "button" at bounding box center [582, 244] width 34 height 34
click at [552, 334] on icon "button" at bounding box center [539, 351] width 34 height 34
click at [153, 327] on button "button" at bounding box center [151, 351] width 49 height 49
click at [80, 326] on button "talk" at bounding box center [76, 352] width 81 height 52
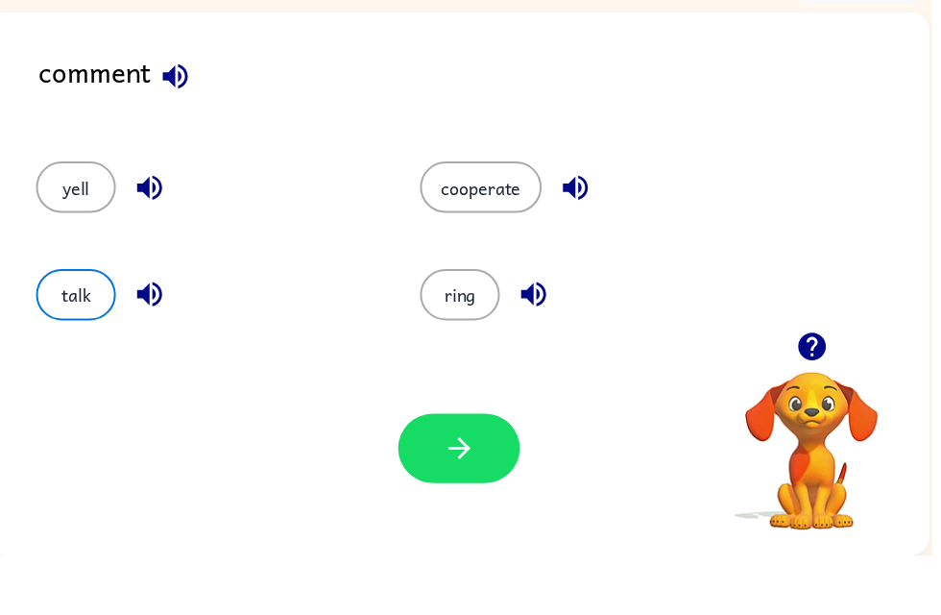
click at [485, 472] on button "button" at bounding box center [463, 507] width 123 height 70
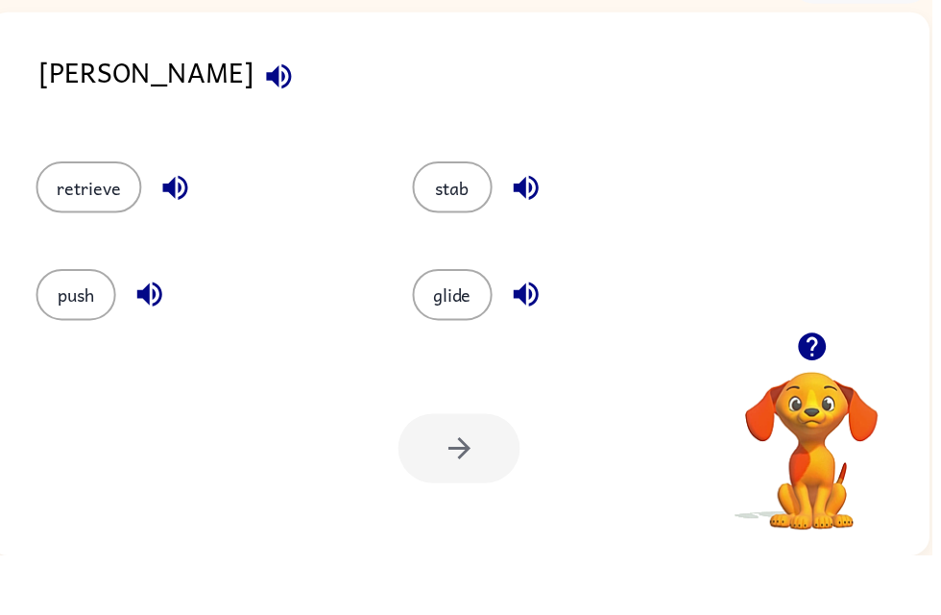
click at [523, 227] on icon "button" at bounding box center [532, 244] width 34 height 34
click at [525, 339] on icon "button" at bounding box center [531, 351] width 25 height 25
click at [158, 327] on button "button" at bounding box center [151, 351] width 49 height 49
click at [157, 219] on button "button" at bounding box center [177, 243] width 49 height 49
click at [109, 217] on button "retrieve" at bounding box center [89, 243] width 107 height 52
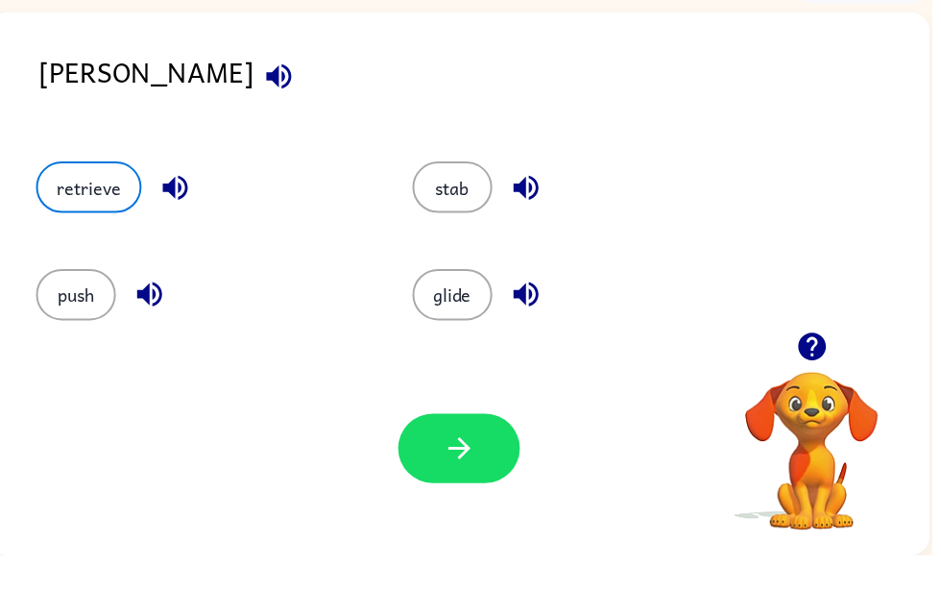
click at [440, 472] on button "button" at bounding box center [463, 507] width 123 height 70
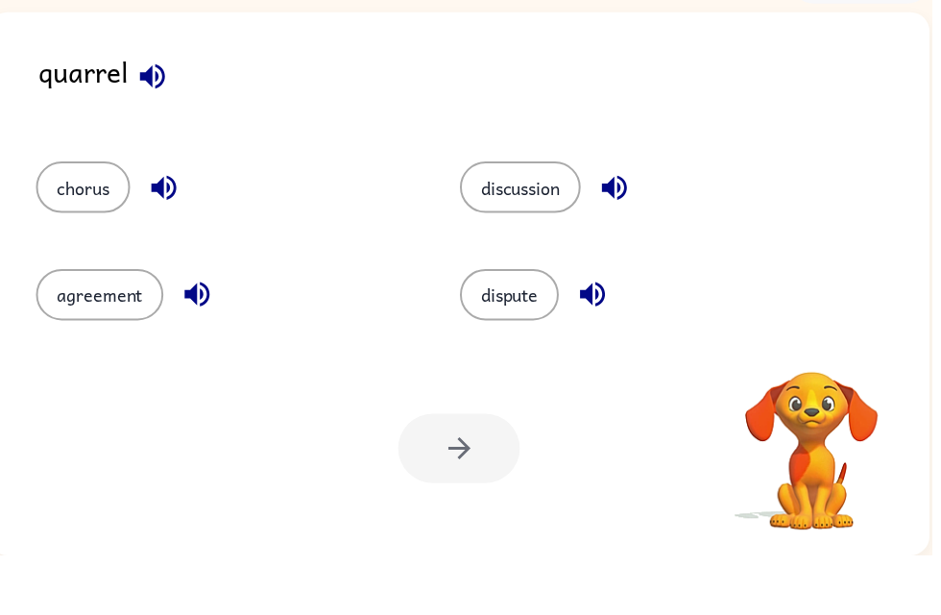
click at [162, 231] on icon "button" at bounding box center [165, 243] width 25 height 25
click at [124, 326] on button "agreement" at bounding box center [100, 352] width 129 height 52
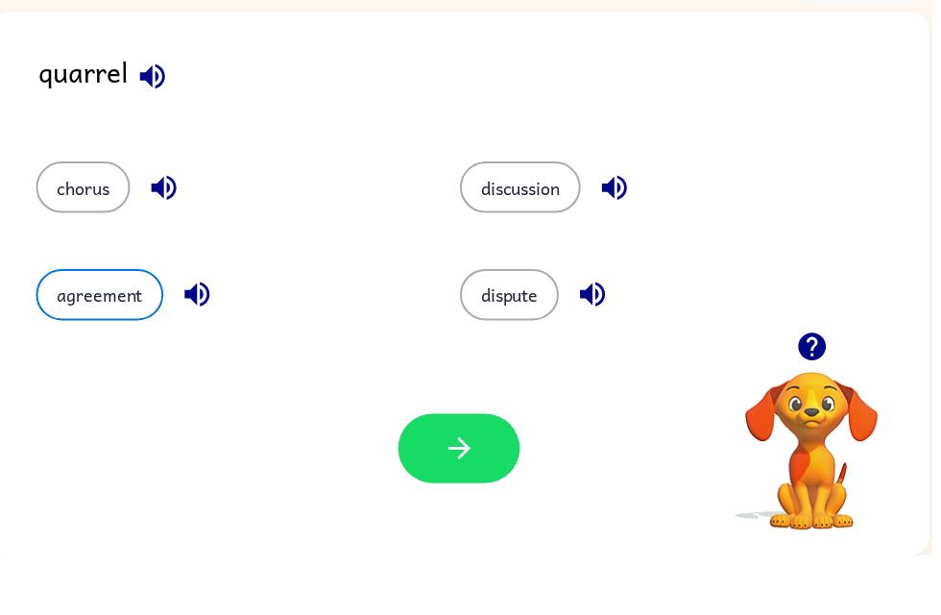
click at [460, 490] on icon "button" at bounding box center [465, 507] width 34 height 34
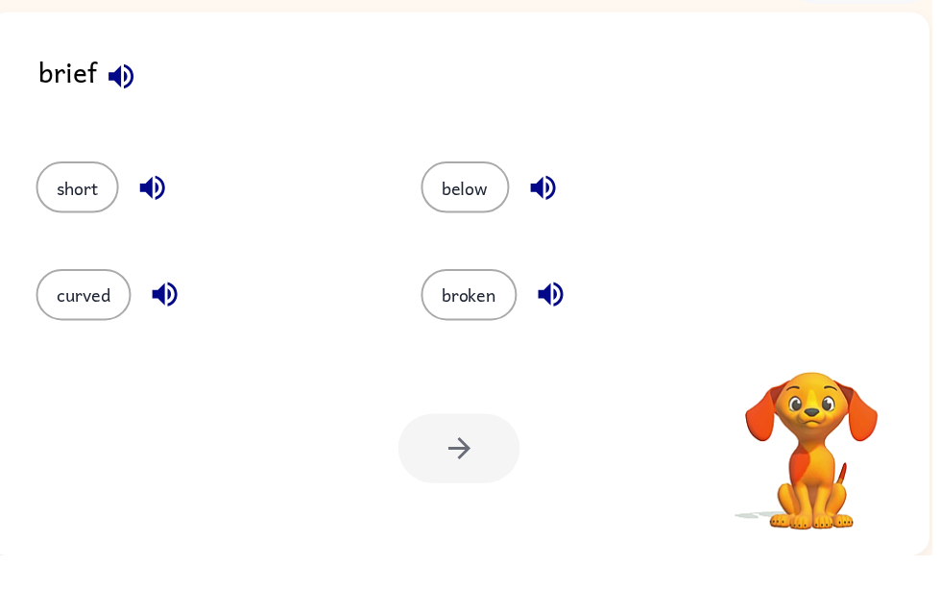
click at [452, 326] on button "broken" at bounding box center [473, 352] width 97 height 52
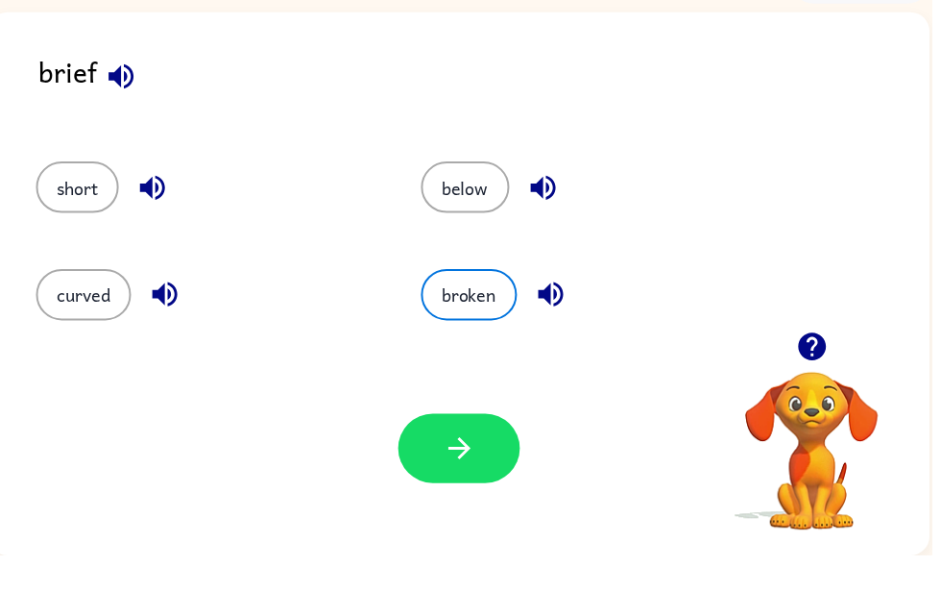
click at [493, 472] on button "button" at bounding box center [463, 507] width 123 height 70
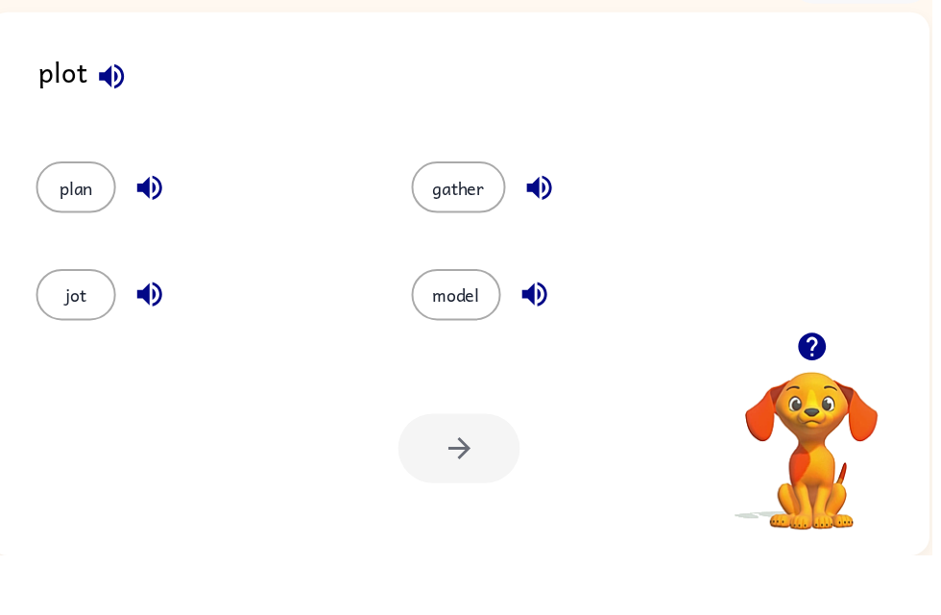
click at [87, 326] on button "jot" at bounding box center [76, 352] width 81 height 52
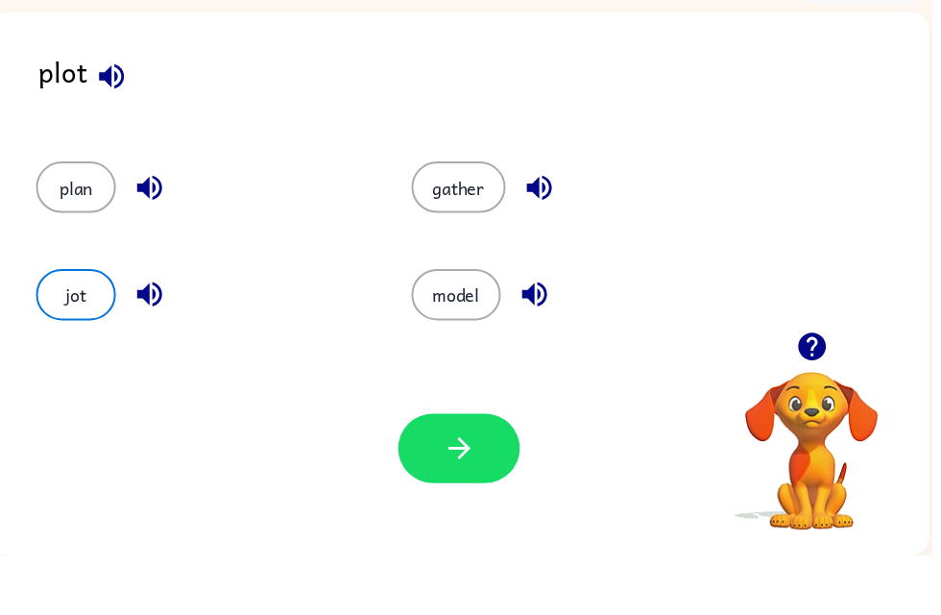
click at [163, 339] on icon "button" at bounding box center [150, 351] width 25 height 25
click at [89, 326] on button "jot" at bounding box center [76, 352] width 81 height 52
click at [463, 490] on icon "button" at bounding box center [465, 507] width 34 height 34
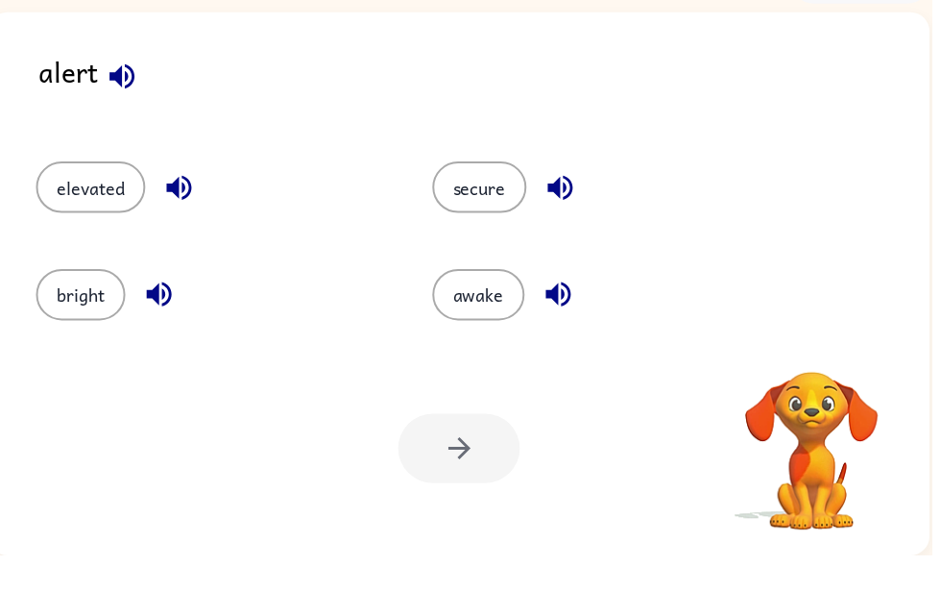
click at [89, 217] on button "elevated" at bounding box center [91, 243] width 110 height 52
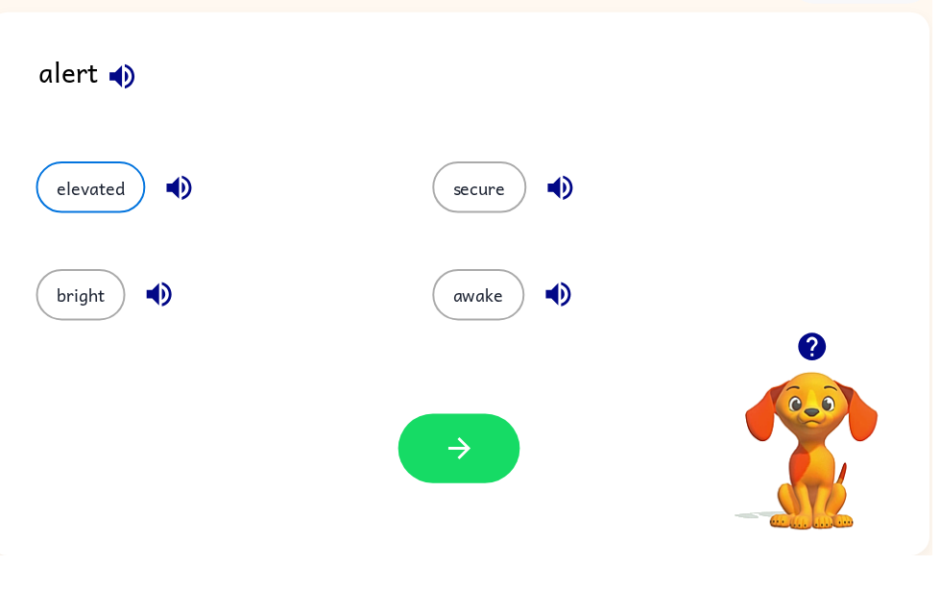
click at [459, 490] on icon "button" at bounding box center [465, 507] width 34 height 34
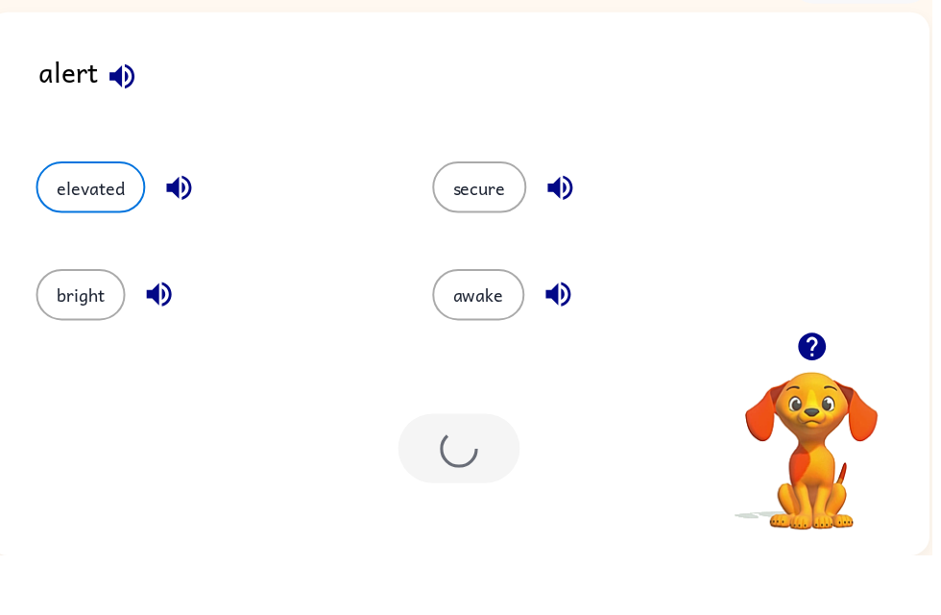
scroll to position [39, 0]
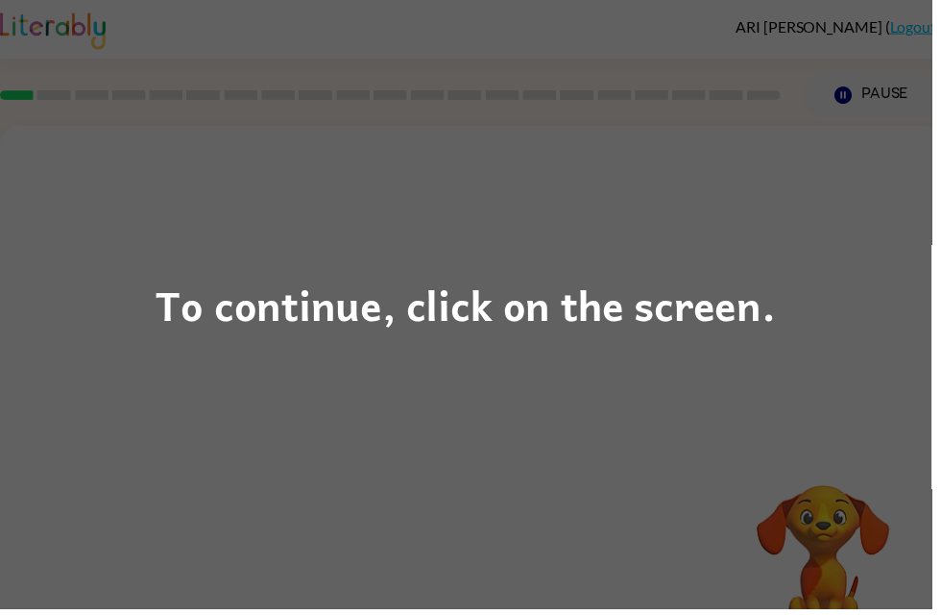
click at [165, 449] on div "To continue, click on the screen." at bounding box center [470, 307] width 941 height 615
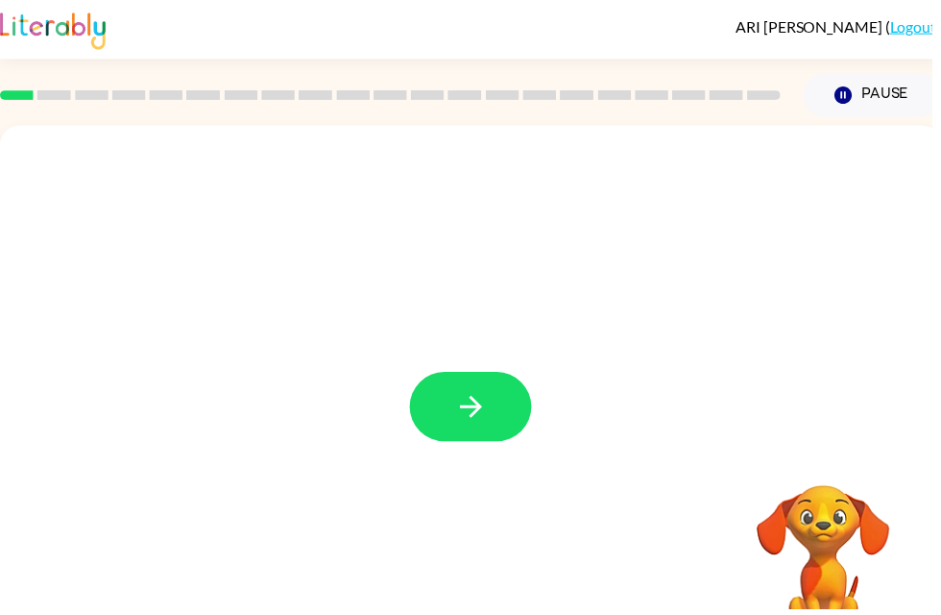
click at [441, 358] on div at bounding box center [475, 401] width 951 height 548
click at [481, 406] on icon "button" at bounding box center [475, 411] width 22 height 22
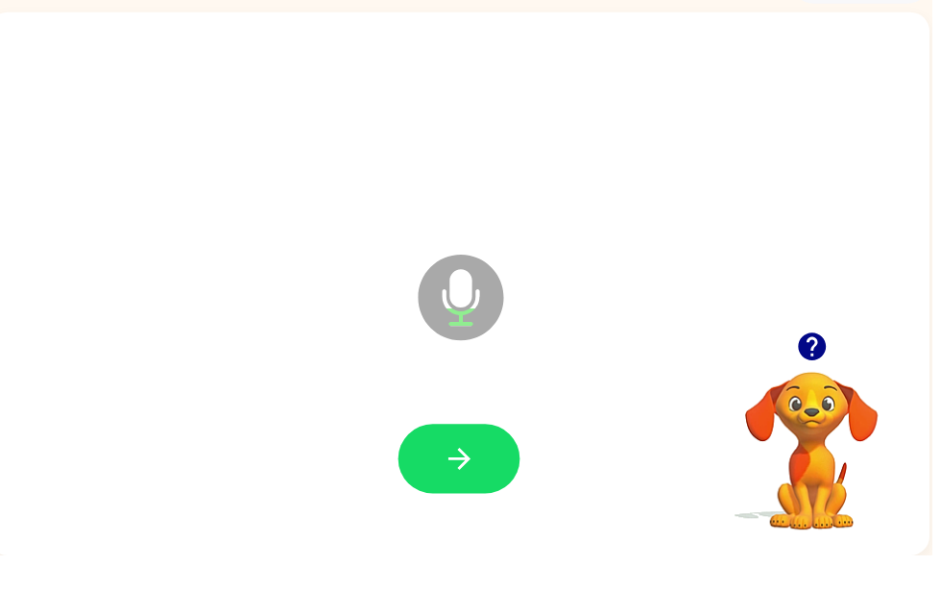
scroll to position [61, 0]
click at [469, 506] on icon "button" at bounding box center [463, 517] width 22 height 22
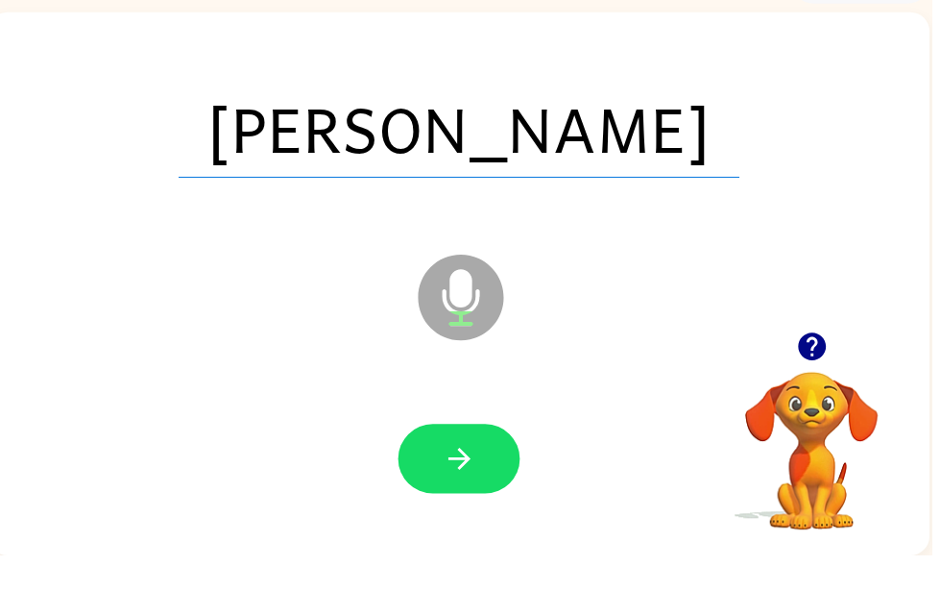
click at [455, 500] on icon "button" at bounding box center [465, 517] width 34 height 34
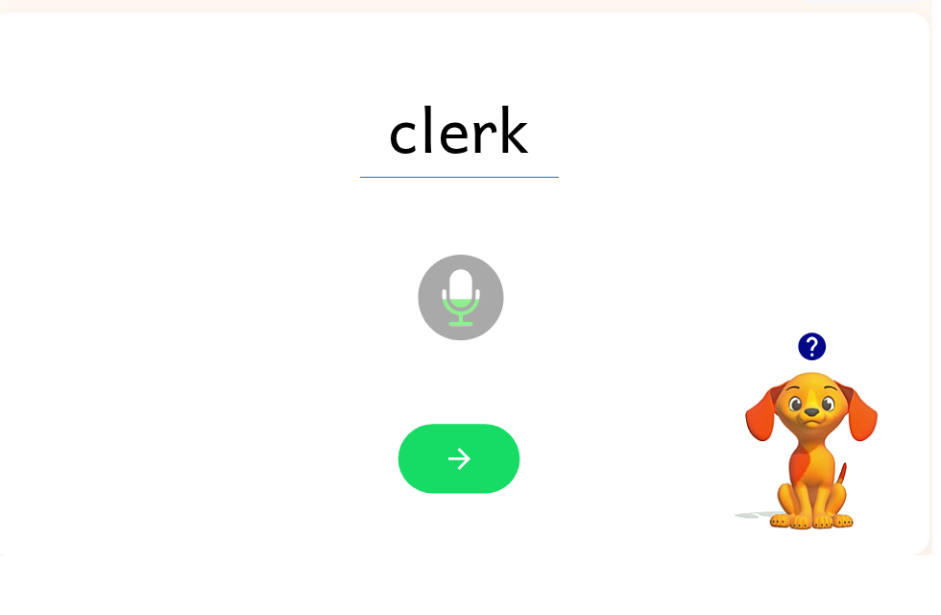
click at [468, 506] on icon "button" at bounding box center [463, 517] width 22 height 22
click at [446, 482] on button "button" at bounding box center [463, 517] width 123 height 70
click at [464, 500] on icon "button" at bounding box center [465, 517] width 34 height 34
click at [468, 506] on icon "button" at bounding box center [463, 517] width 22 height 22
click at [470, 506] on icon "button" at bounding box center [463, 517] width 22 height 22
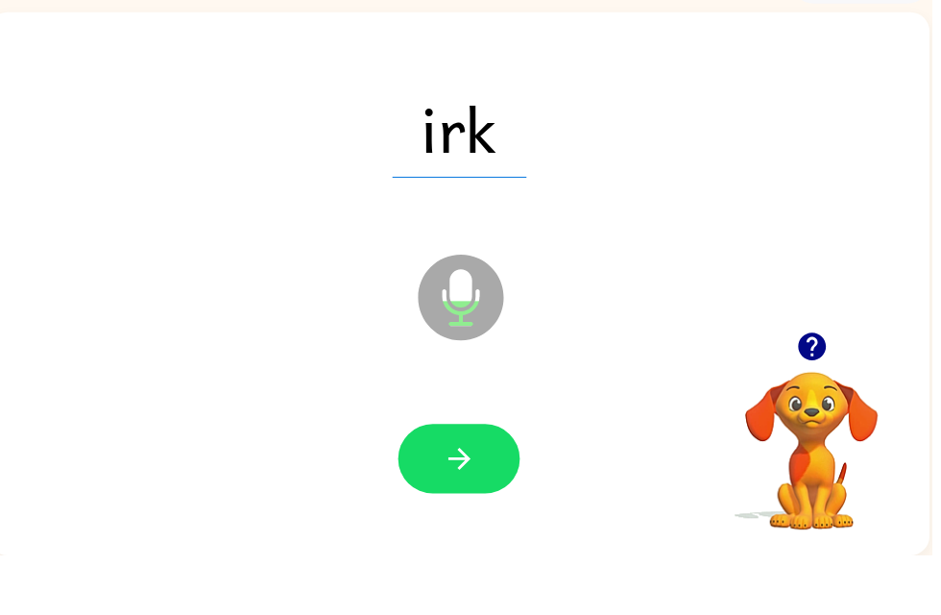
click at [475, 484] on button "button" at bounding box center [463, 517] width 123 height 70
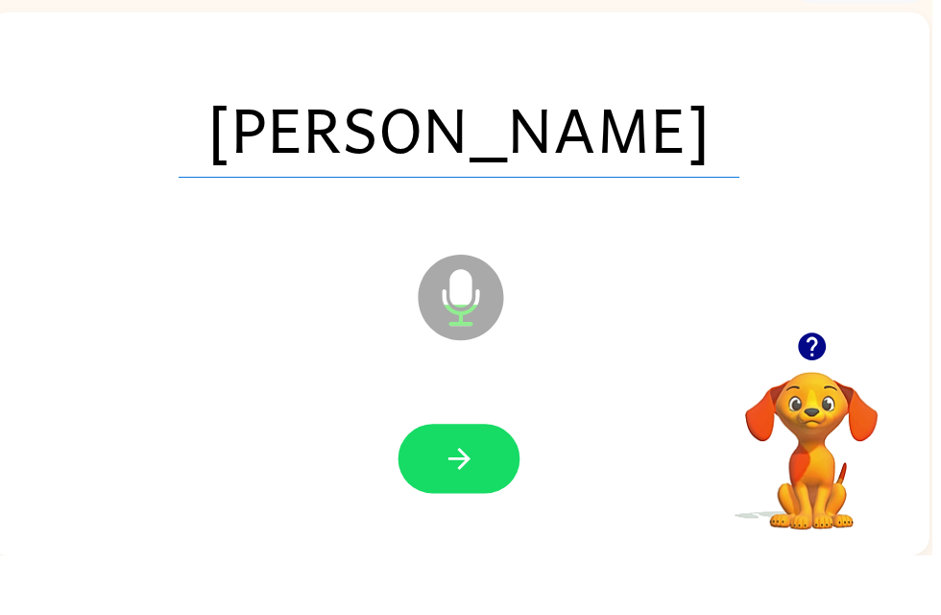
click at [440, 482] on button "button" at bounding box center [463, 517] width 123 height 70
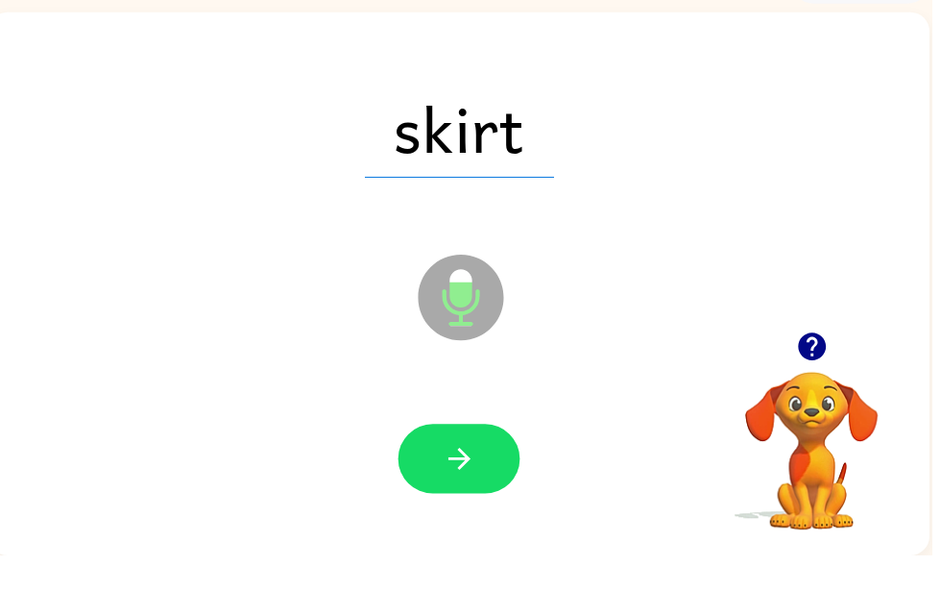
click at [460, 500] on icon "button" at bounding box center [465, 517] width 34 height 34
click at [464, 506] on icon "button" at bounding box center [463, 517] width 22 height 22
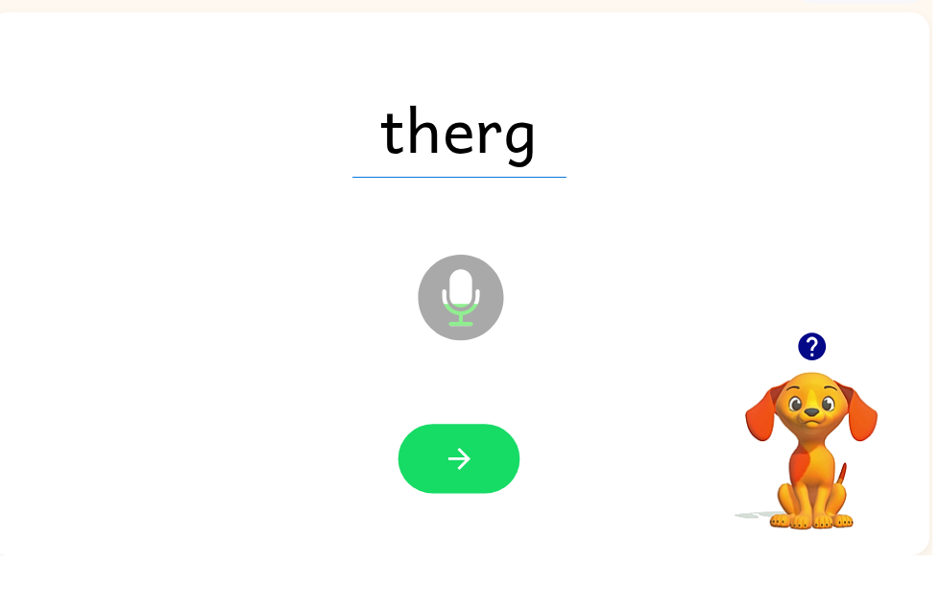
click at [456, 500] on icon "button" at bounding box center [465, 517] width 34 height 34
click at [442, 482] on button "button" at bounding box center [463, 517] width 123 height 70
click at [458, 525] on div at bounding box center [464, 518] width 912 height 158
click at [481, 482] on button "button" at bounding box center [463, 517] width 123 height 70
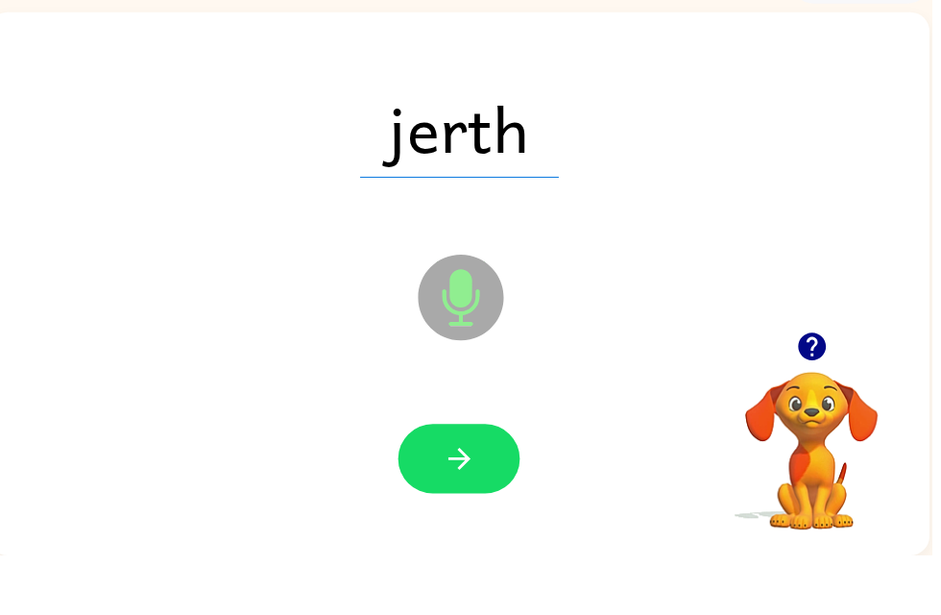
click at [498, 482] on button "button" at bounding box center [463, 517] width 123 height 70
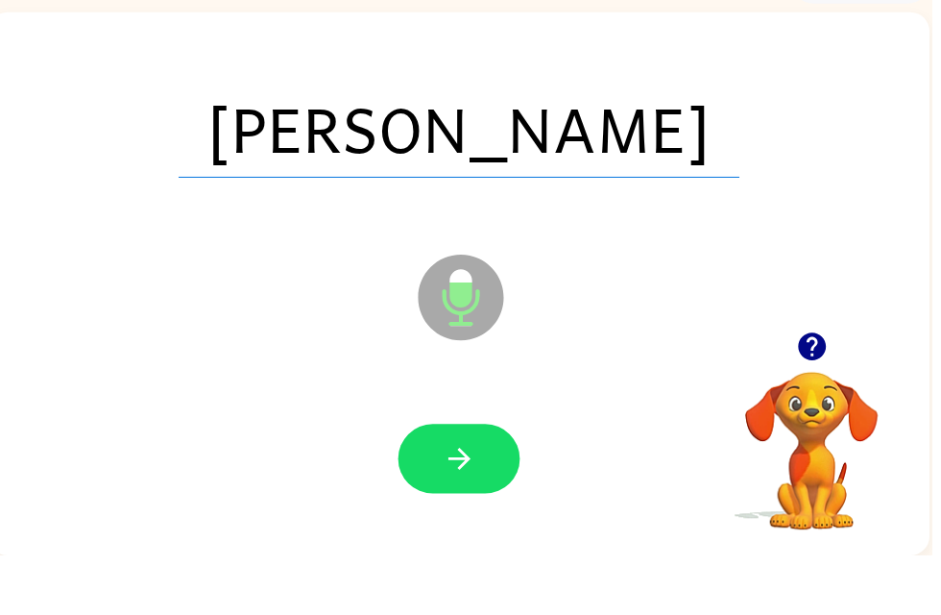
click at [457, 491] on button "button" at bounding box center [463, 517] width 123 height 70
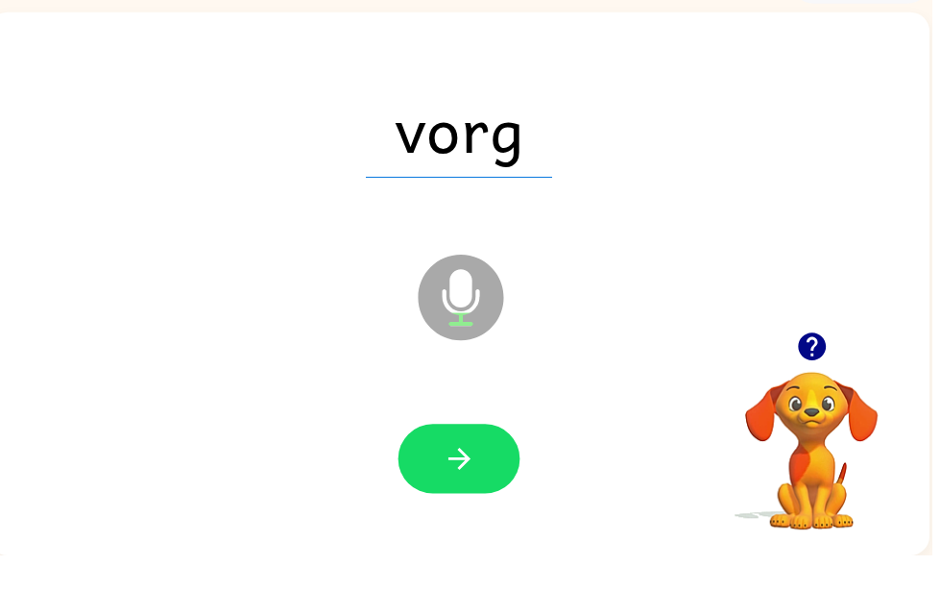
click at [473, 500] on icon "button" at bounding box center [465, 517] width 34 height 34
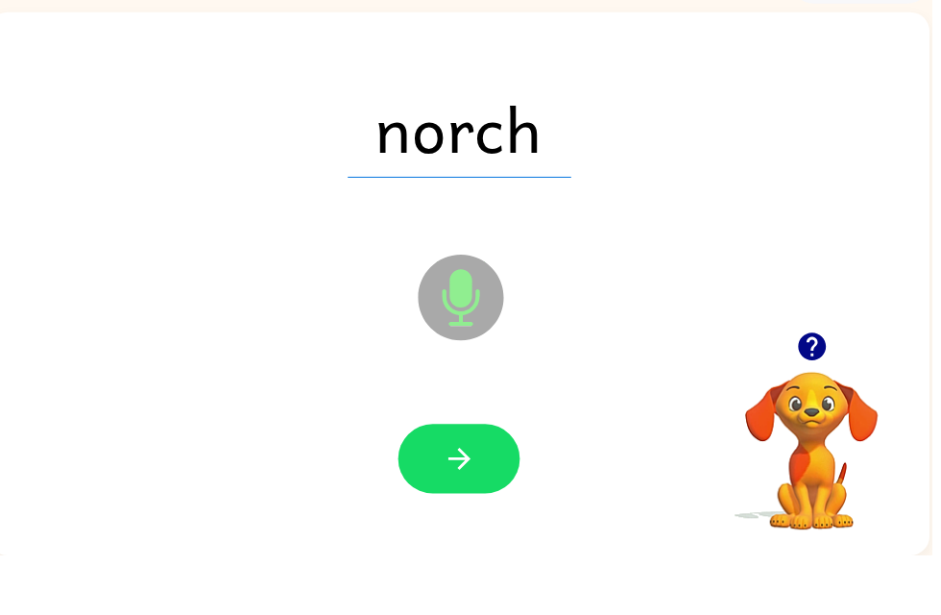
click at [475, 500] on icon "button" at bounding box center [465, 517] width 34 height 34
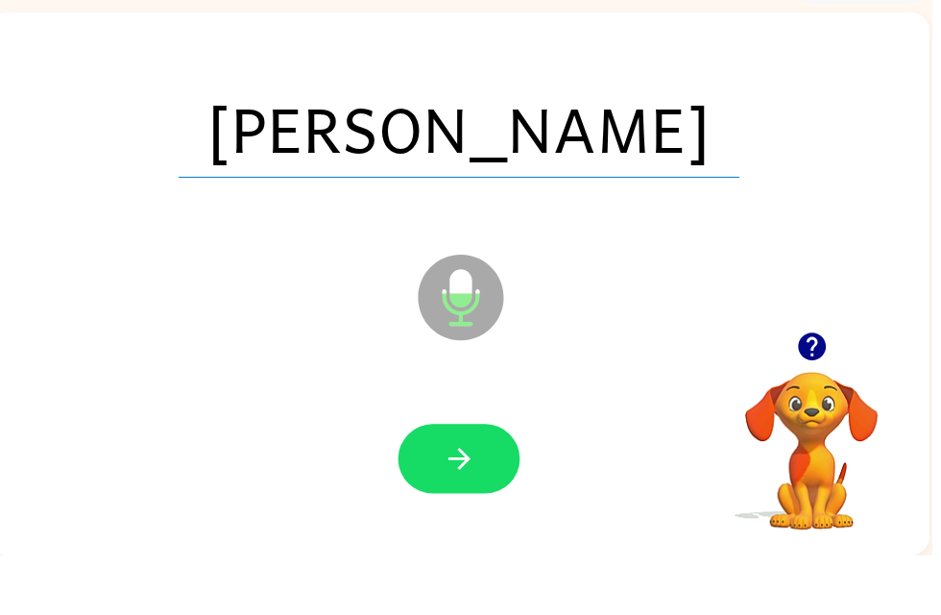
click at [466, 506] on icon "button" at bounding box center [463, 517] width 22 height 22
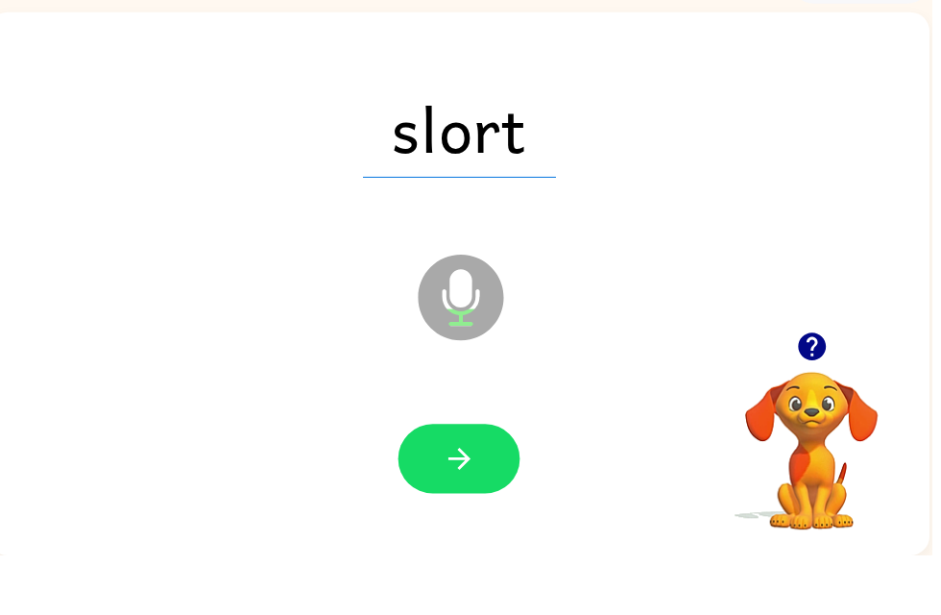
click at [483, 482] on button "button" at bounding box center [463, 517] width 123 height 70
click at [472, 486] on button "button" at bounding box center [463, 517] width 123 height 70
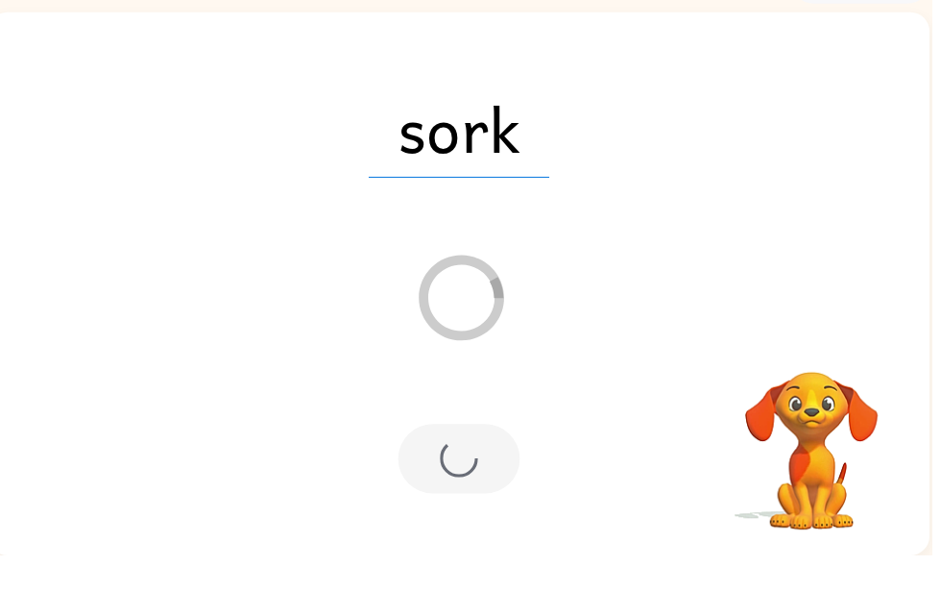
scroll to position [39, 0]
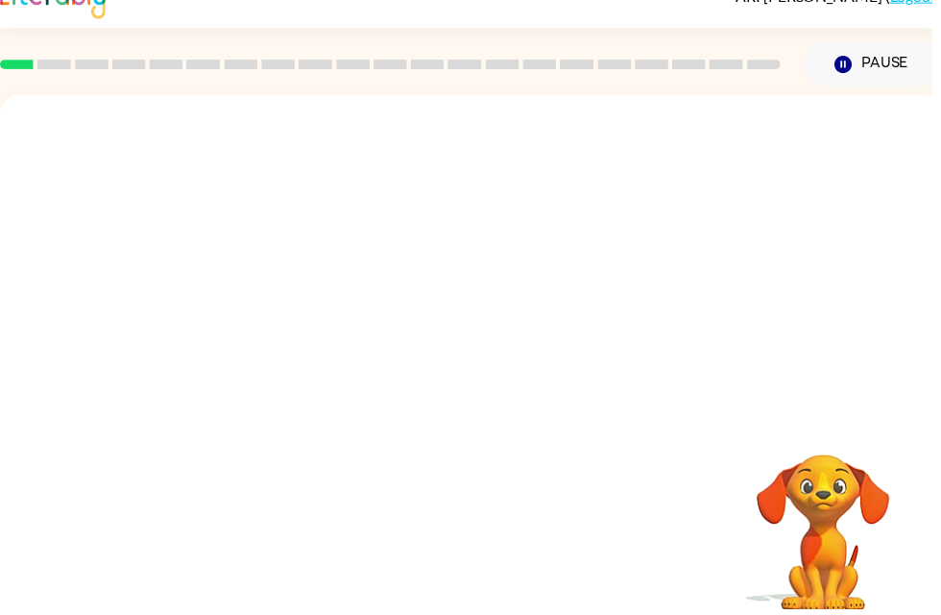
scroll to position [29, 0]
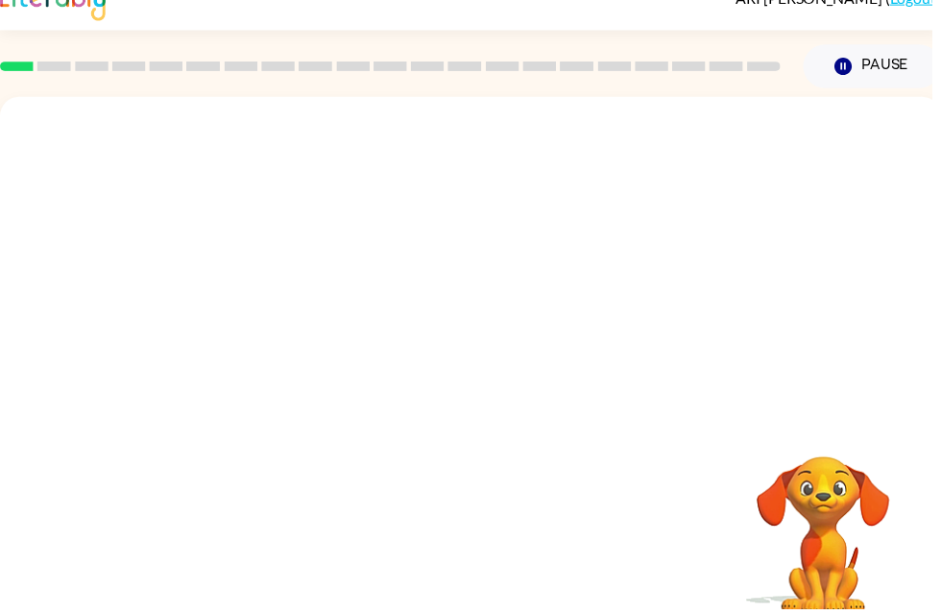
click at [680, 368] on div at bounding box center [475, 259] width 951 height 323
click at [636, 383] on div at bounding box center [475, 259] width 951 height 323
click at [636, 382] on div at bounding box center [475, 259] width 951 height 323
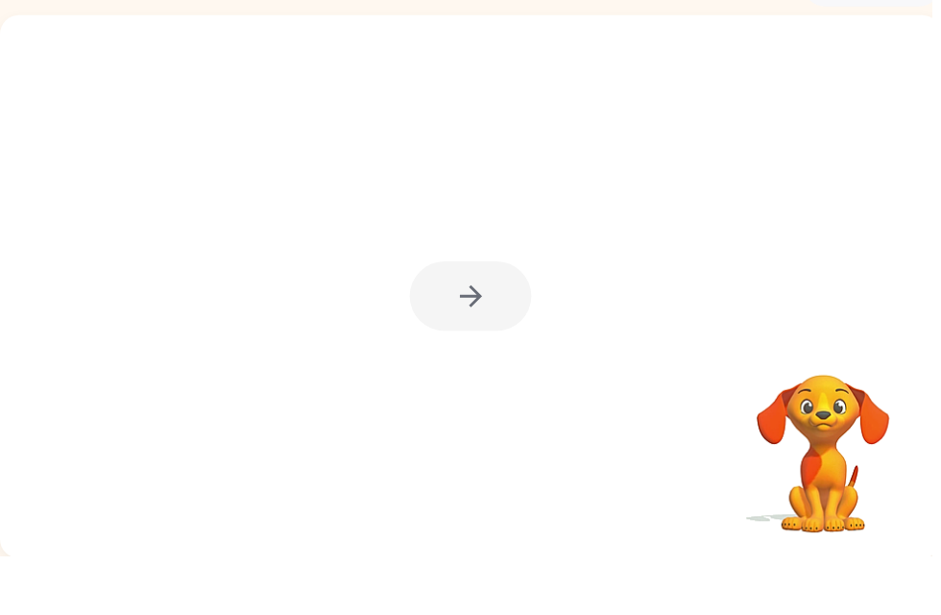
scroll to position [61, 0]
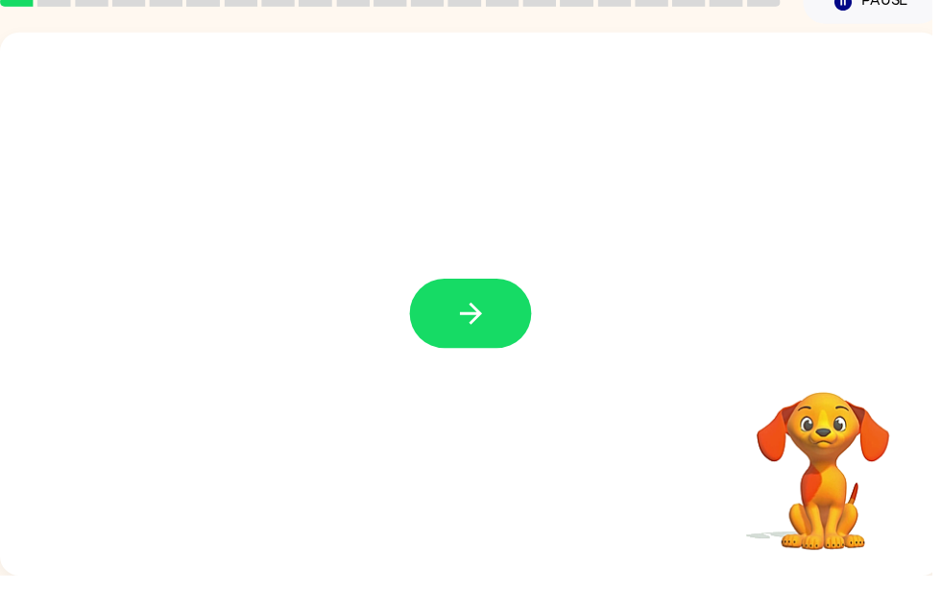
click at [476, 315] on button "button" at bounding box center [475, 350] width 123 height 70
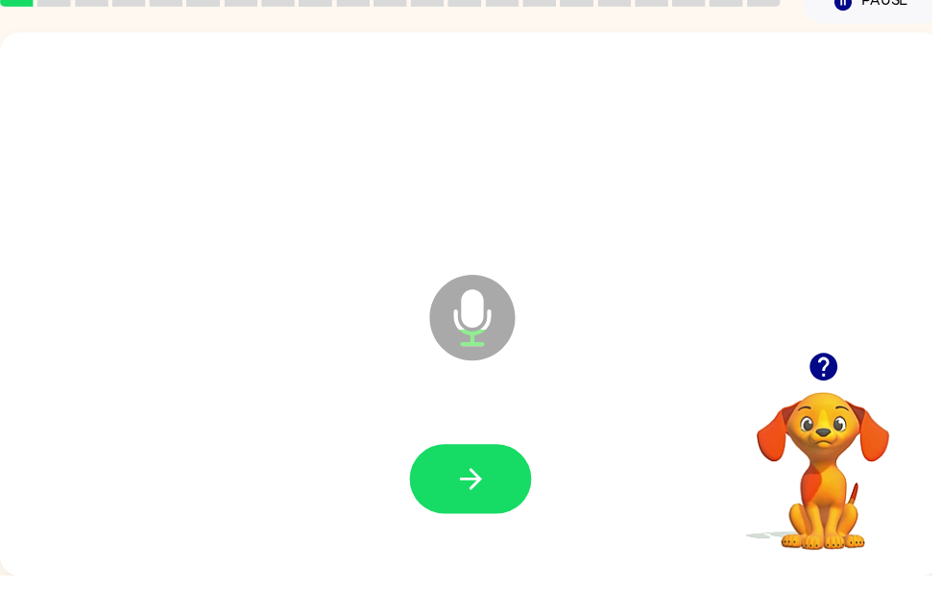
click at [506, 482] on button "button" at bounding box center [475, 517] width 123 height 70
click at [492, 500] on icon "button" at bounding box center [476, 517] width 34 height 34
click at [476, 500] on icon "button" at bounding box center [476, 517] width 34 height 34
click at [473, 500] on icon "button" at bounding box center [476, 517] width 34 height 34
click at [483, 500] on icon "button" at bounding box center [476, 517] width 34 height 34
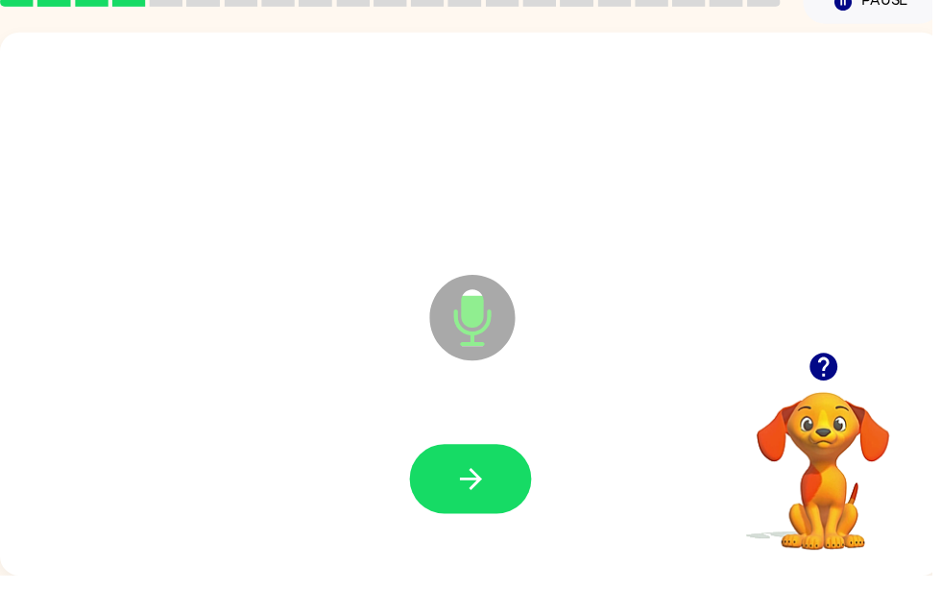
click at [489, 505] on button "button" at bounding box center [475, 517] width 123 height 70
click at [465, 500] on icon "button" at bounding box center [476, 517] width 34 height 34
click at [480, 517] on button "button" at bounding box center [475, 517] width 123 height 70
click at [467, 500] on icon "button" at bounding box center [476, 517] width 34 height 34
click at [443, 517] on button "button" at bounding box center [475, 517] width 123 height 70
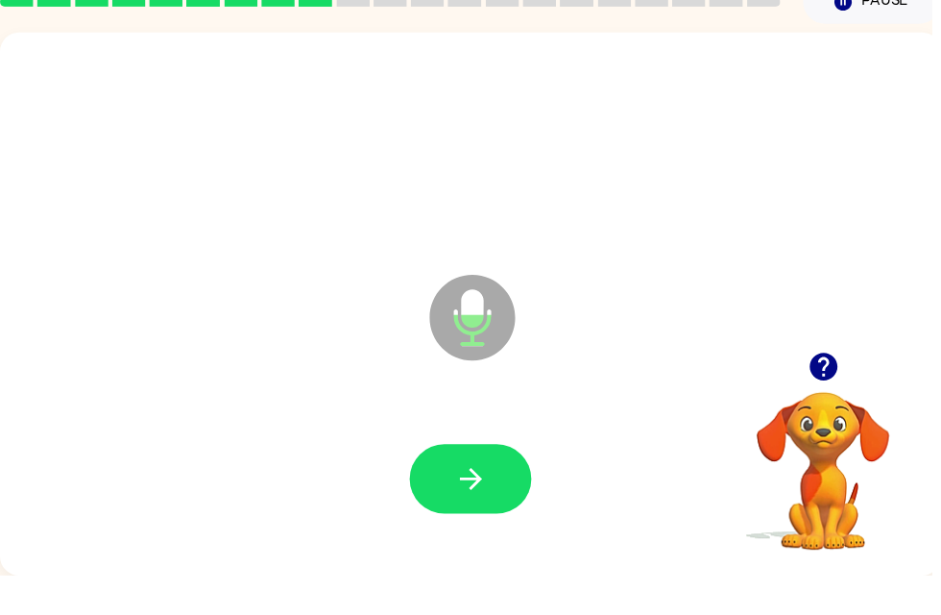
click at [480, 506] on icon "button" at bounding box center [475, 517] width 22 height 22
click at [496, 488] on button "button" at bounding box center [475, 517] width 123 height 70
click at [460, 500] on icon "button" at bounding box center [476, 517] width 34 height 34
click at [475, 506] on icon "button" at bounding box center [475, 517] width 22 height 22
click at [478, 500] on icon "button" at bounding box center [476, 517] width 34 height 34
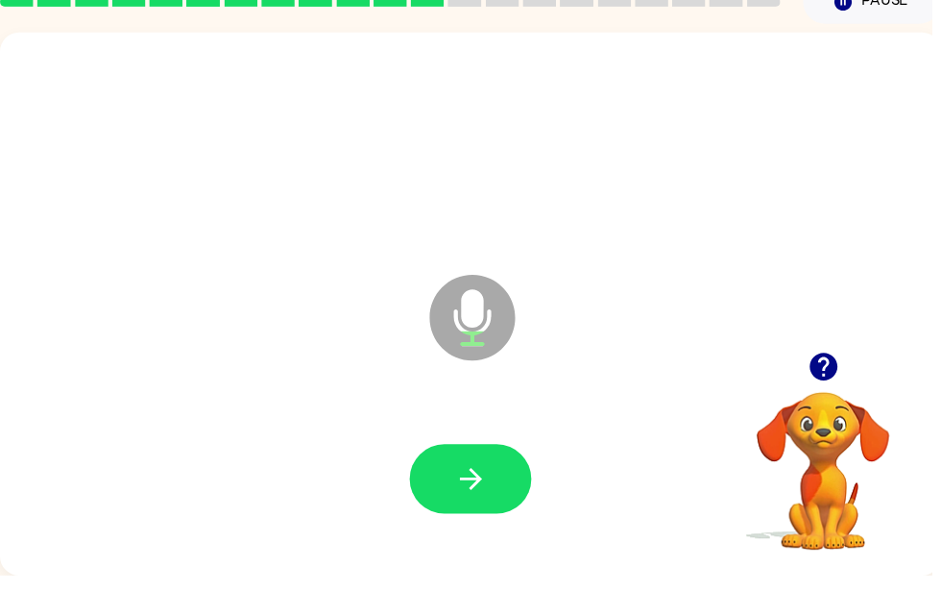
click at [451, 488] on button "button" at bounding box center [475, 517] width 123 height 70
click at [476, 506] on icon "button" at bounding box center [475, 517] width 22 height 22
click at [474, 500] on icon "button" at bounding box center [476, 517] width 34 height 34
click at [493, 482] on button "button" at bounding box center [475, 517] width 123 height 70
click at [470, 506] on icon "button" at bounding box center [475, 517] width 22 height 22
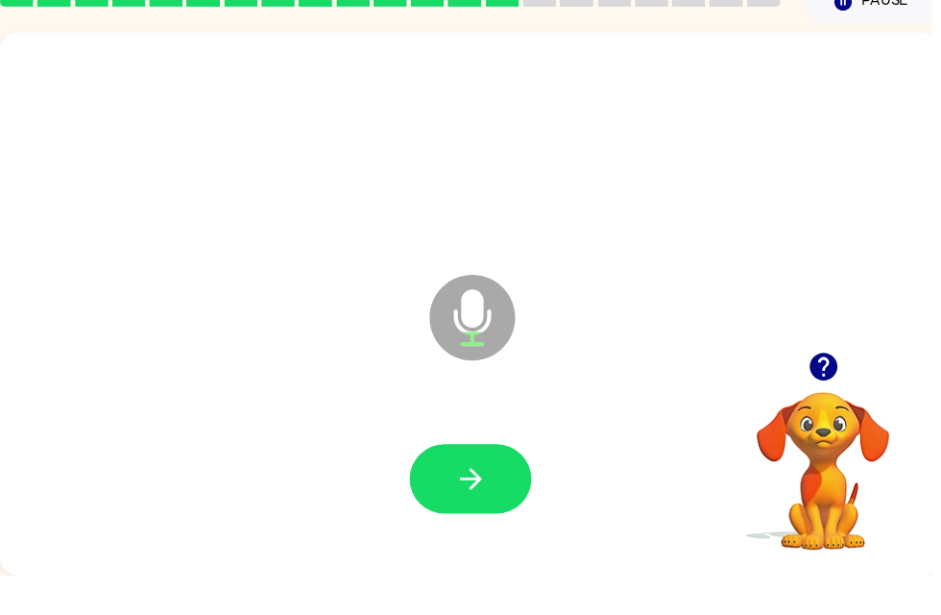
click at [451, 493] on button "button" at bounding box center [475, 517] width 123 height 70
click at [466, 500] on icon "button" at bounding box center [476, 517] width 34 height 34
click at [463, 500] on icon "button" at bounding box center [476, 517] width 34 height 34
click at [459, 500] on icon "button" at bounding box center [476, 517] width 34 height 34
click at [476, 500] on icon "button" at bounding box center [476, 517] width 34 height 34
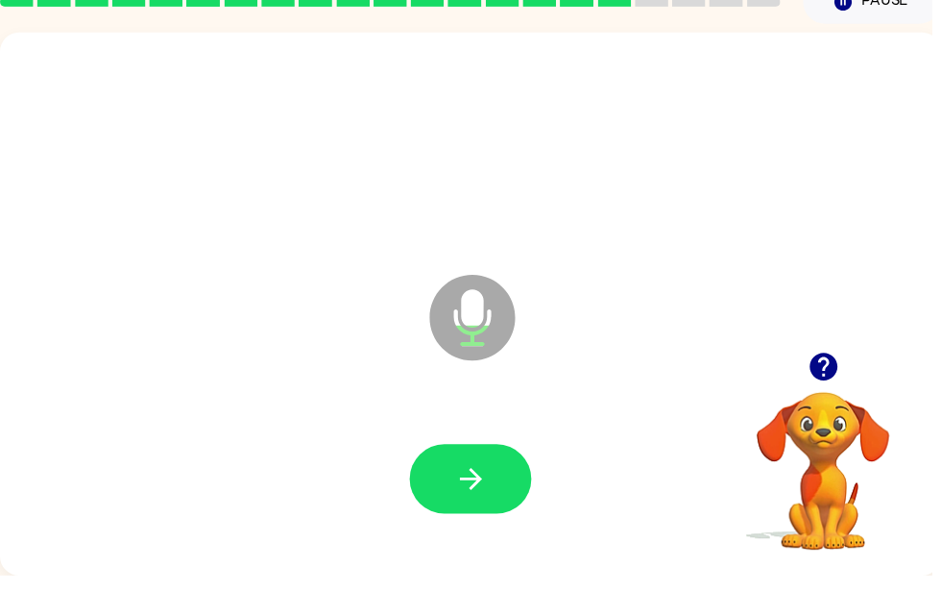
click at [836, 390] on icon "button" at bounding box center [831, 404] width 28 height 28
click at [502, 482] on button "button" at bounding box center [475, 517] width 123 height 70
click at [837, 390] on icon "button" at bounding box center [831, 404] width 28 height 28
click at [489, 500] on icon "button" at bounding box center [476, 517] width 34 height 34
click at [442, 482] on button "button" at bounding box center [475, 517] width 123 height 70
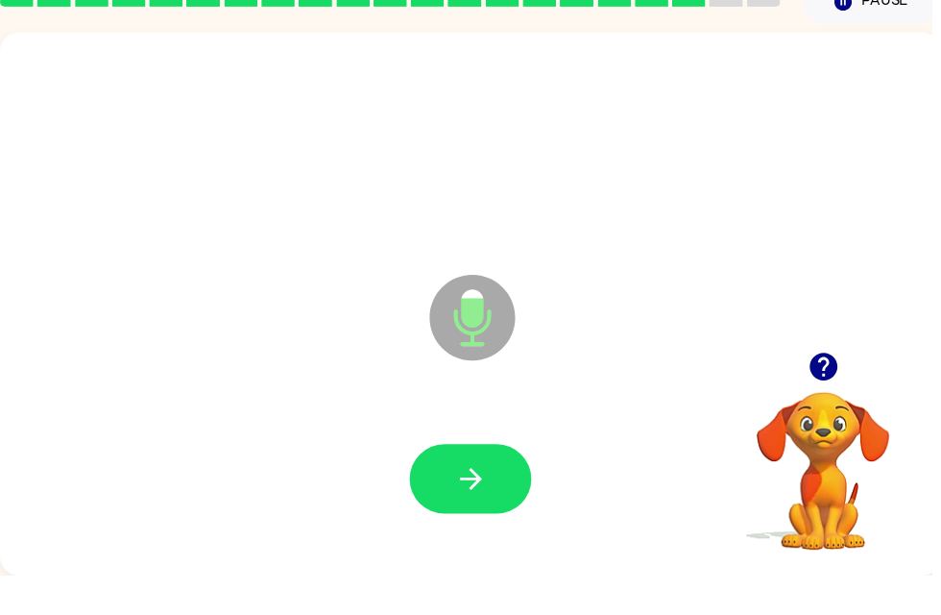
click at [487, 500] on icon "button" at bounding box center [476, 517] width 34 height 34
click at [482, 500] on icon "button" at bounding box center [476, 517] width 34 height 34
click at [463, 500] on icon "button" at bounding box center [476, 517] width 34 height 34
click at [480, 500] on icon "button" at bounding box center [476, 517] width 34 height 34
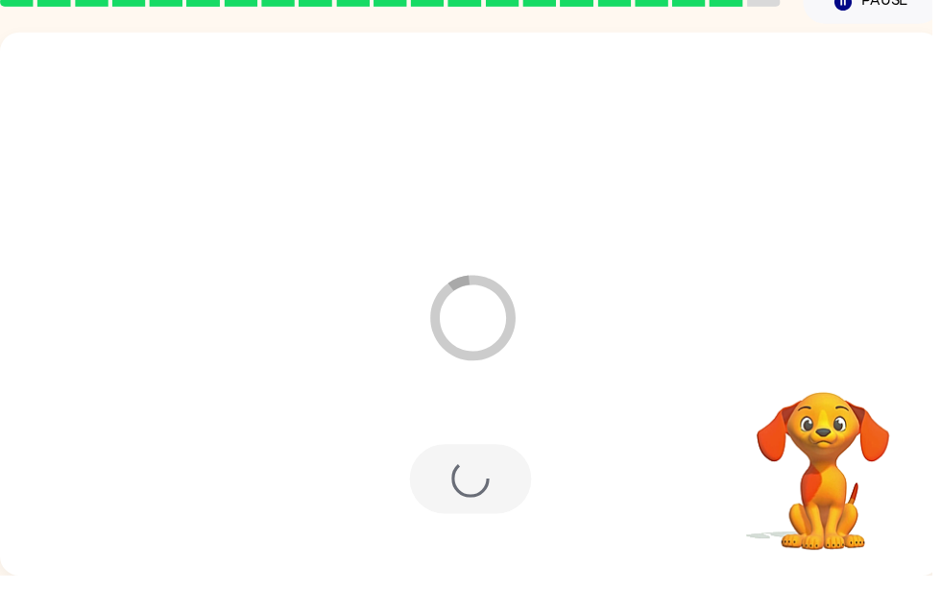
scroll to position [39, 0]
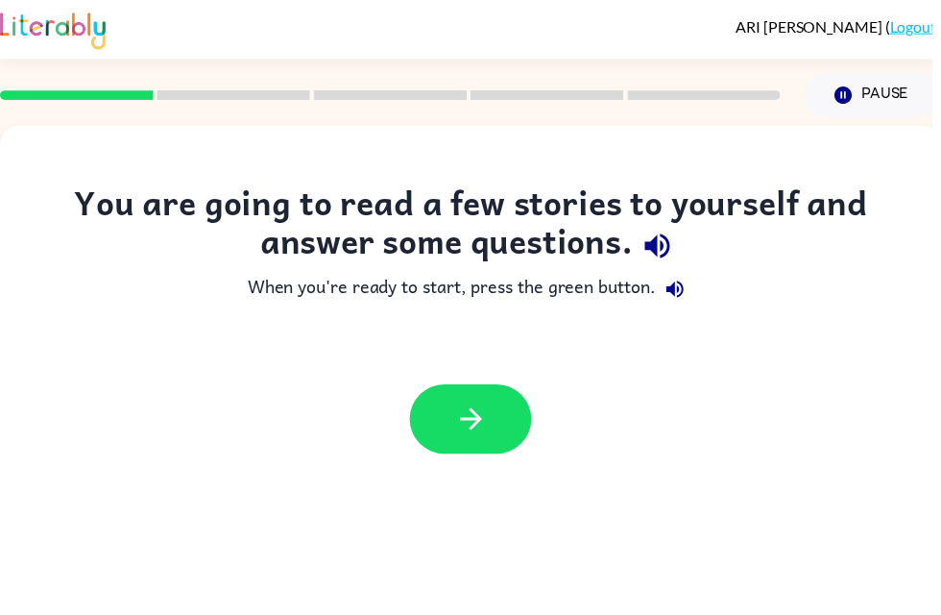
click at [488, 409] on icon "button" at bounding box center [476, 423] width 34 height 34
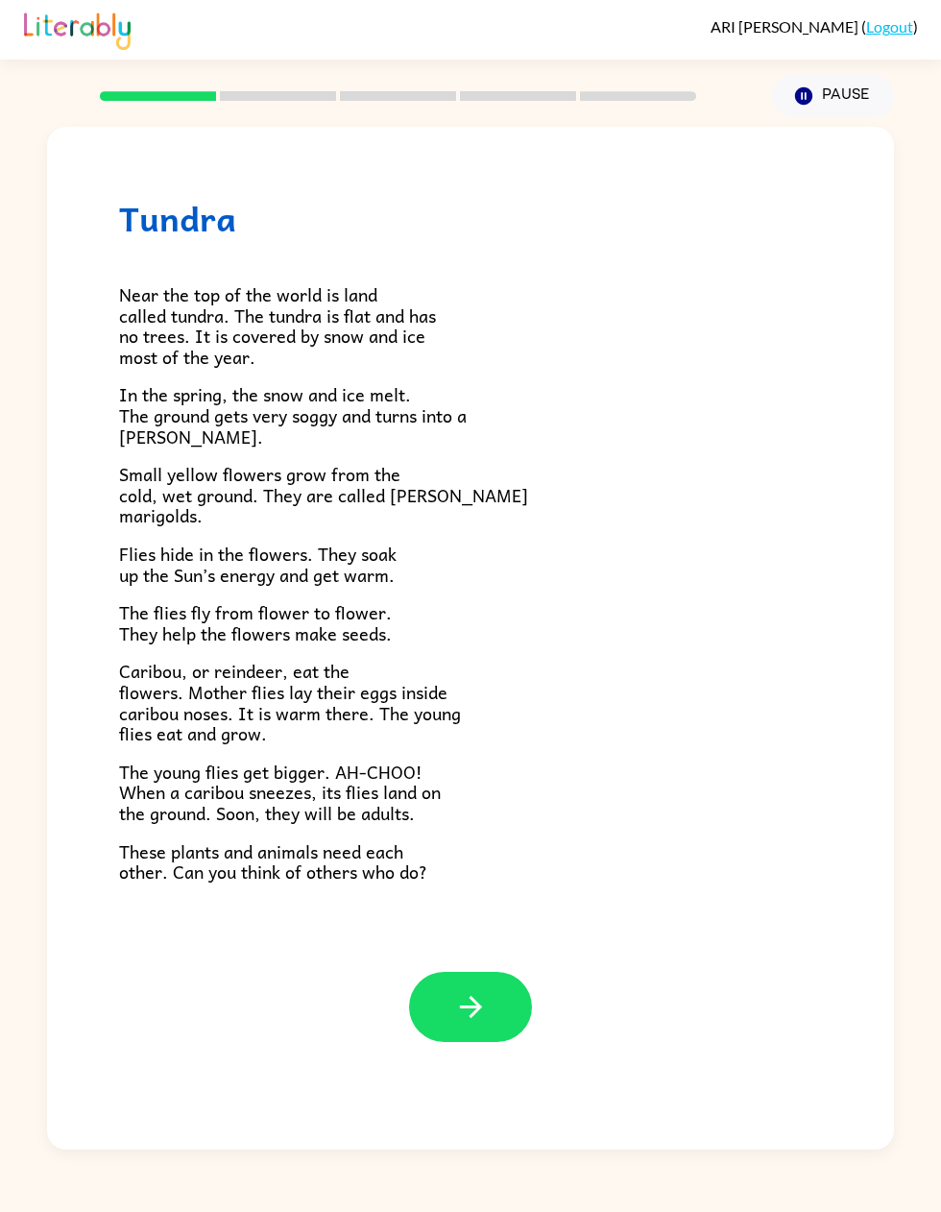
click at [442, 614] on button "button" at bounding box center [470, 1007] width 123 height 70
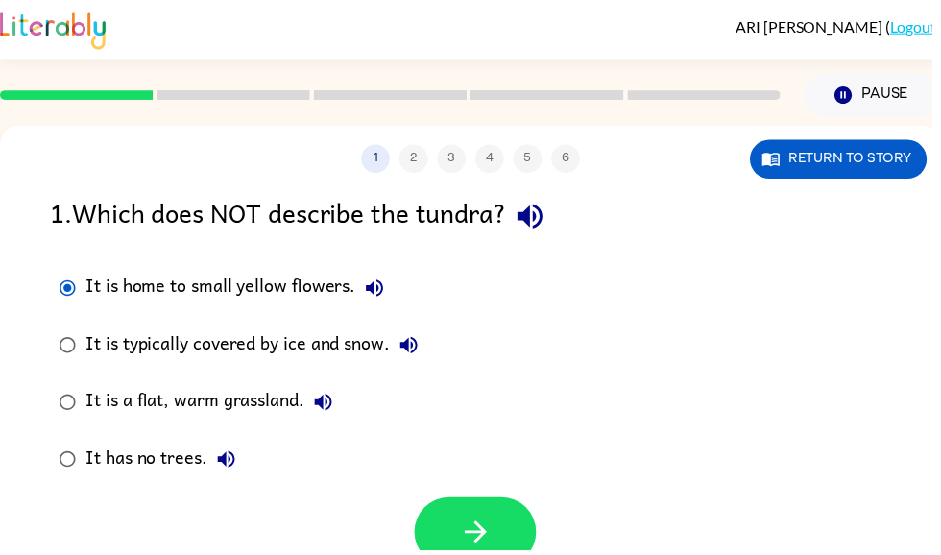
click at [498, 519] on button "button" at bounding box center [480, 537] width 123 height 70
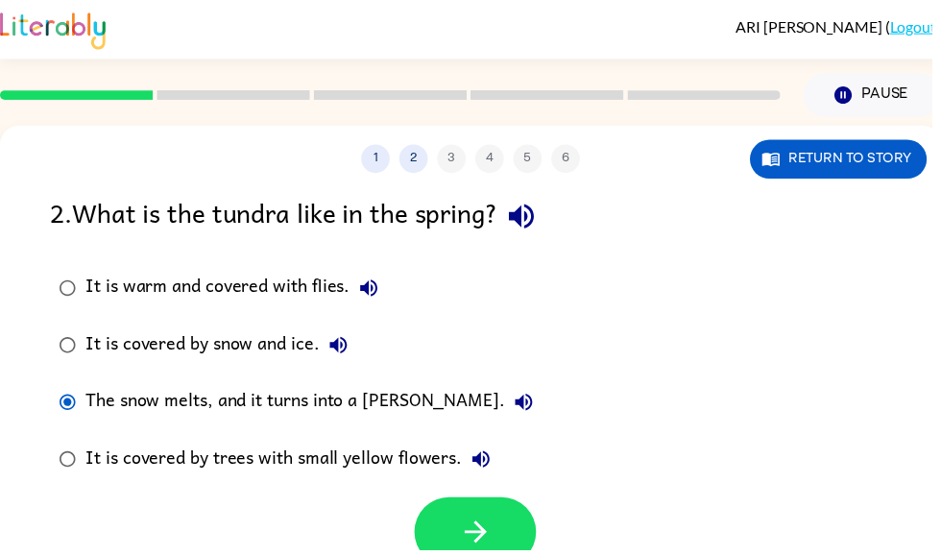
click at [485, 522] on icon "button" at bounding box center [481, 538] width 34 height 34
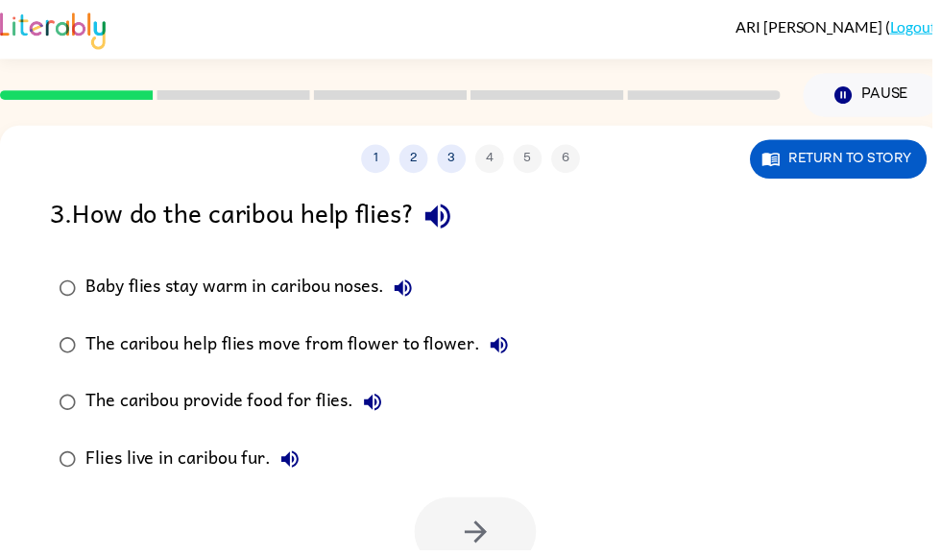
click at [64, 380] on label "The caribou provide food for flies." at bounding box center [286, 406] width 493 height 58
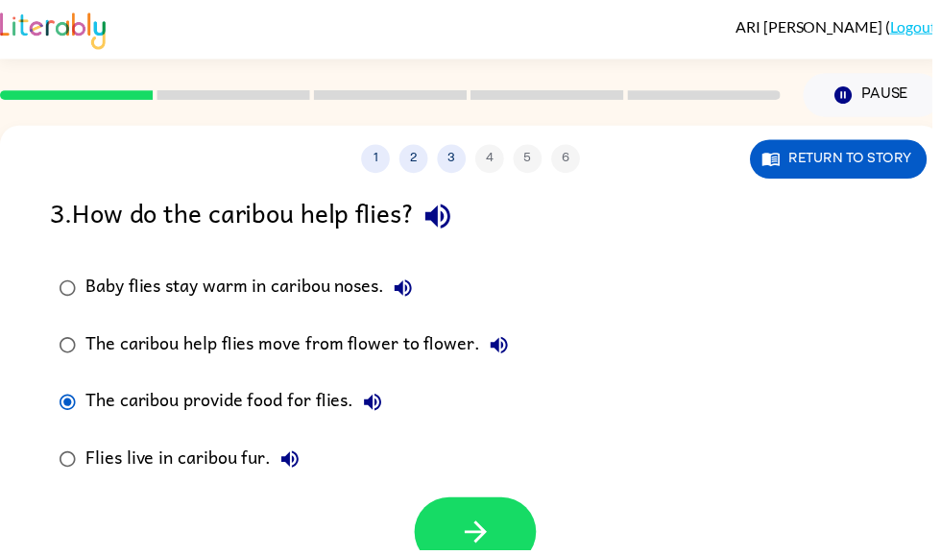
click at [474, 521] on button "button" at bounding box center [480, 537] width 123 height 70
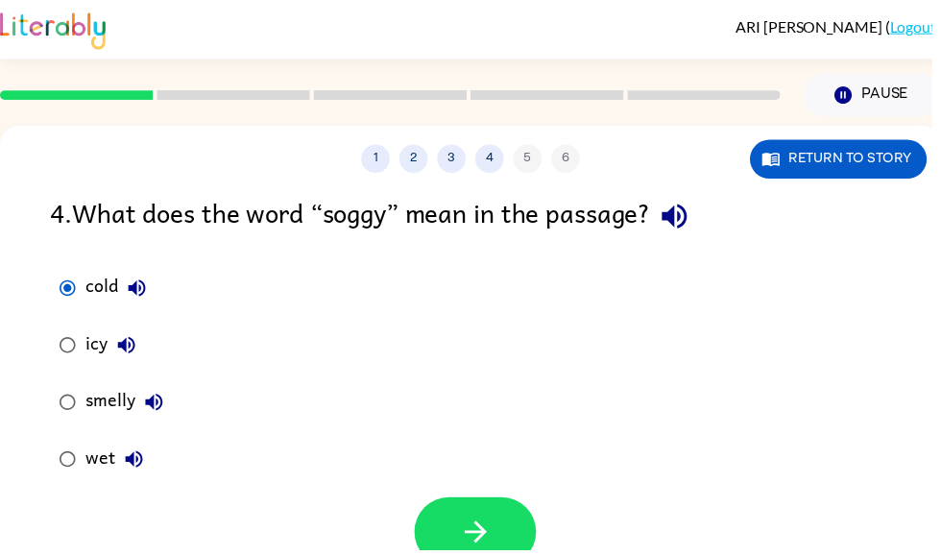
click at [493, 525] on icon "button" at bounding box center [481, 538] width 34 height 34
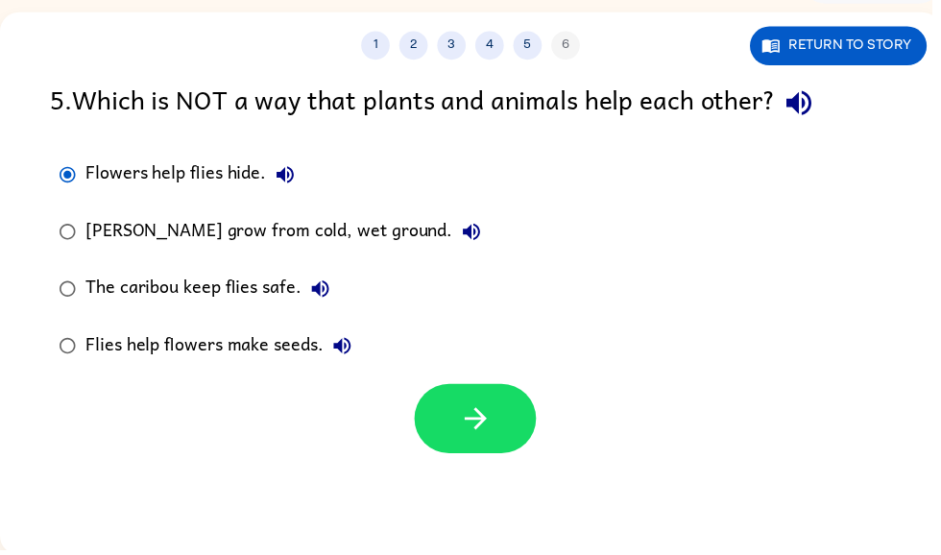
scroll to position [115, 0]
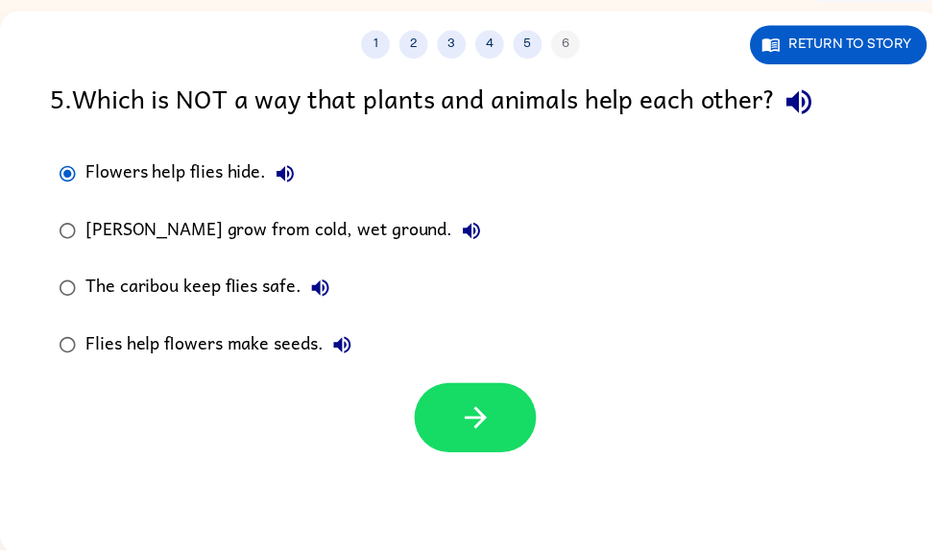
click at [508, 429] on button "button" at bounding box center [480, 422] width 123 height 70
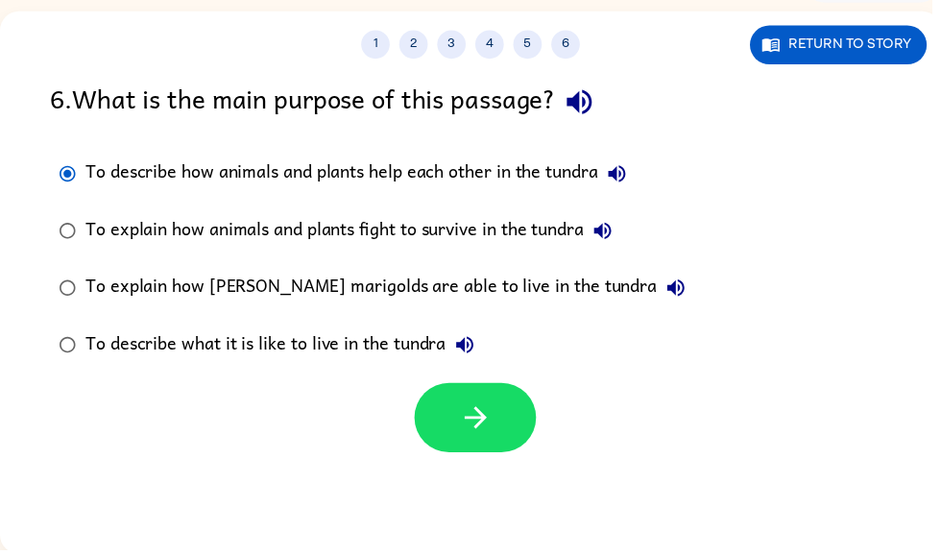
click at [494, 439] on icon "button" at bounding box center [481, 422] width 34 height 34
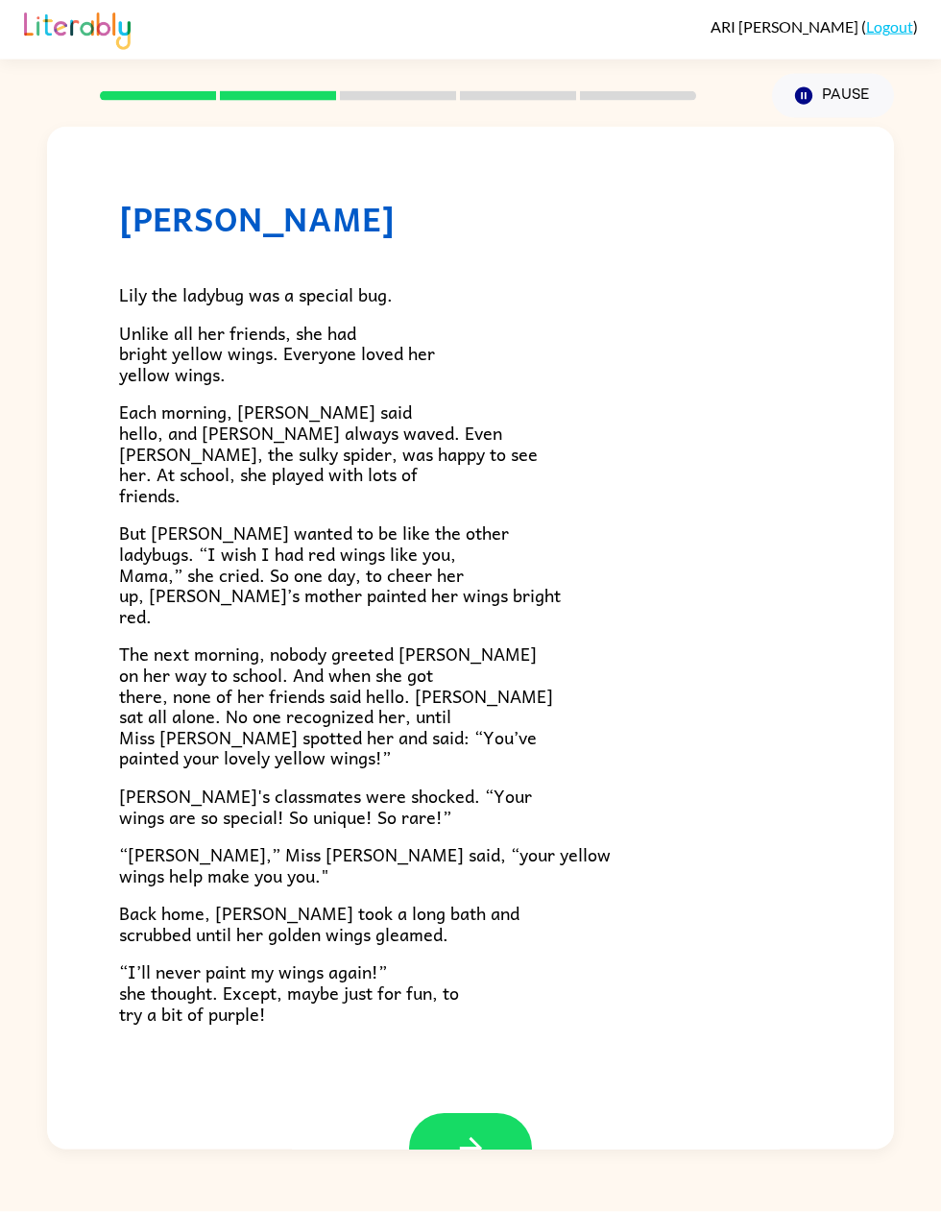
scroll to position [91, 0]
click at [460, 614] on icon "button" at bounding box center [470, 1148] width 22 height 22
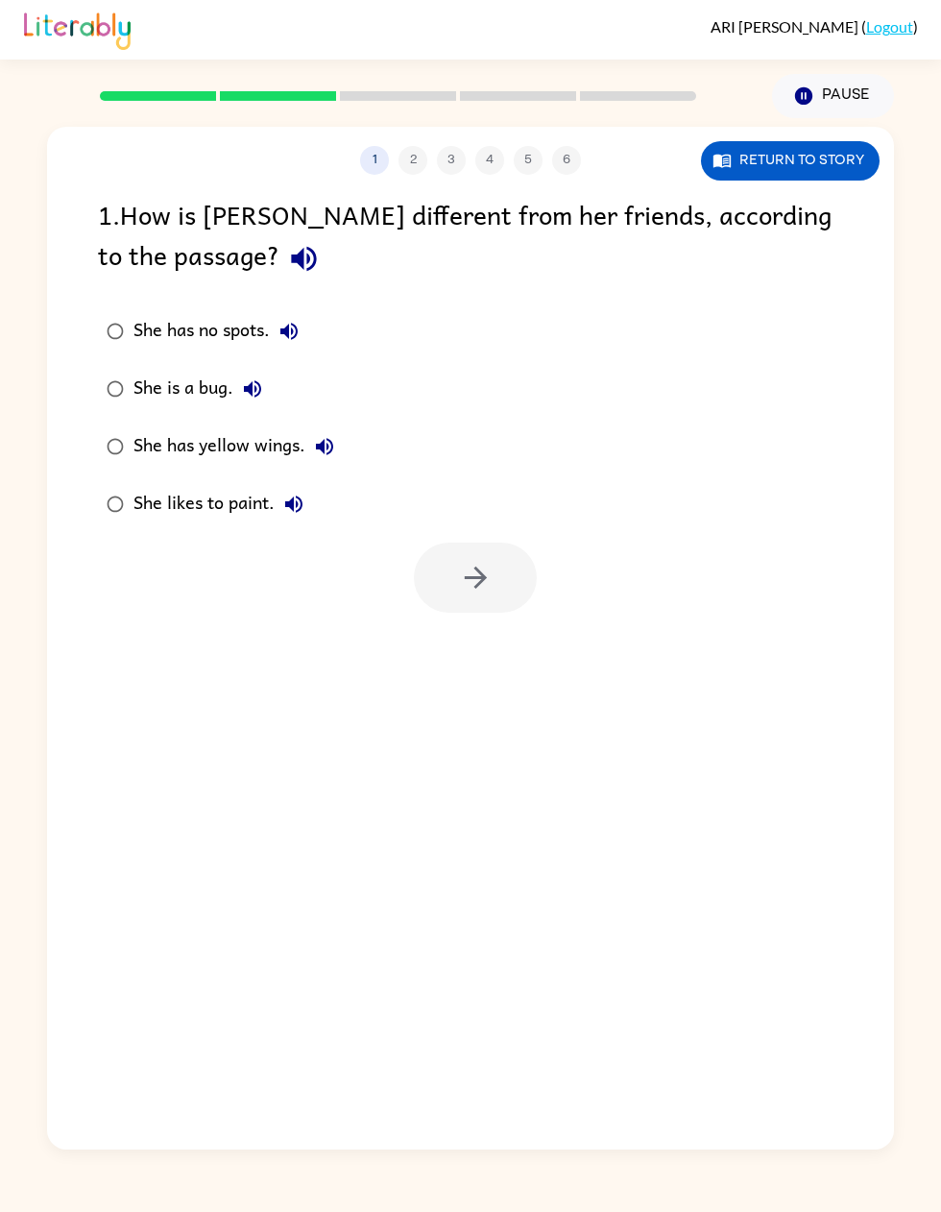
click at [464, 614] on div "1 2 3 4 5 6 Return to story 1 . How is [PERSON_NAME] different from her friends…" at bounding box center [470, 638] width 847 height 1023
click at [444, 543] on button "button" at bounding box center [475, 578] width 123 height 70
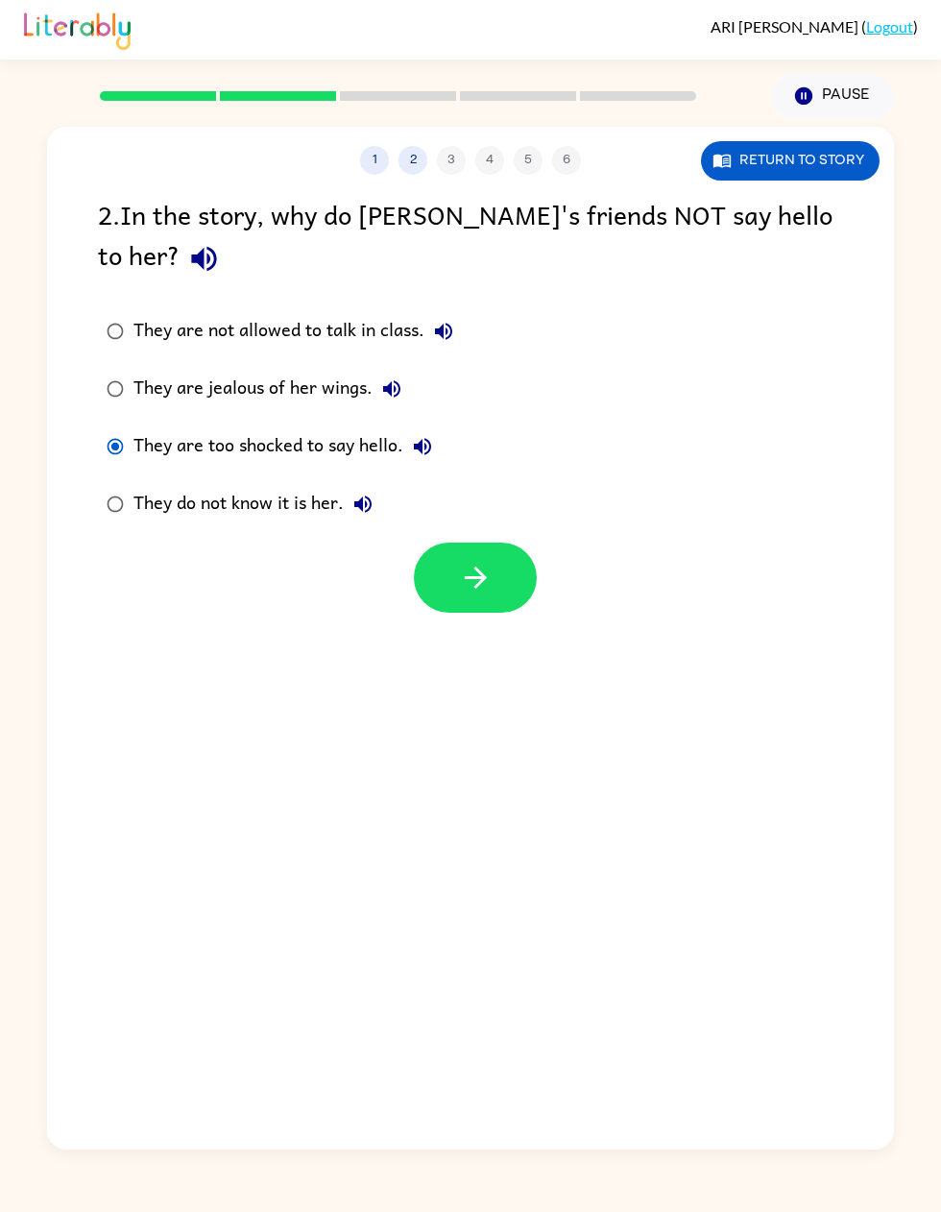
click at [477, 543] on button "button" at bounding box center [475, 578] width 123 height 70
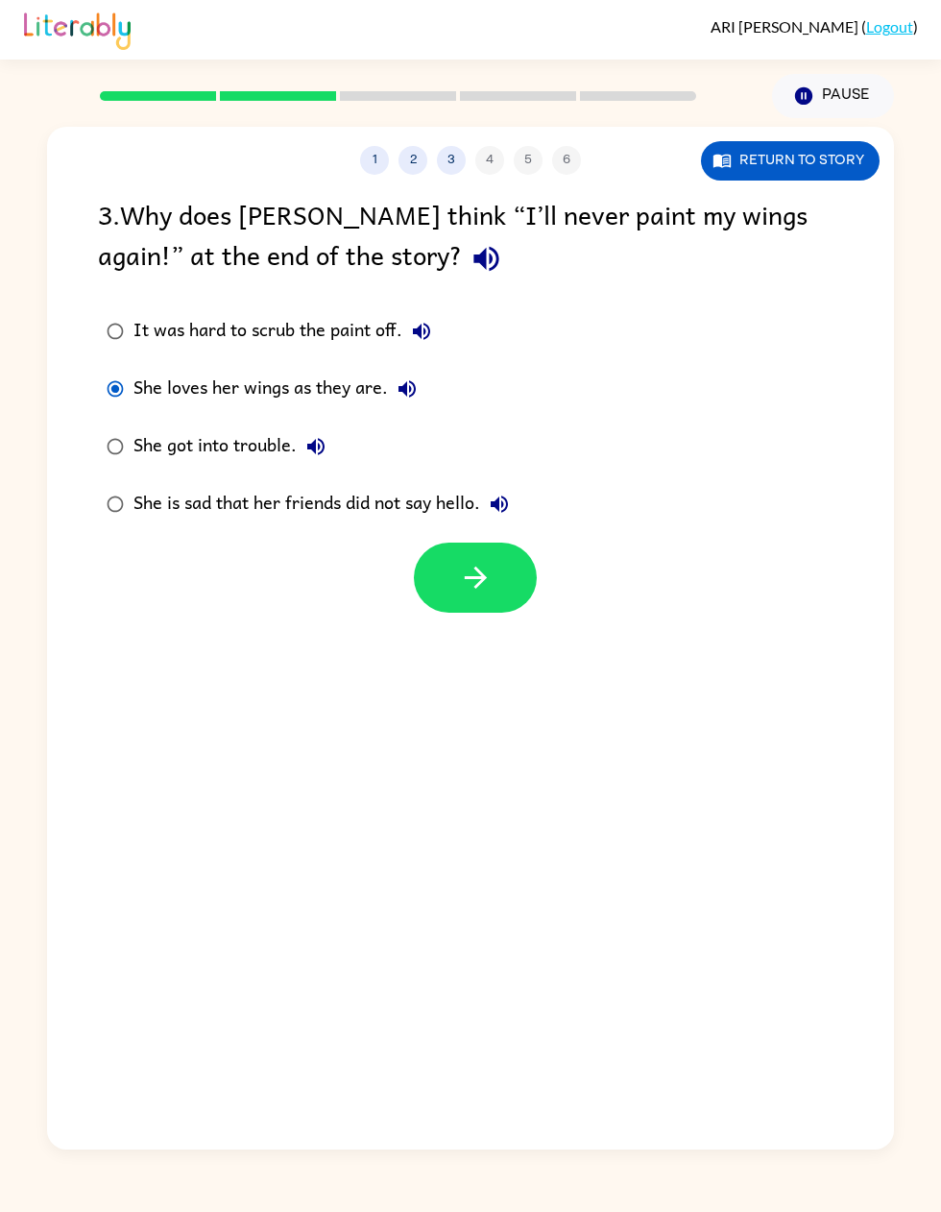
click at [87, 475] on label "She is sad that her friends did not say hello." at bounding box center [307, 504] width 441 height 58
click at [483, 561] on icon "button" at bounding box center [476, 578] width 34 height 34
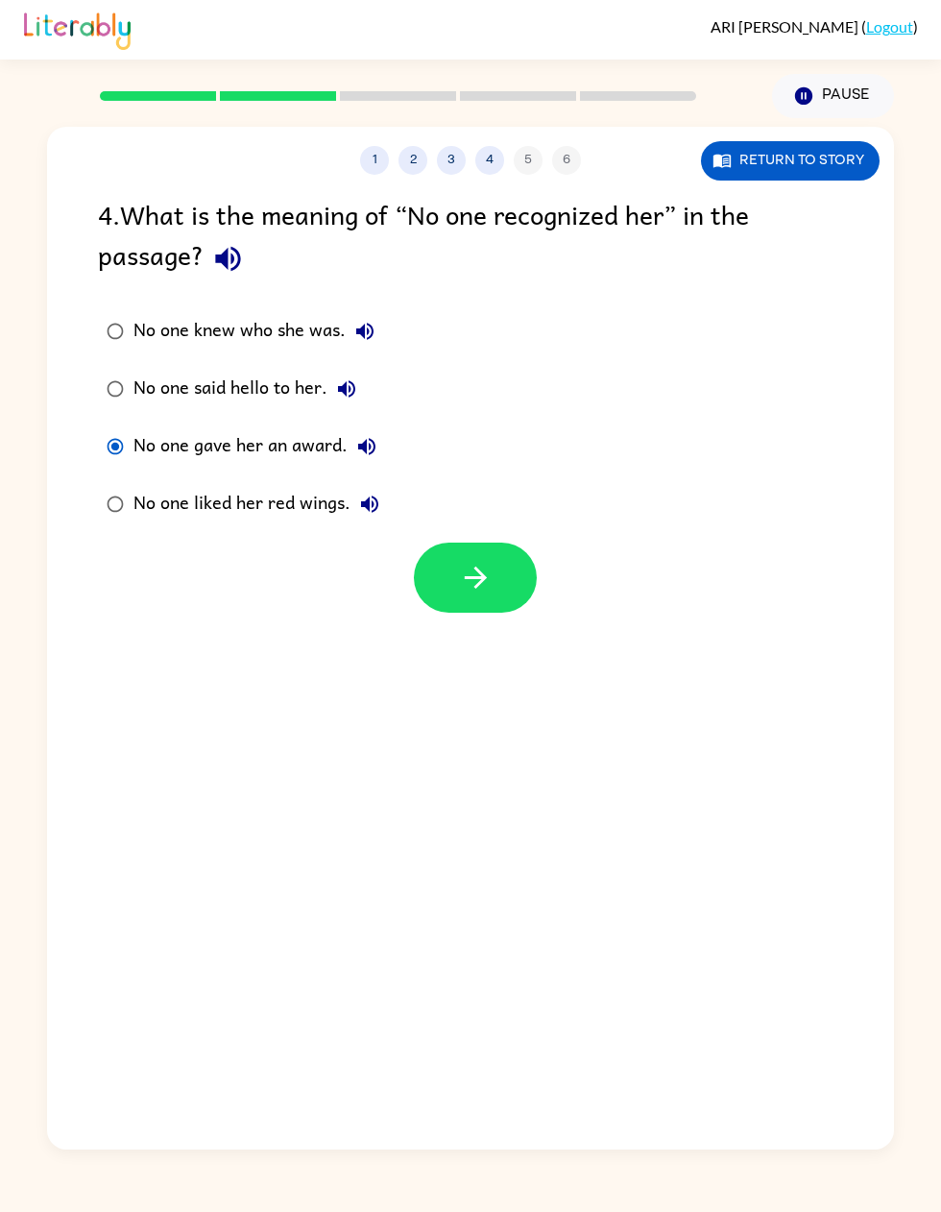
click at [454, 543] on button "button" at bounding box center [475, 578] width 123 height 70
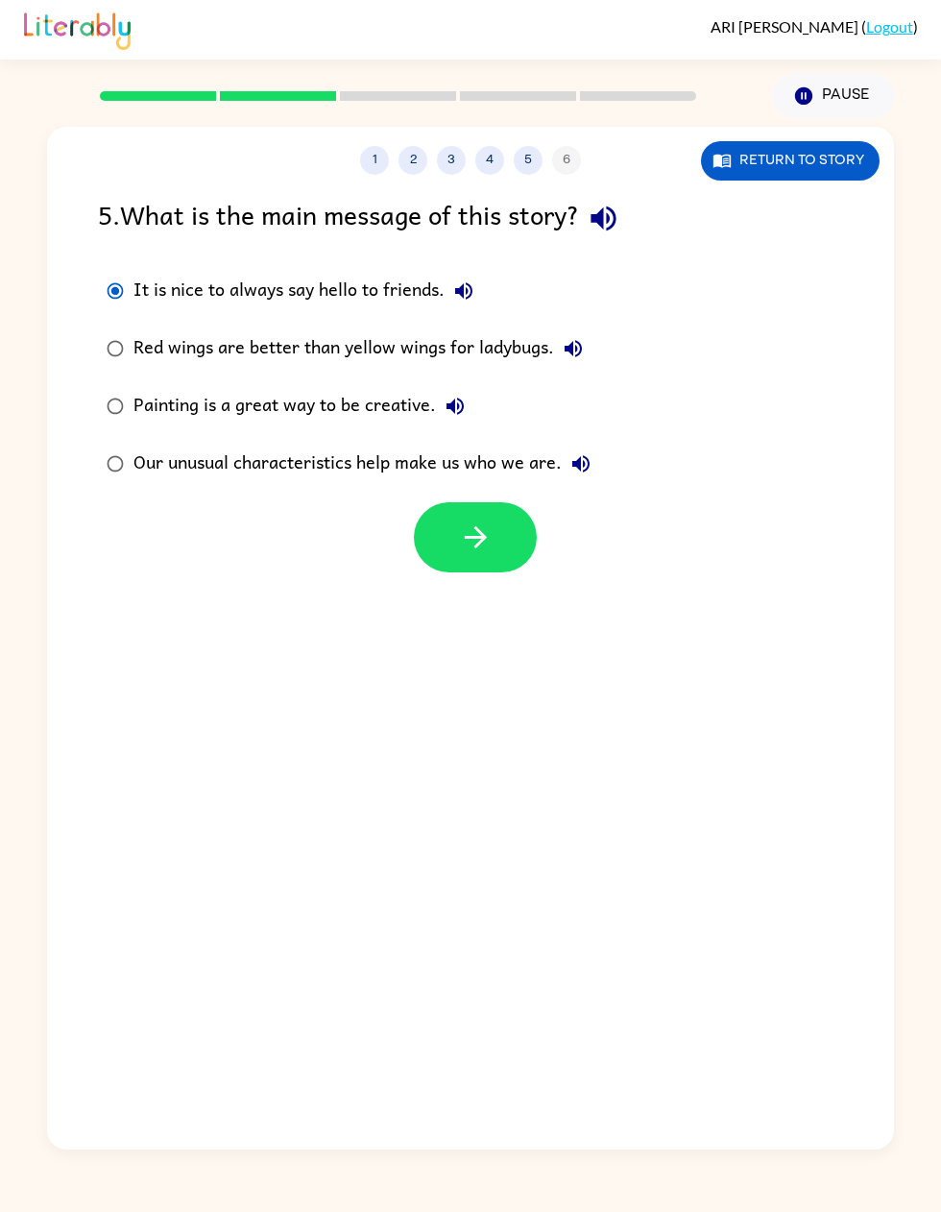
click at [464, 521] on icon "button" at bounding box center [476, 538] width 34 height 34
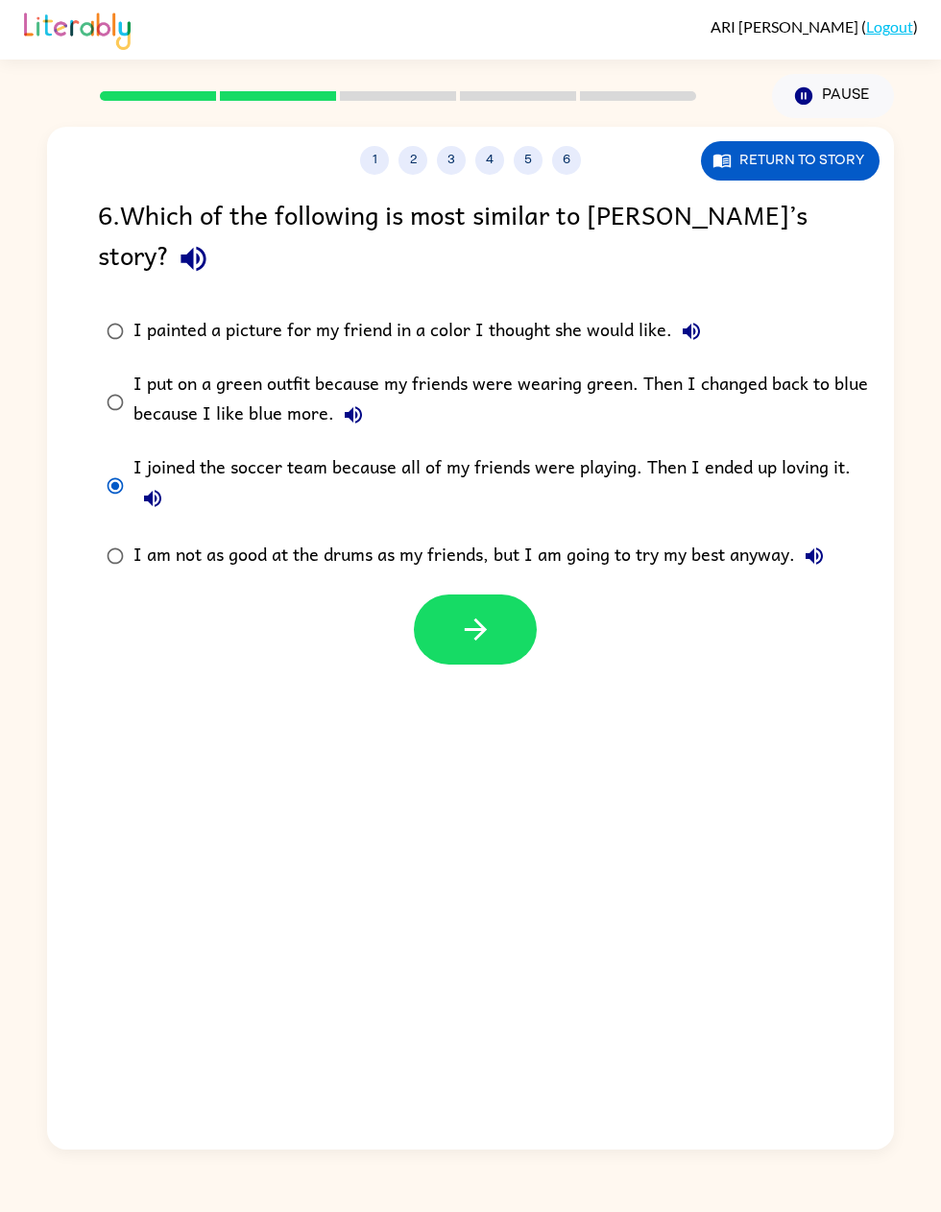
click at [470, 613] on icon "button" at bounding box center [476, 630] width 34 height 34
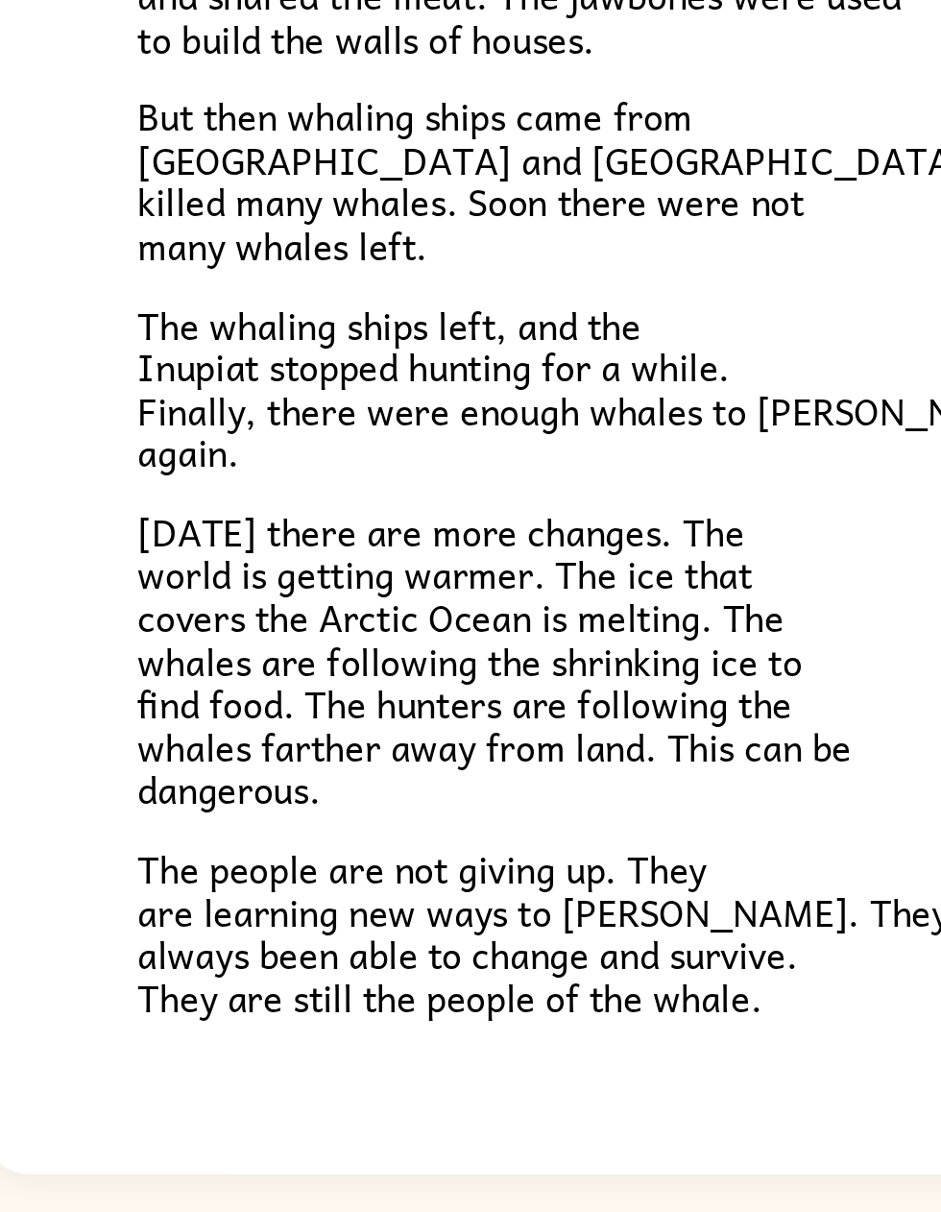
scroll to position [92, 0]
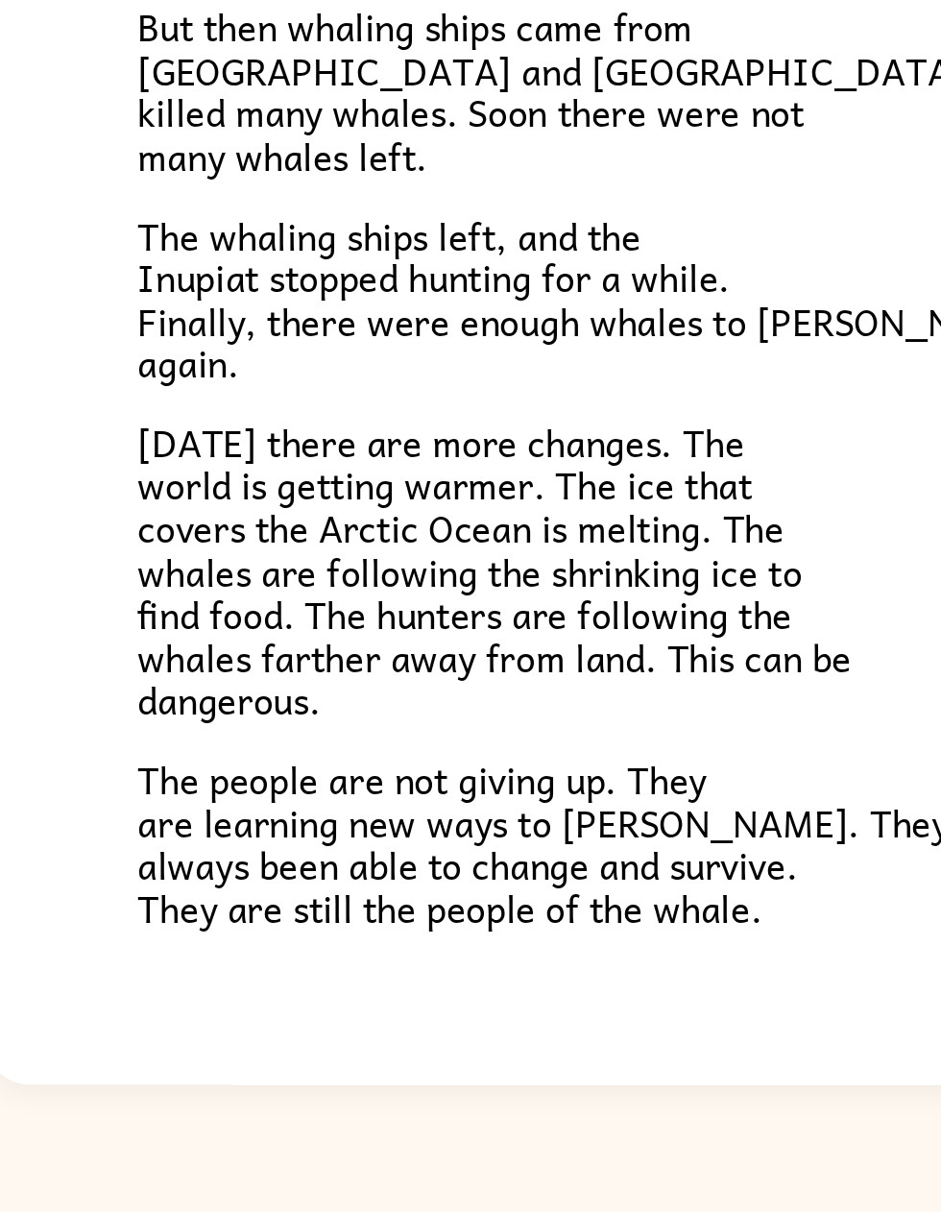
click at [409, 614] on button "button" at bounding box center [470, 1199] width 123 height 70
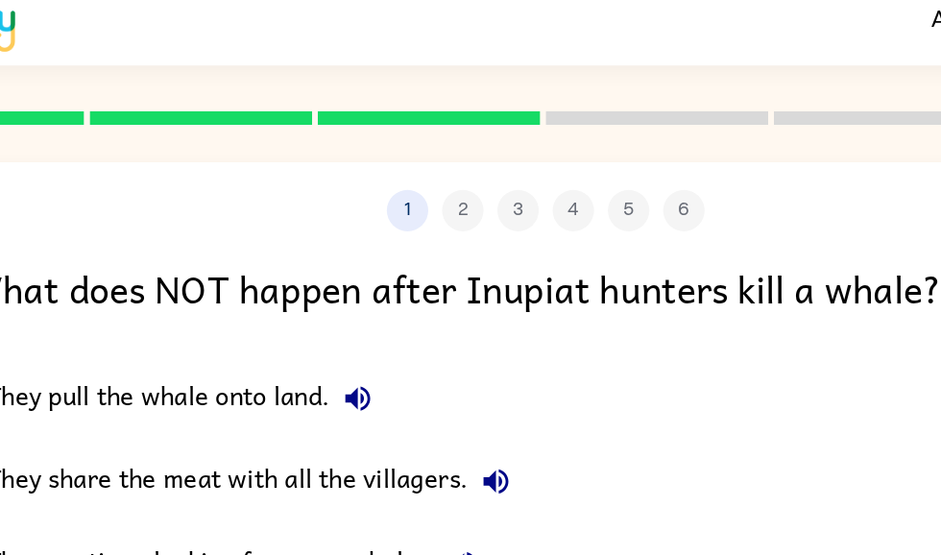
scroll to position [0, 0]
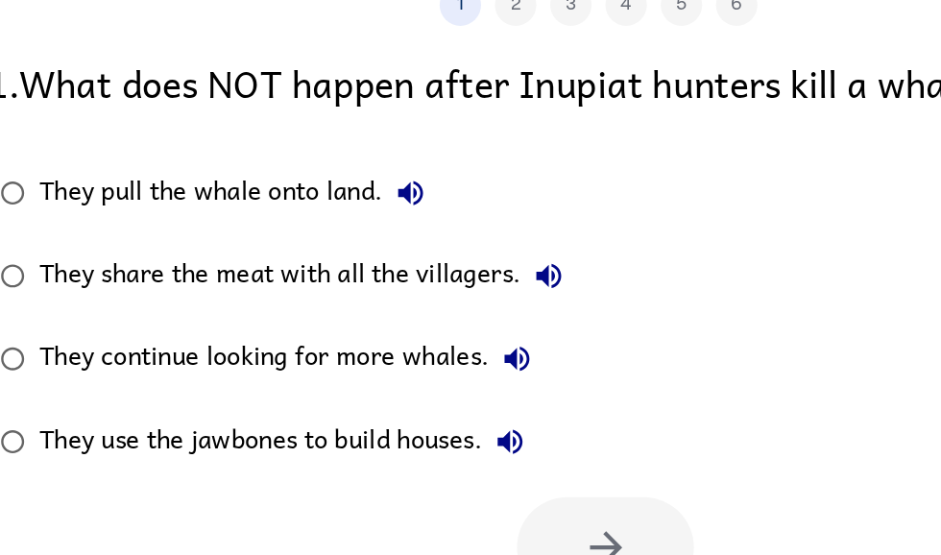
click at [526, 206] on div "They pull the whale onto land. They share the meat with all the villagers. They…" at bounding box center [501, 321] width 900 height 231
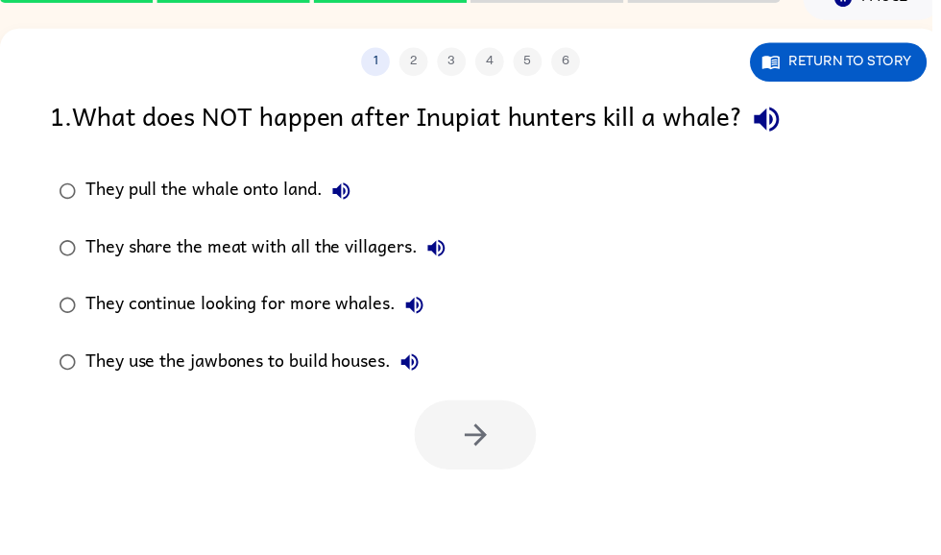
click at [842, 211] on div "They pull the whale onto land. They share the meat with all the villagers. They…" at bounding box center [501, 279] width 900 height 231
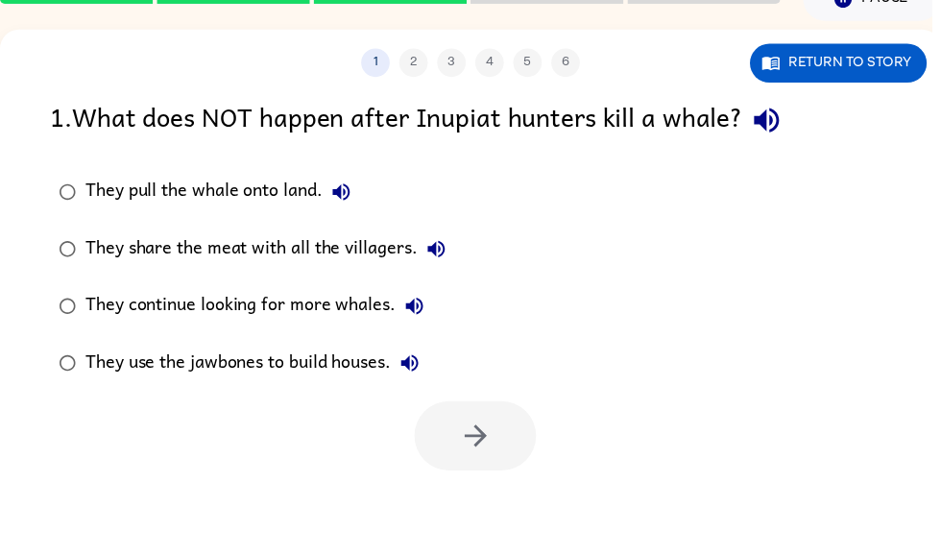
click at [791, 276] on div "They pull the whale onto land. They share the meat with all the villagers. They…" at bounding box center [501, 280] width 900 height 231
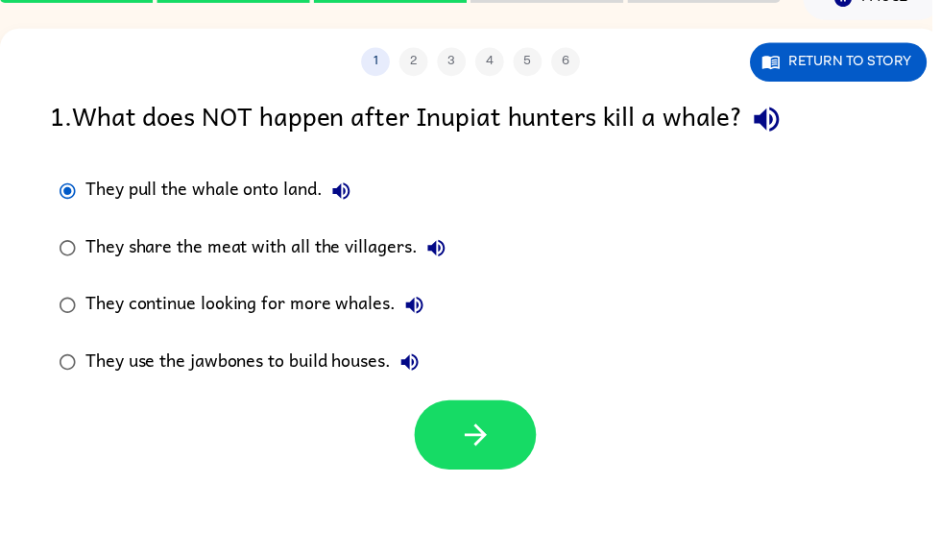
click at [516, 449] on button "button" at bounding box center [480, 439] width 123 height 70
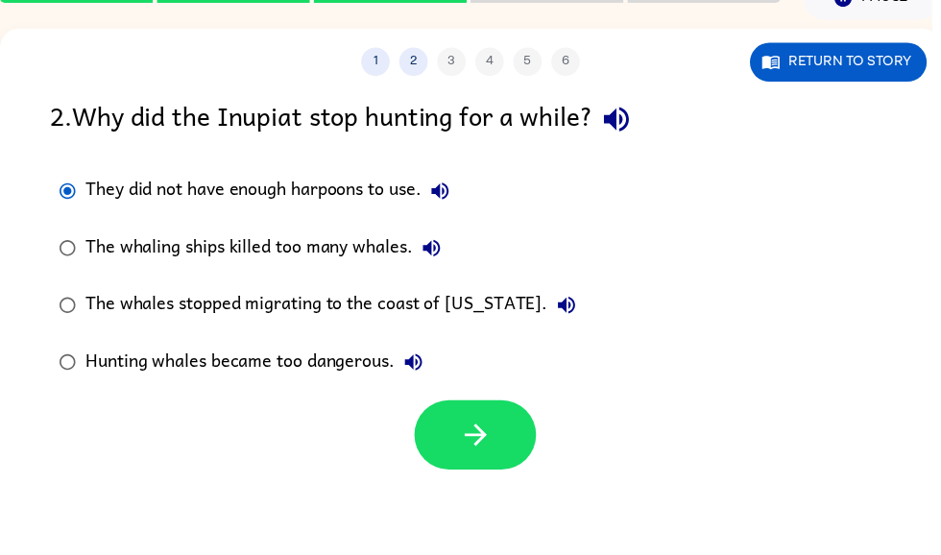
click at [483, 434] on icon "button" at bounding box center [480, 439] width 22 height 22
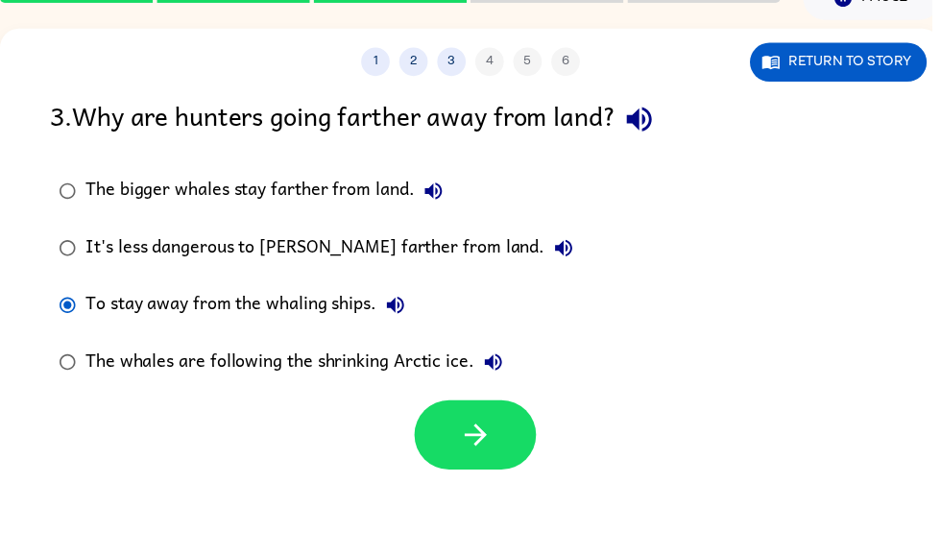
click at [491, 439] on icon "button" at bounding box center [481, 440] width 34 height 34
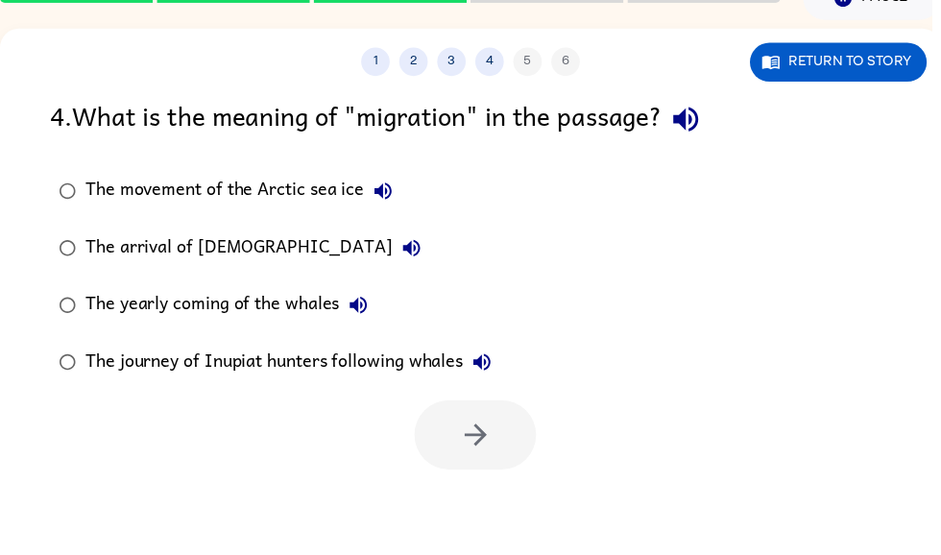
click at [70, 169] on label "The movement of the Arctic sea ice" at bounding box center [277, 193] width 475 height 58
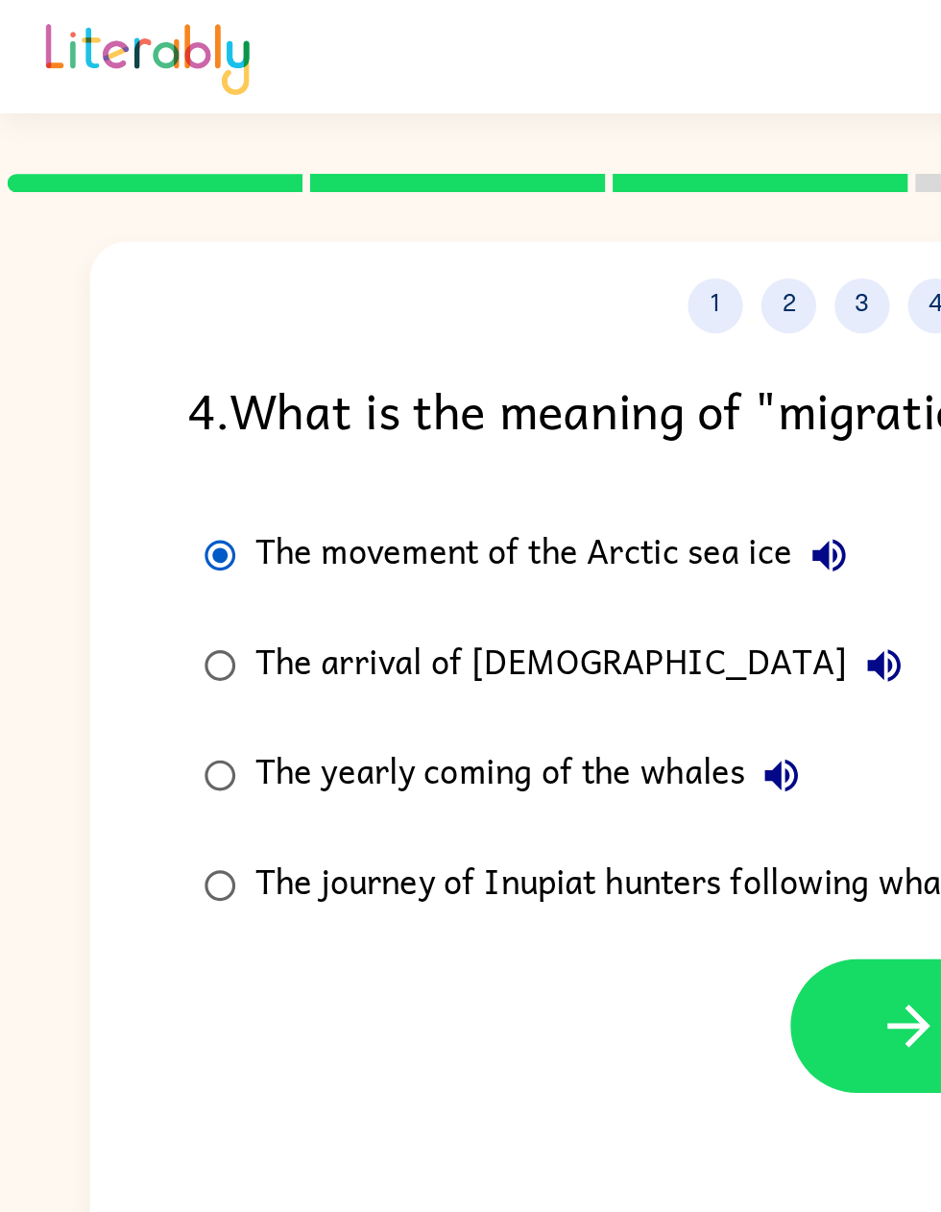
scroll to position [0, 0]
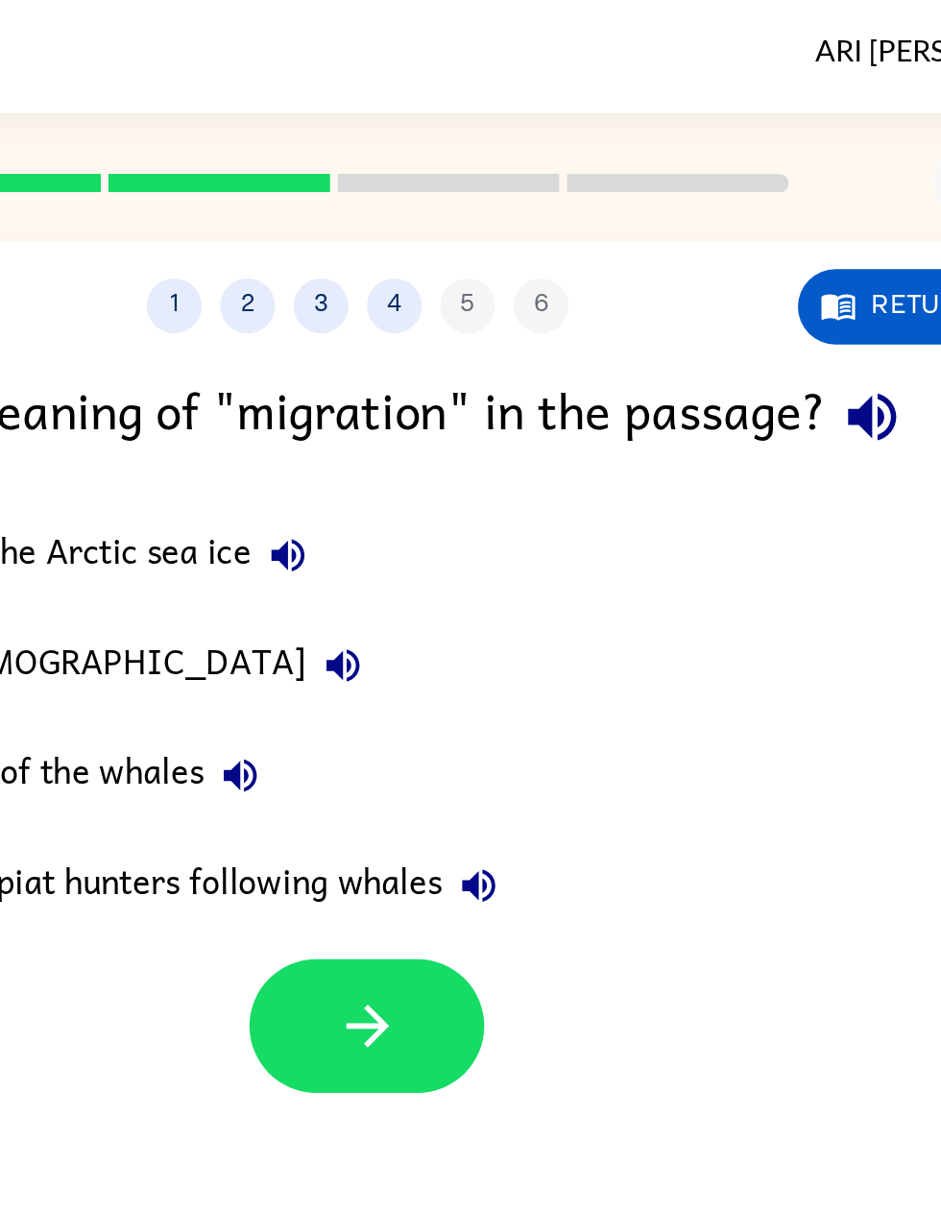
click at [414, 513] on button "button" at bounding box center [475, 537] width 123 height 70
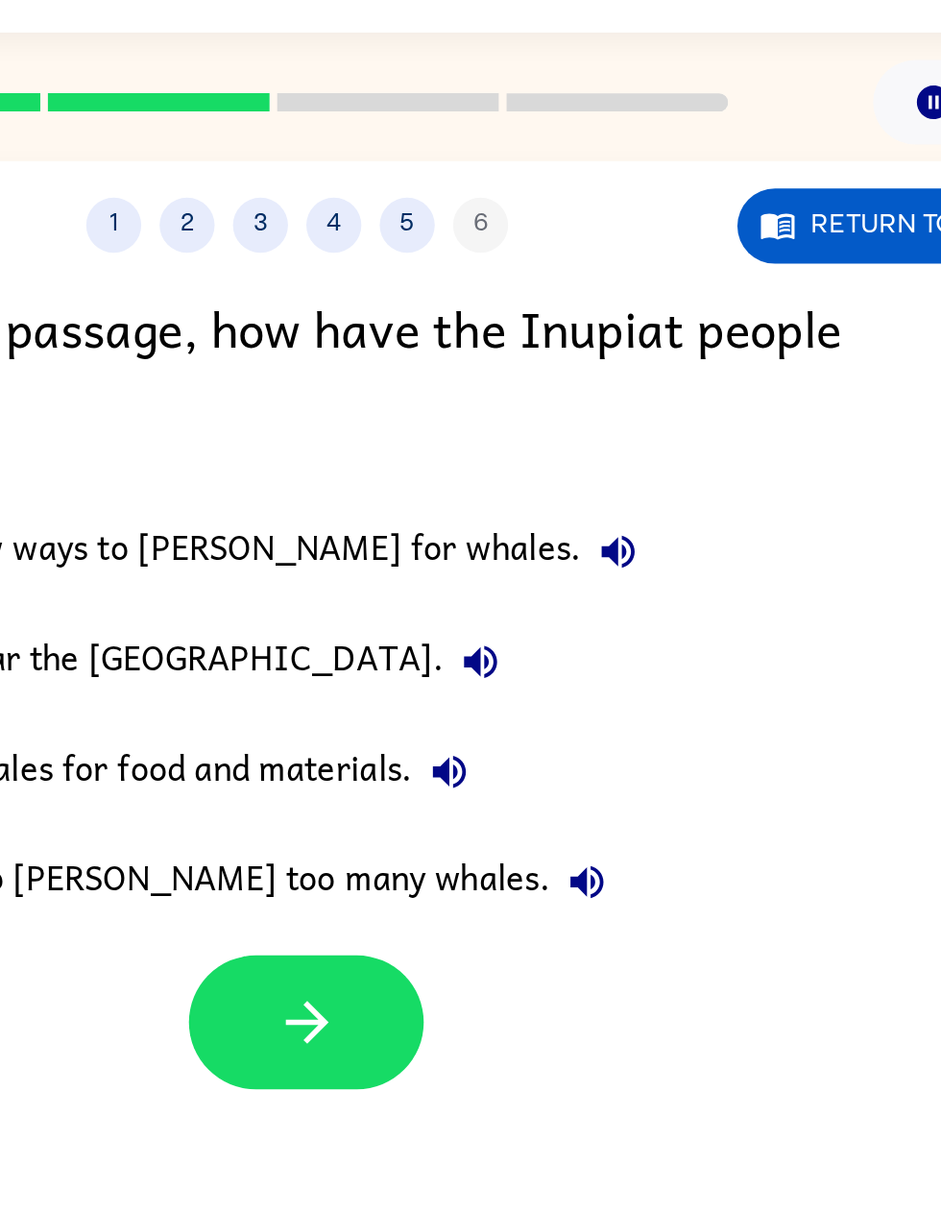
click at [414, 543] on button "button" at bounding box center [475, 578] width 123 height 70
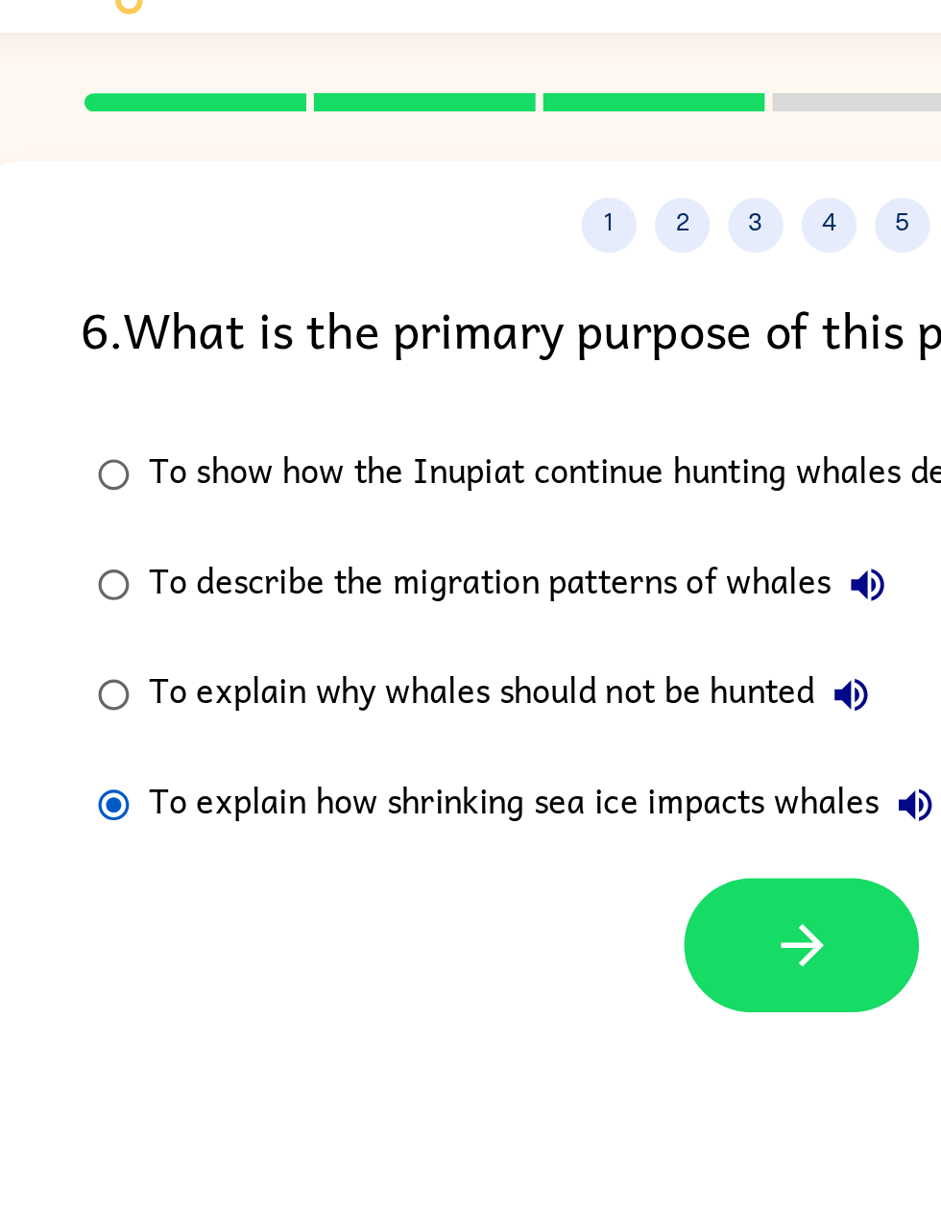
click at [414, 502] on button "button" at bounding box center [475, 537] width 123 height 70
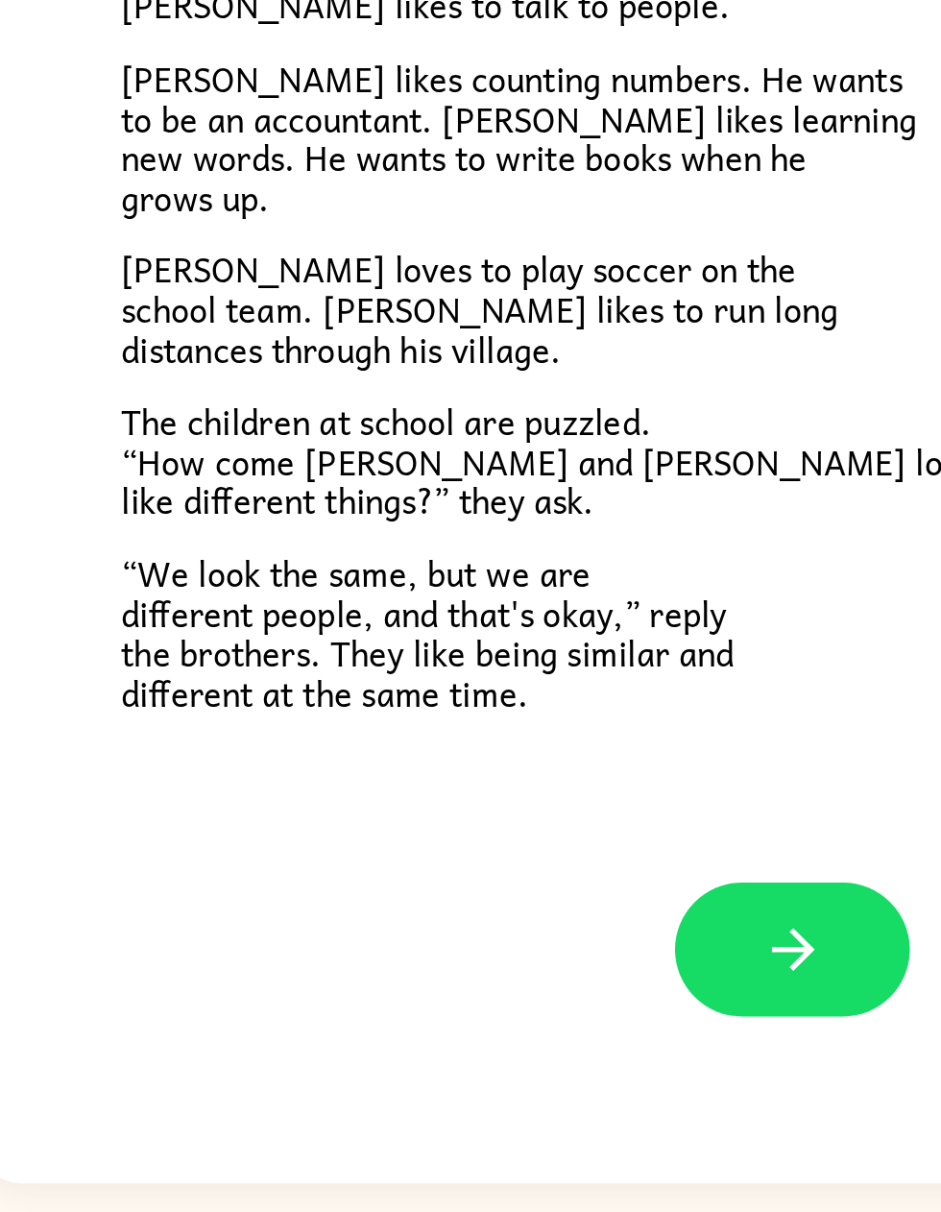
scroll to position [92, 0]
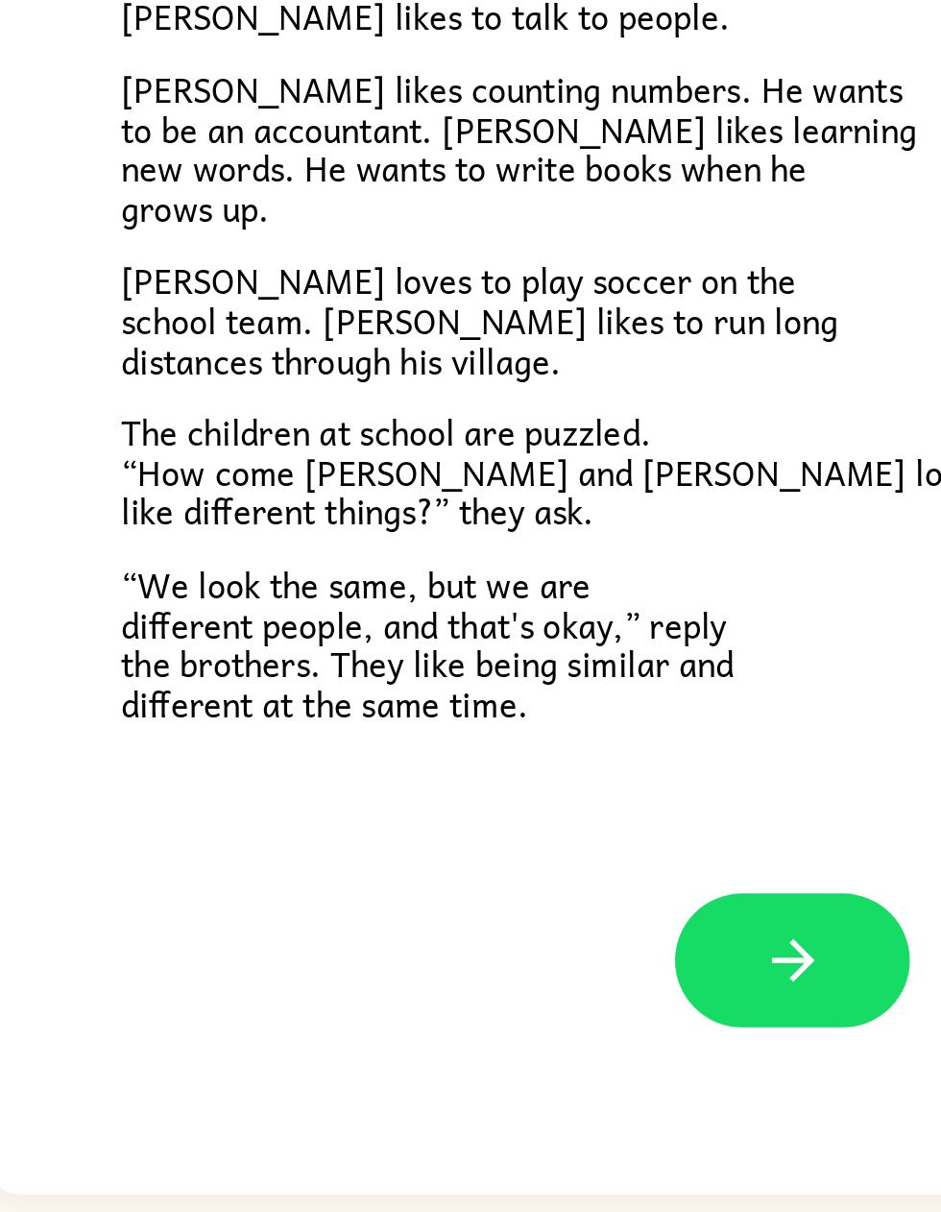
click at [459, 614] on icon "button" at bounding box center [470, 1027] width 22 height 22
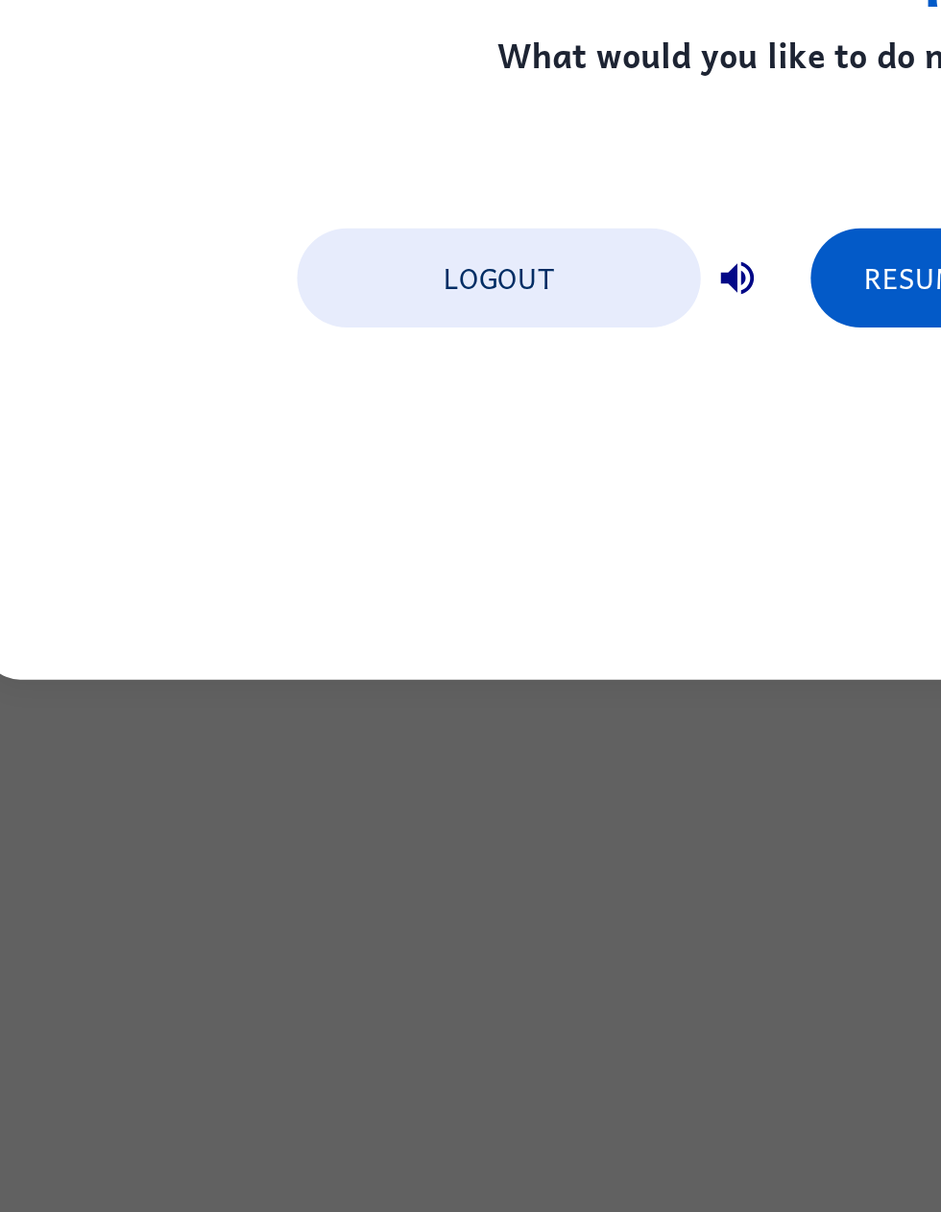
scroll to position [0, 0]
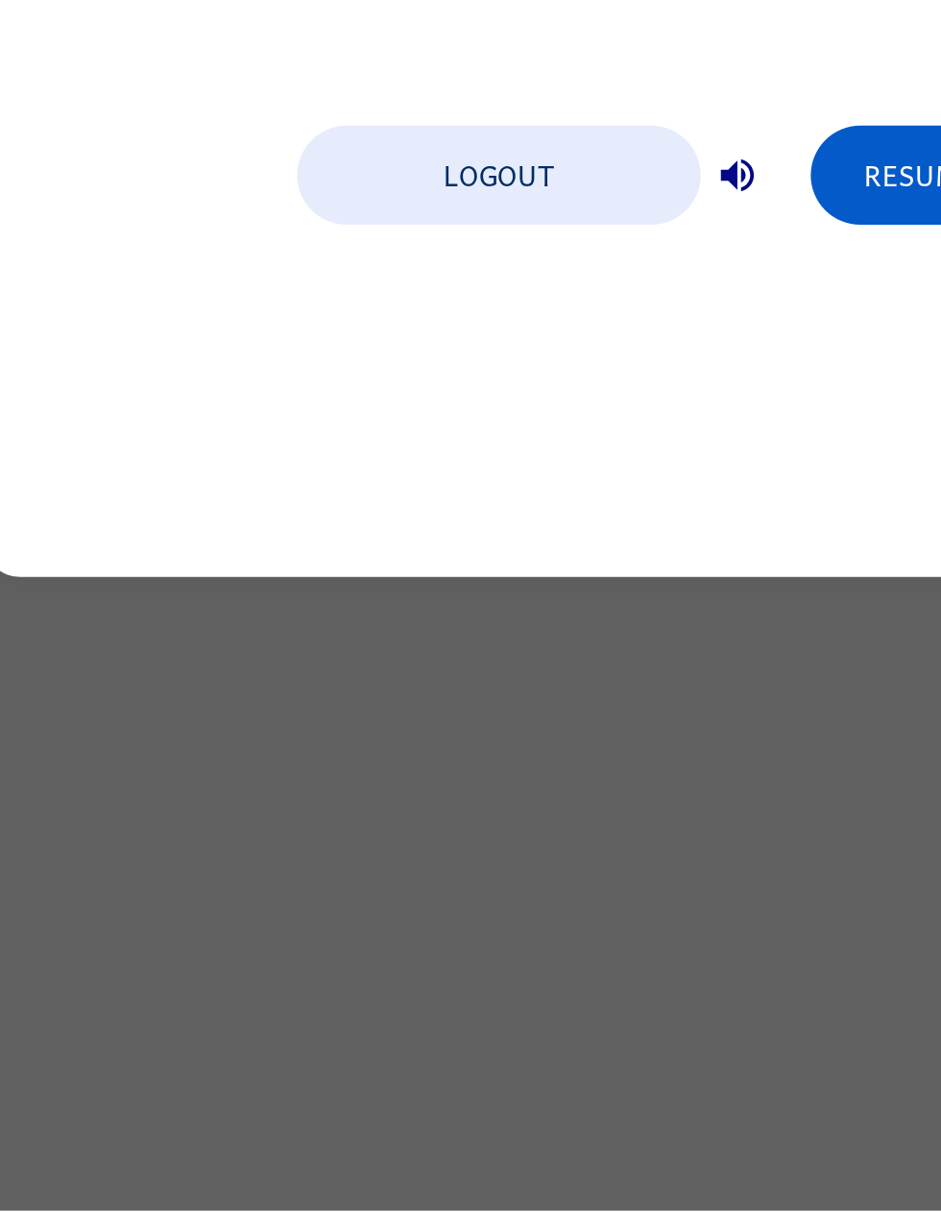
click at [348, 448] on div "Your assessment is paused. What would you like to do next? Logout Resume Assess…" at bounding box center [470, 606] width 941 height 1212
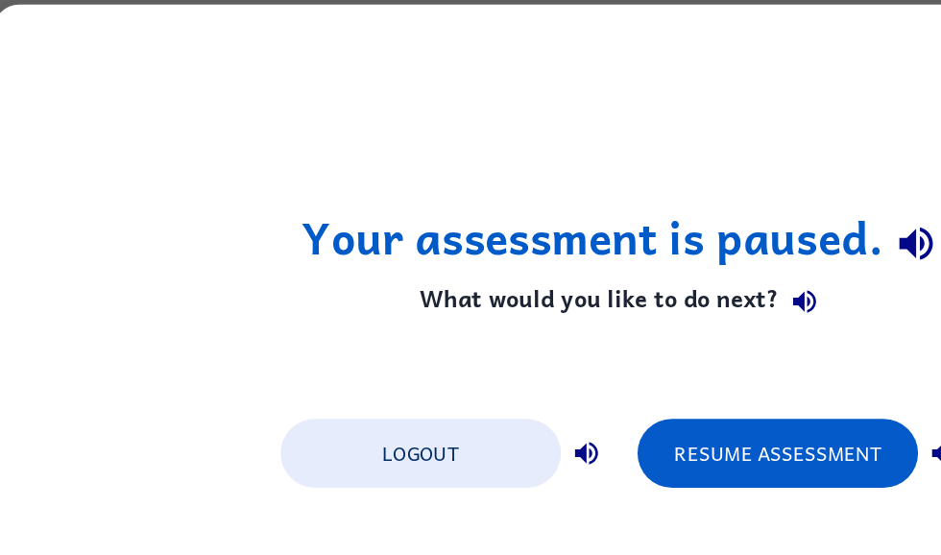
click at [535, 340] on button "Resume Assessment" at bounding box center [585, 342] width 211 height 52
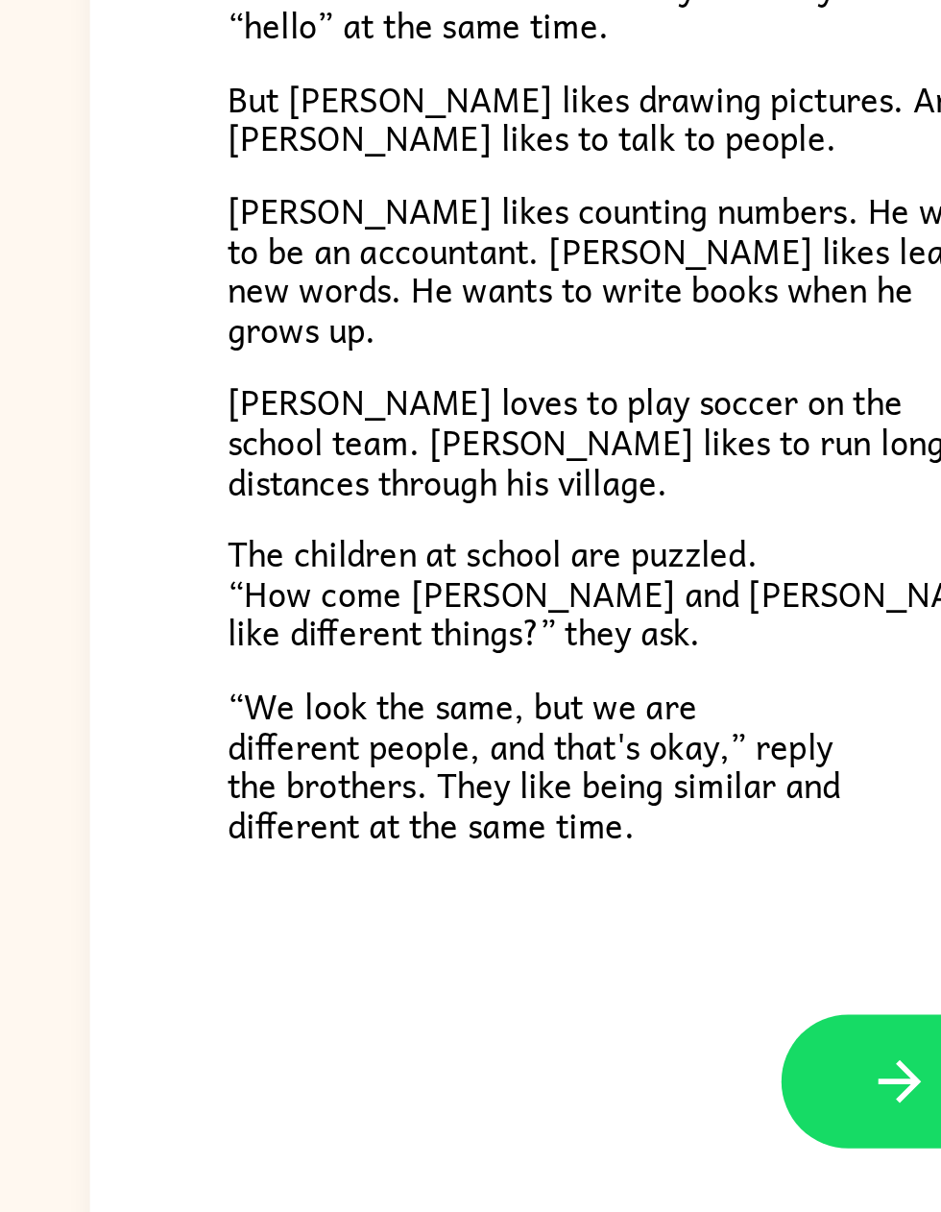
click at [446, 614] on button "button" at bounding box center [470, 1027] width 123 height 70
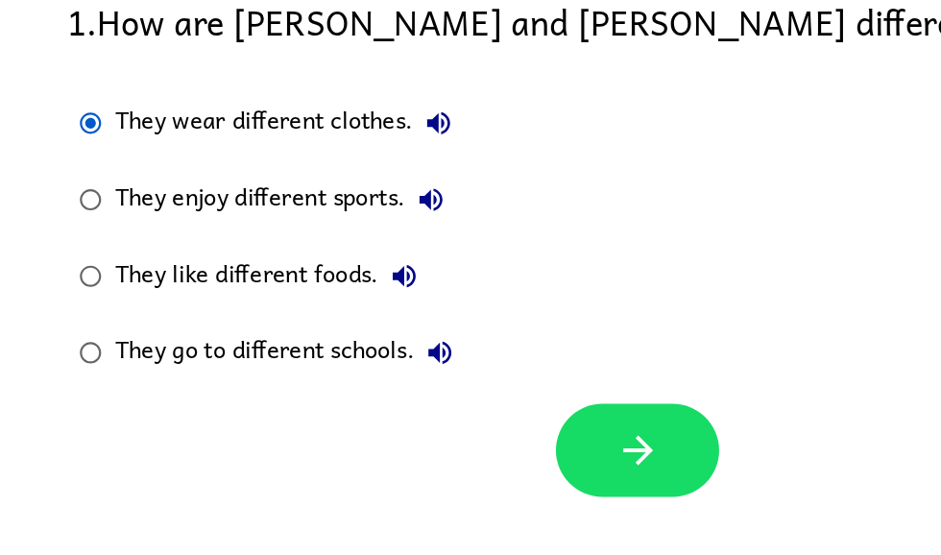
scroll to position [109, 0]
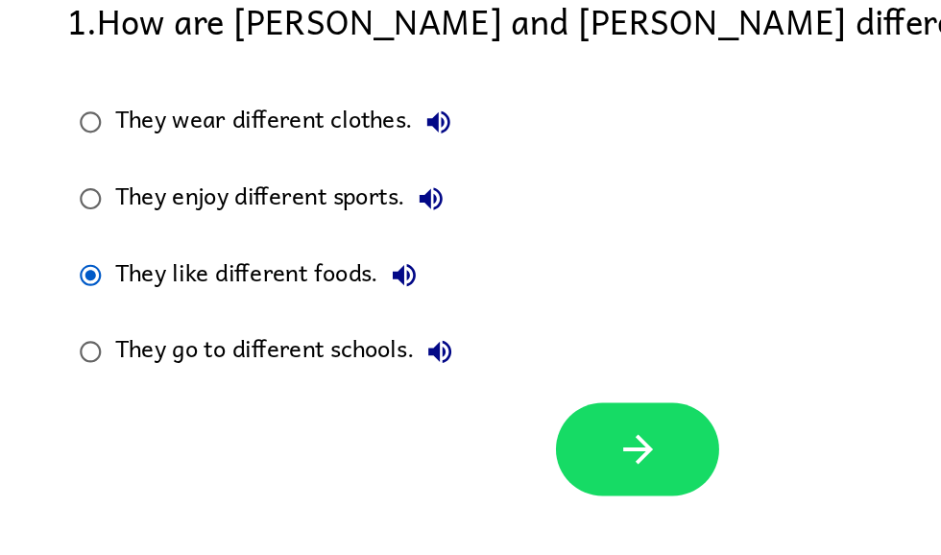
click at [472, 411] on icon "button" at bounding box center [481, 428] width 34 height 34
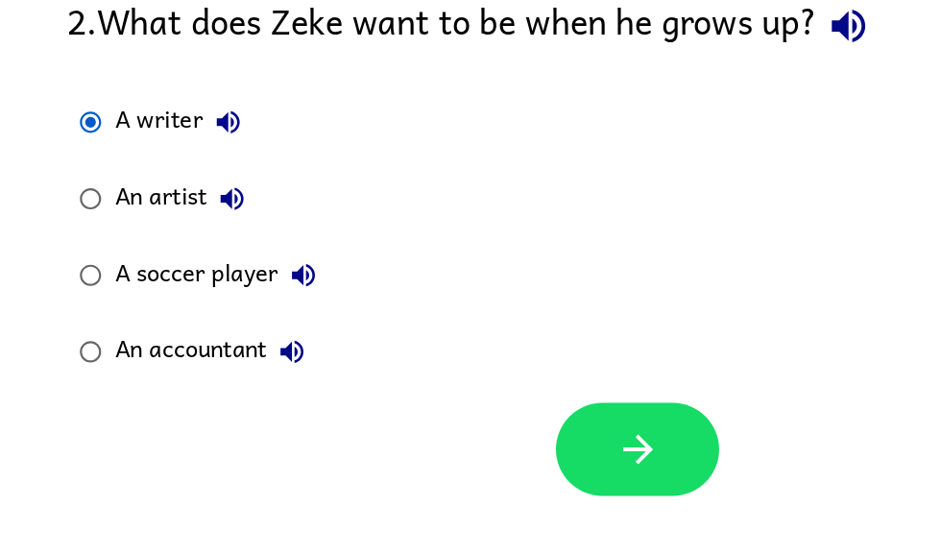
click at [489, 417] on icon "button" at bounding box center [480, 428] width 22 height 22
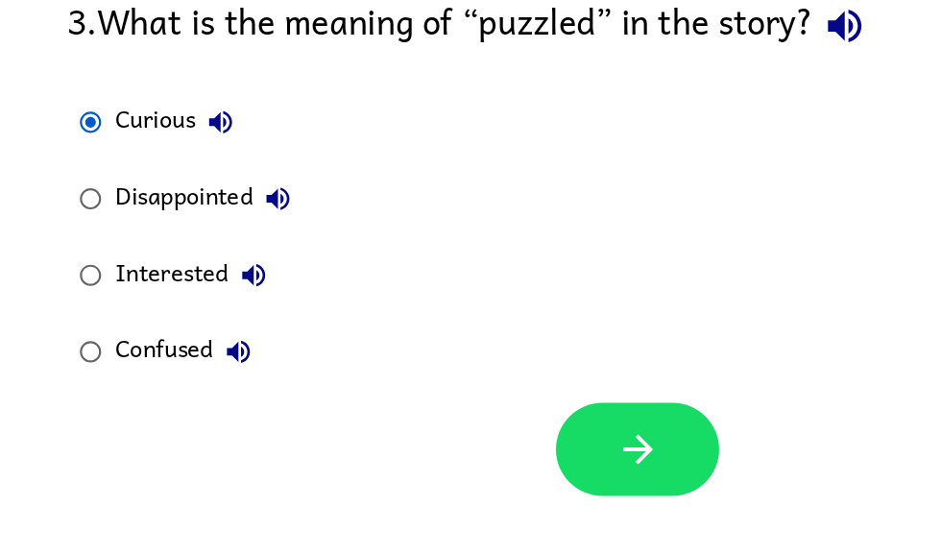
click at [522, 393] on button "button" at bounding box center [480, 428] width 123 height 70
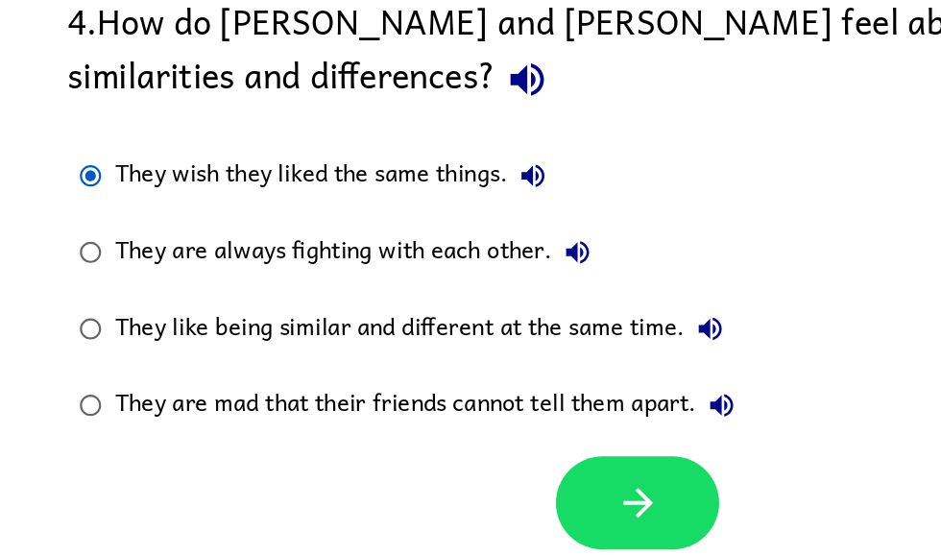
click at [510, 433] on button "button" at bounding box center [480, 468] width 123 height 70
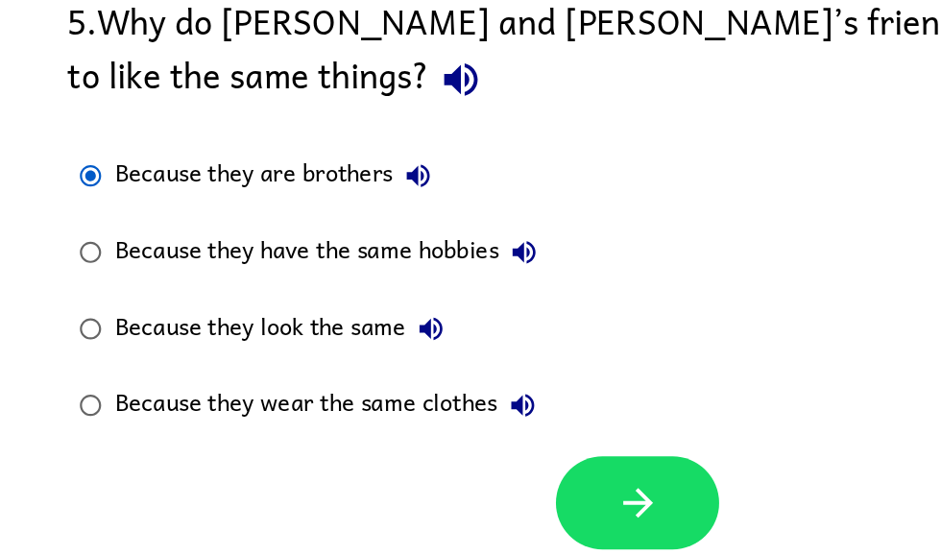
click at [505, 433] on button "button" at bounding box center [480, 468] width 123 height 70
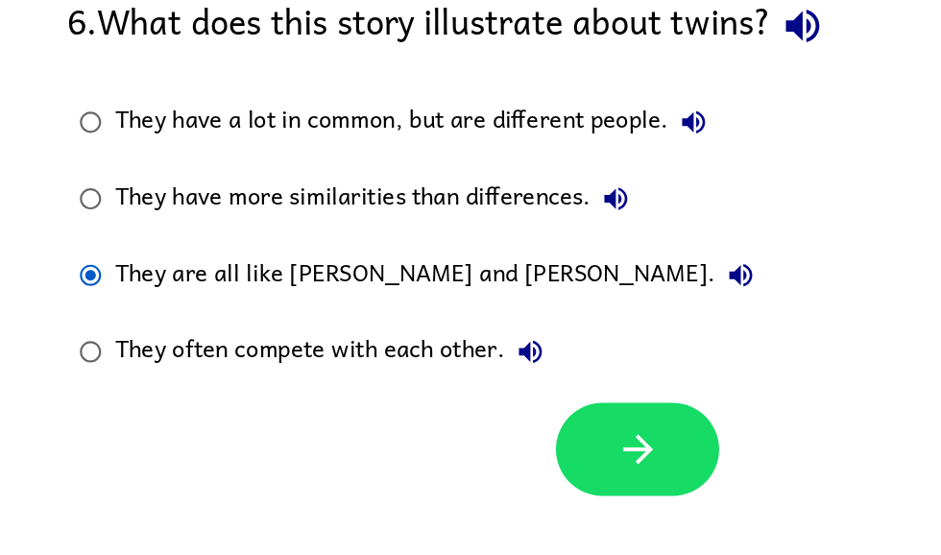
click at [500, 393] on button "button" at bounding box center [480, 428] width 123 height 70
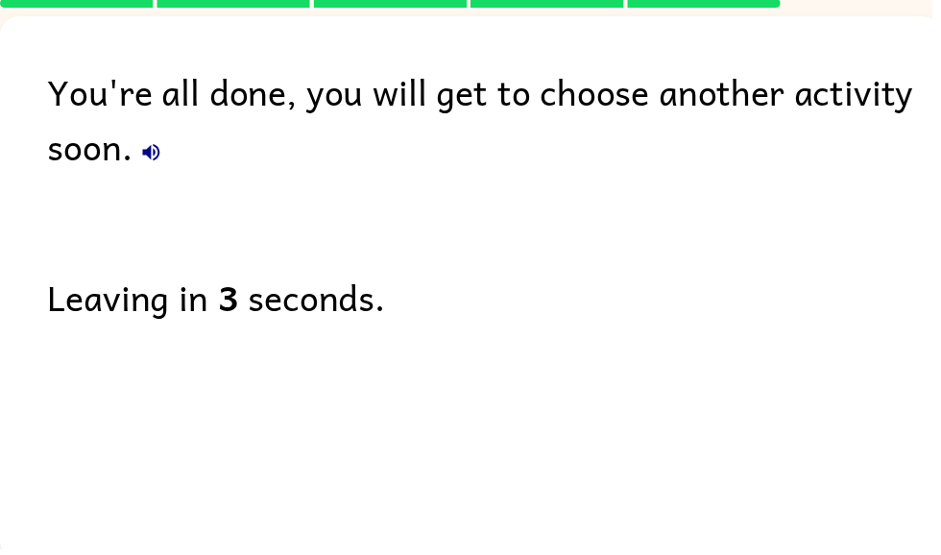
scroll to position [77, 0]
